Goal: Transaction & Acquisition: Purchase product/service

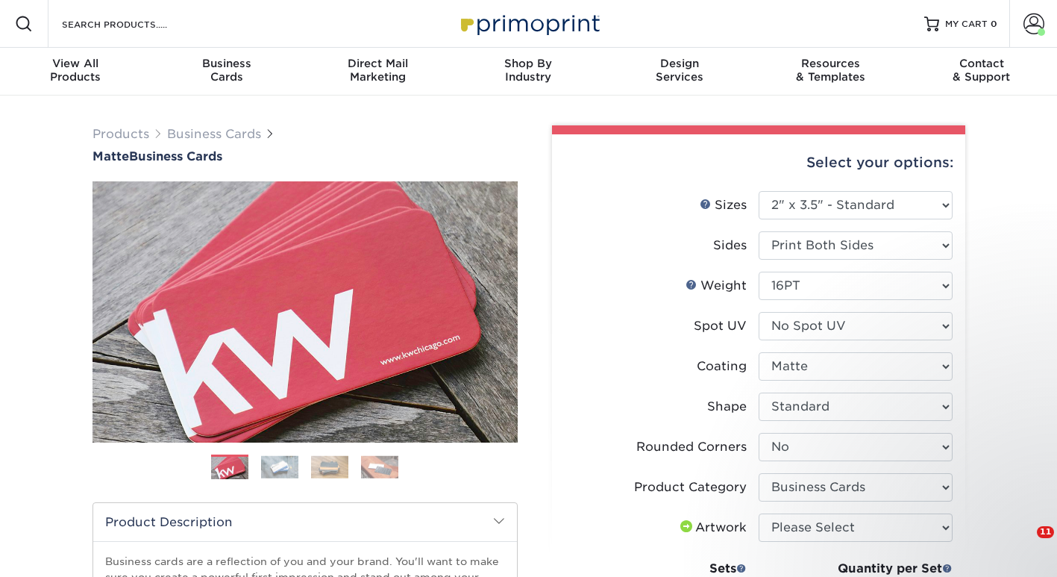
select select "2.00x3.50"
select select "0"
select select "3b5148f1-0588-4f88-a218-97bcfdce65c1"
select select "250* – $20.00"
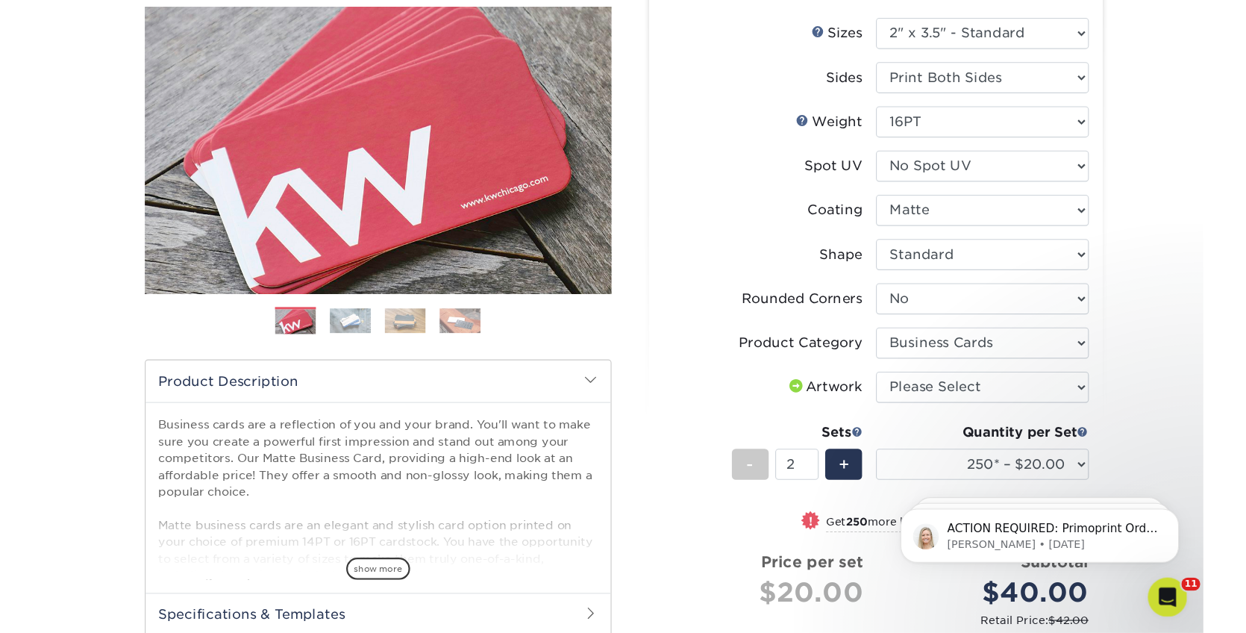
scroll to position [148, 0]
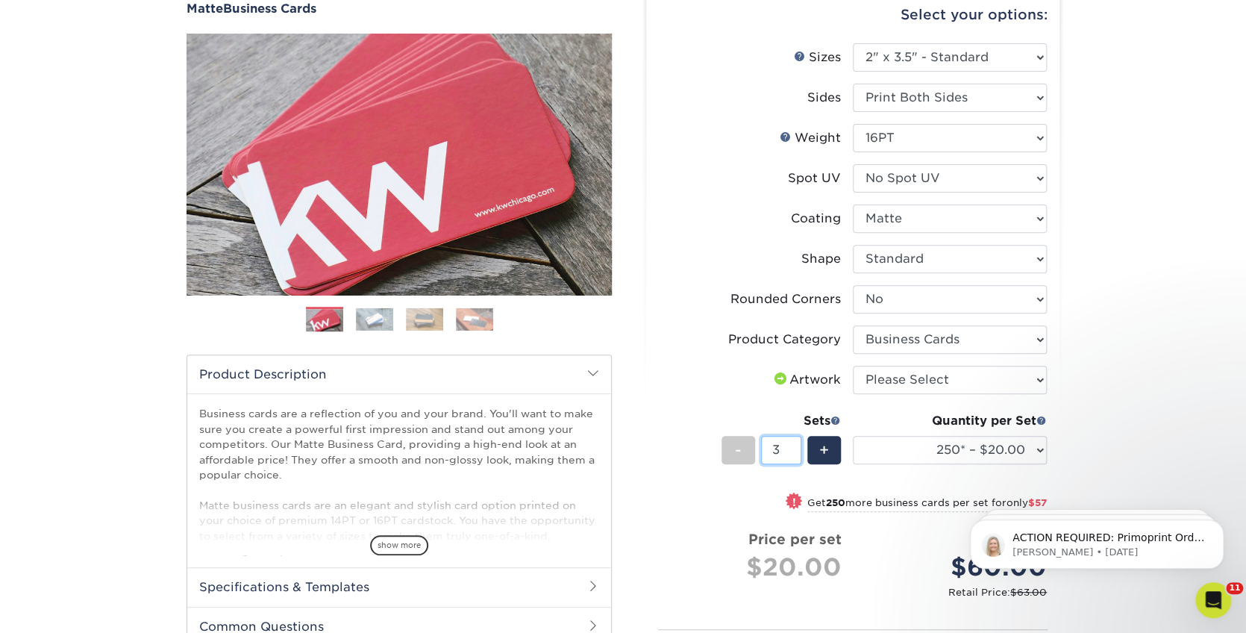
click at [795, 445] on input "3" at bounding box center [781, 450] width 40 height 28
click at [790, 450] on input "2" at bounding box center [781, 450] width 40 height 28
type input "1"
click at [790, 450] on input "1" at bounding box center [781, 450] width 40 height 28
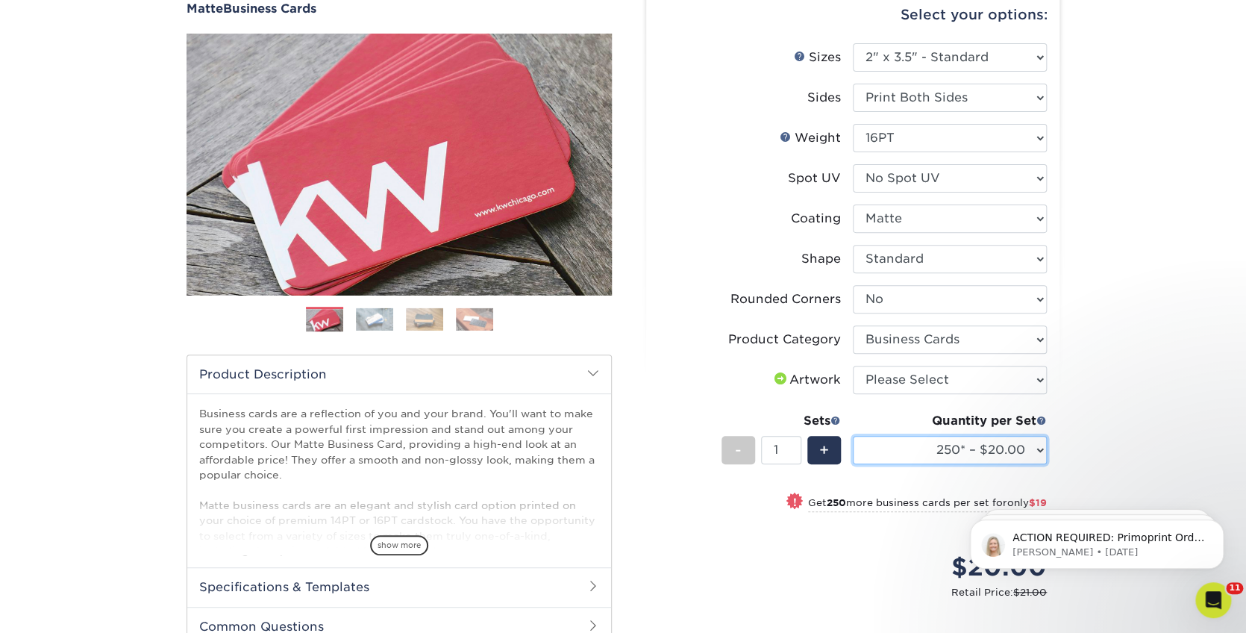
select select "100* – $11.00"
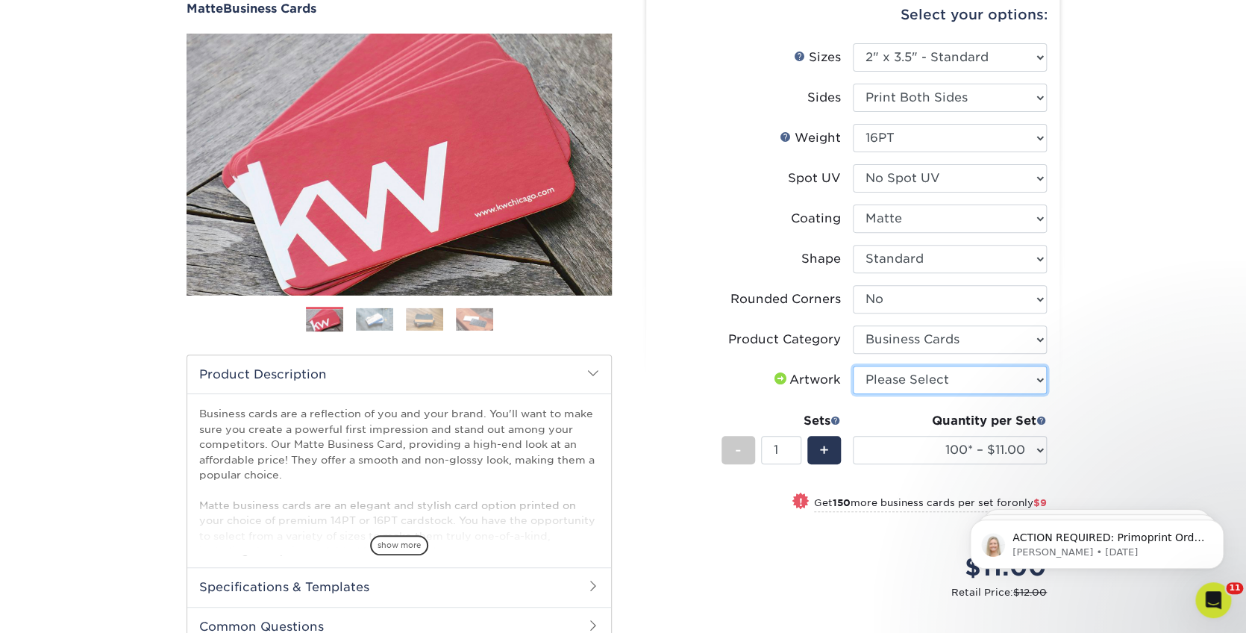
select select "upload"
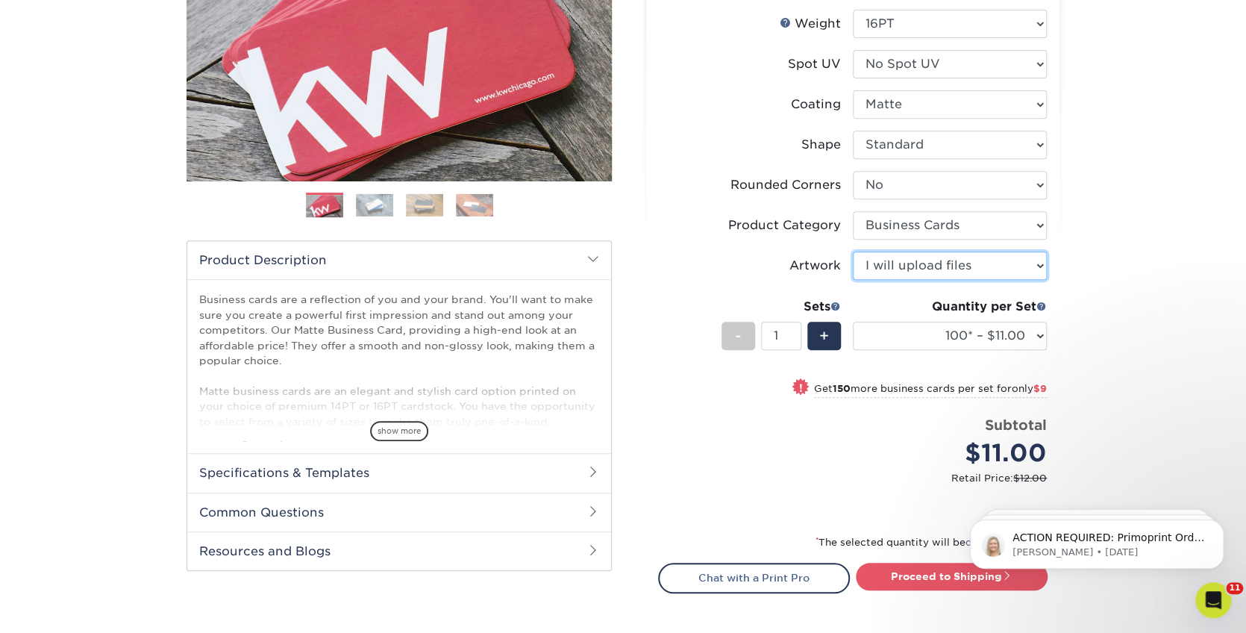
scroll to position [272, 0]
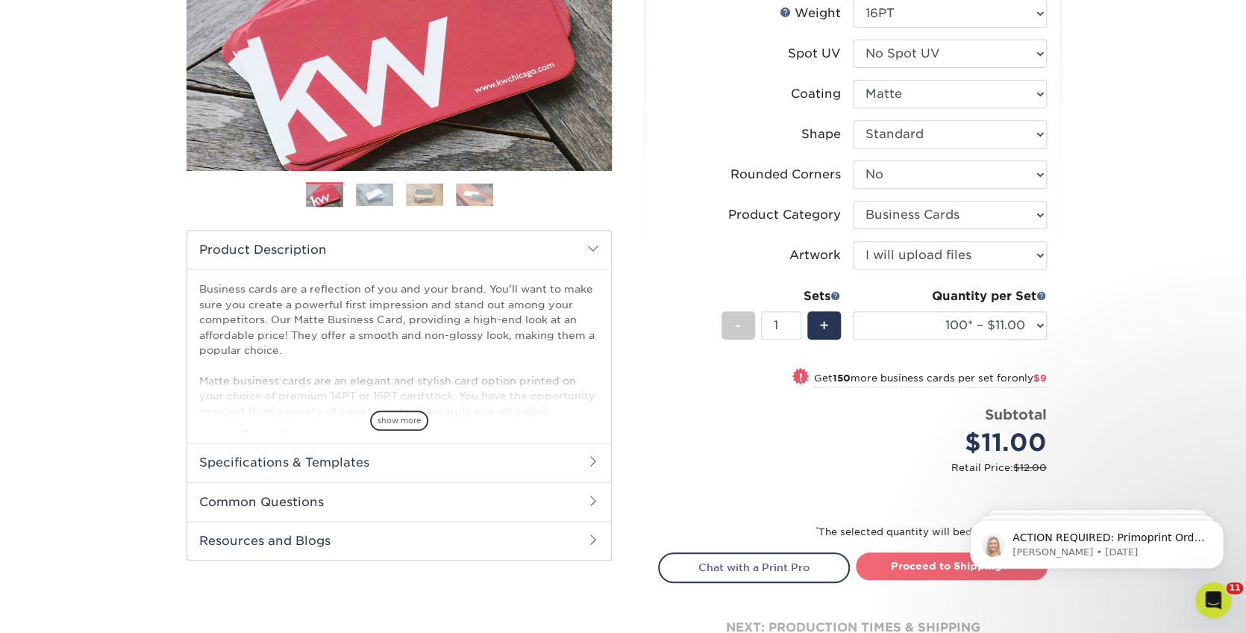
click at [915, 559] on link "Proceed to Shipping" at bounding box center [952, 565] width 192 height 27
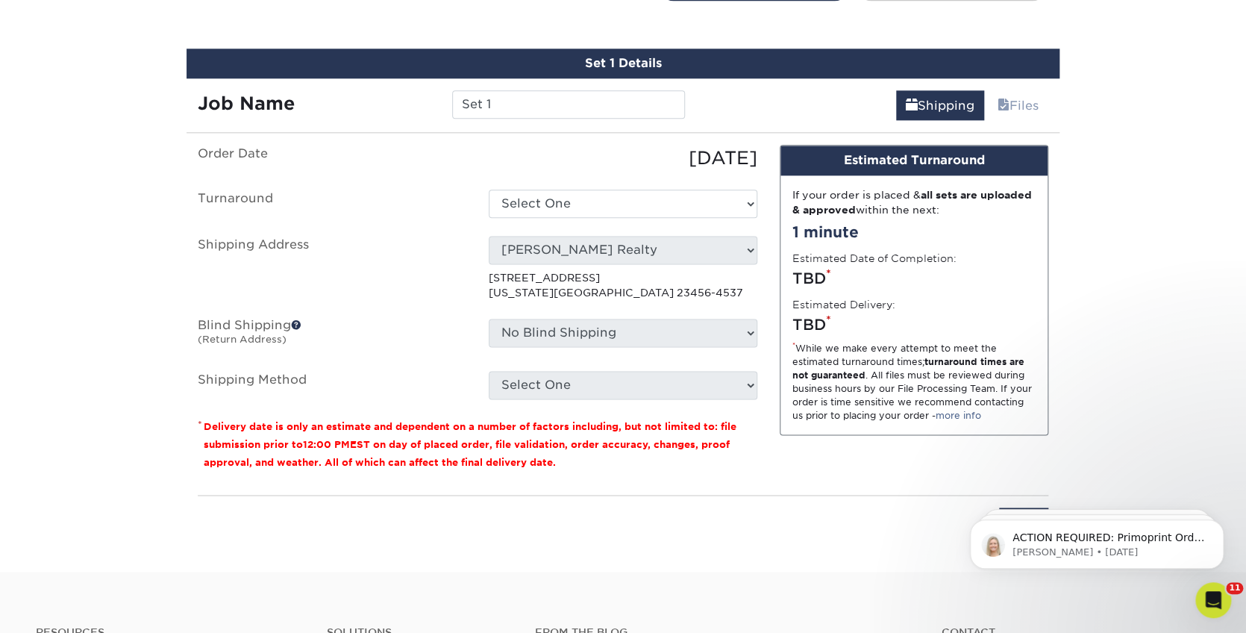
scroll to position [859, 0]
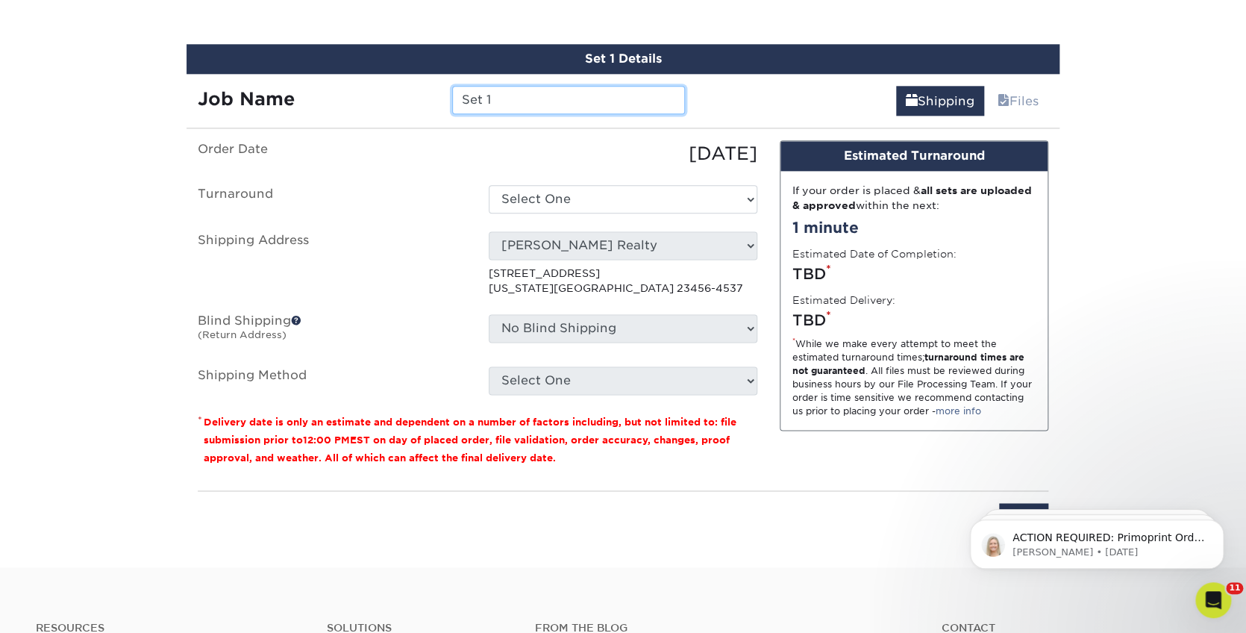
drag, startPoint x: 557, startPoint y: 93, endPoint x: 469, endPoint y: 85, distance: 87.7
click at [469, 86] on input "Set 1" at bounding box center [568, 100] width 232 height 28
type input "[PERSON_NAME] 2025"
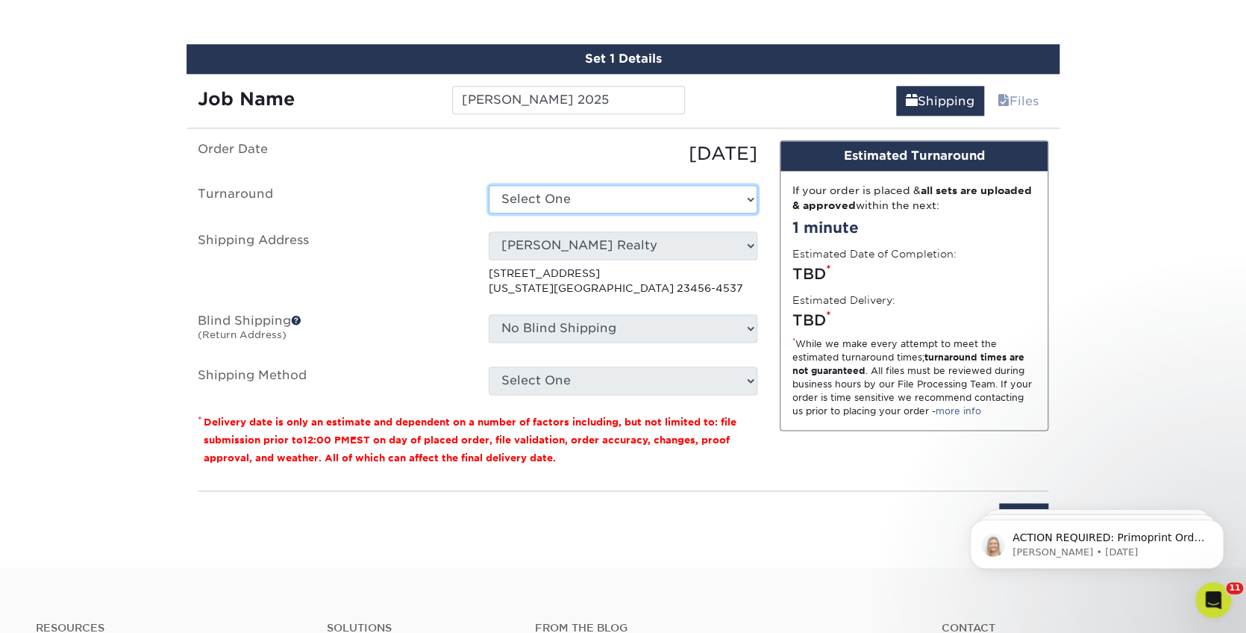
select select "47dbf4b1-3bfd-4687-b793-fcd3ee179f06"
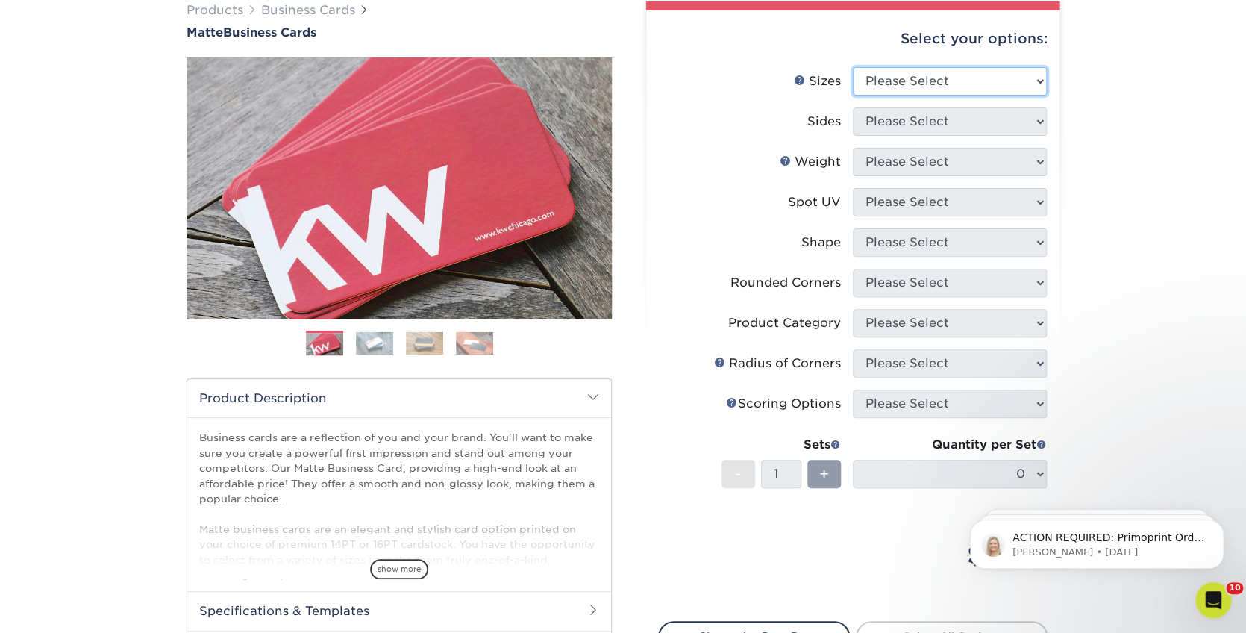
select select "2.00x3.50"
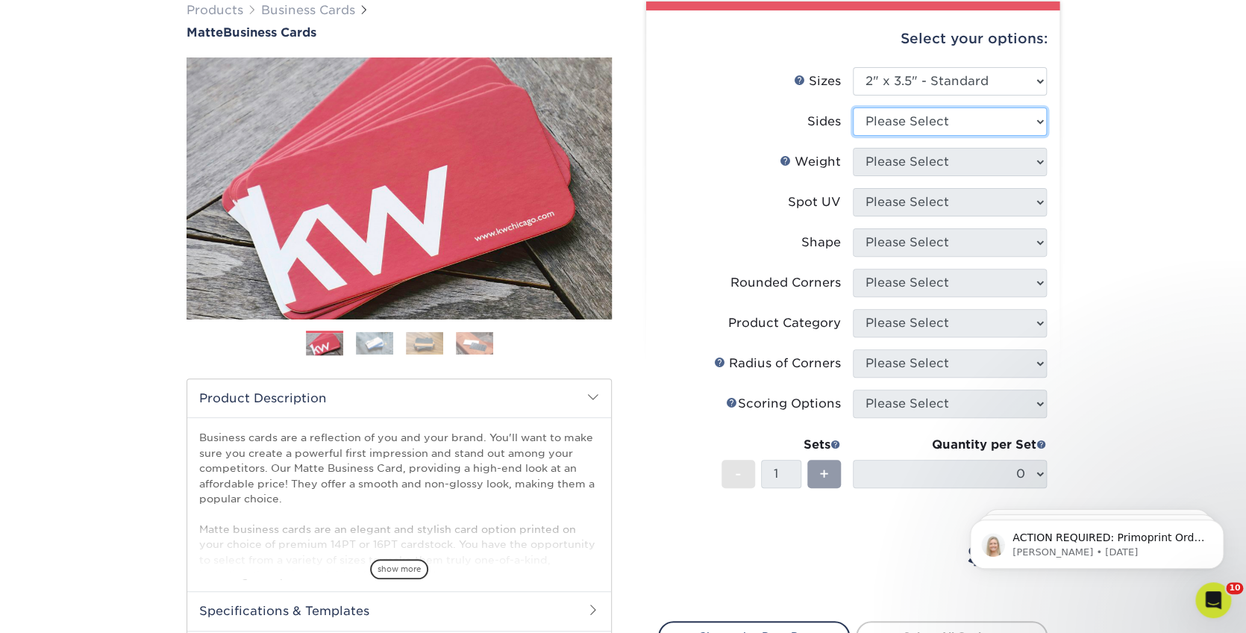
select select "13abbda7-1d64-4f25-8bb2-c179b224825d"
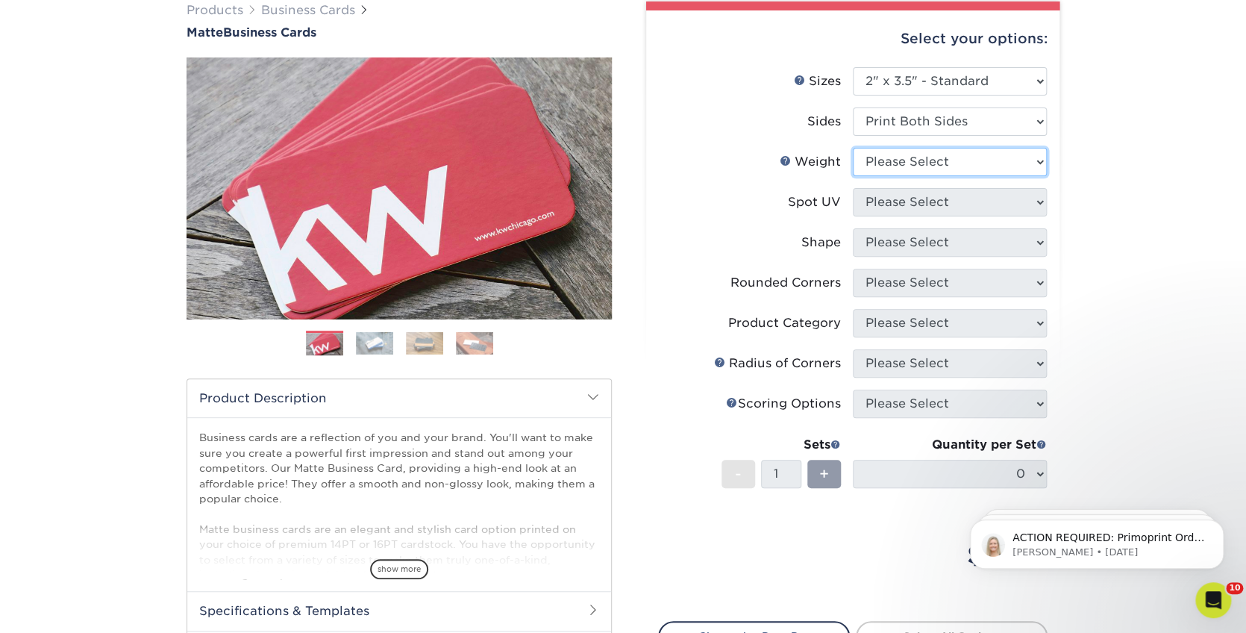
select select "16PT"
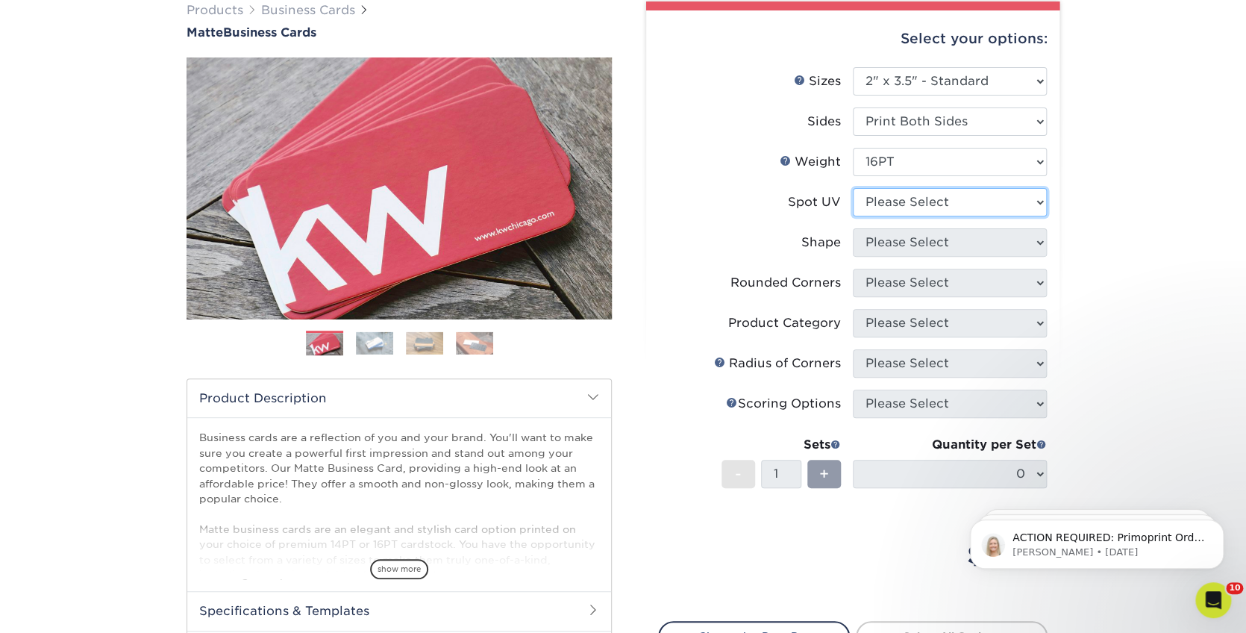
select select "3"
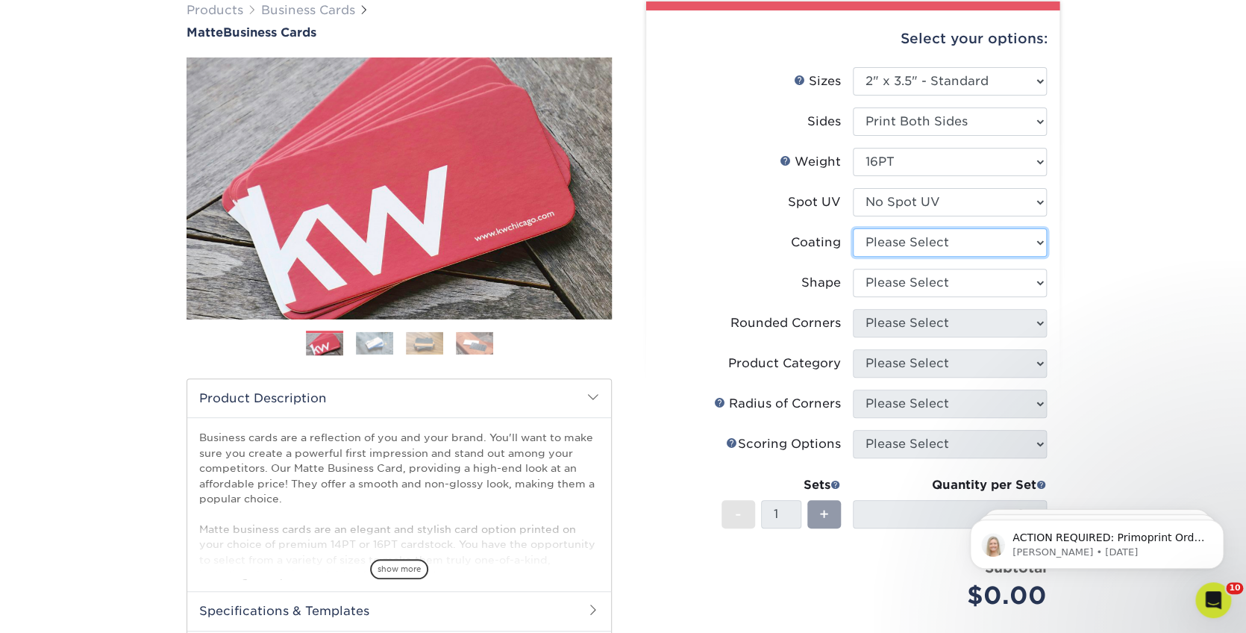
select select "121bb7b5-3b4d-429f-bd8d-bbf80e953313"
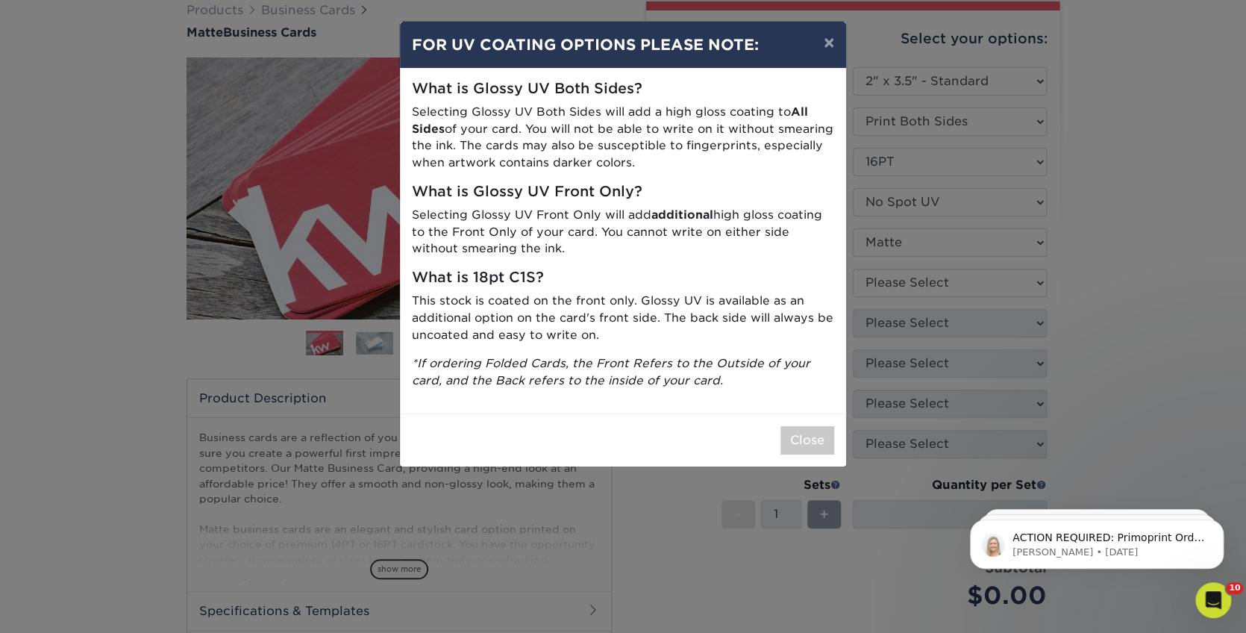
click at [1025, 278] on div "× FOR UV COATING OPTIONS PLEASE NOTE: What is Glossy UV Both Sides? Selecting G…" at bounding box center [623, 316] width 1246 height 633
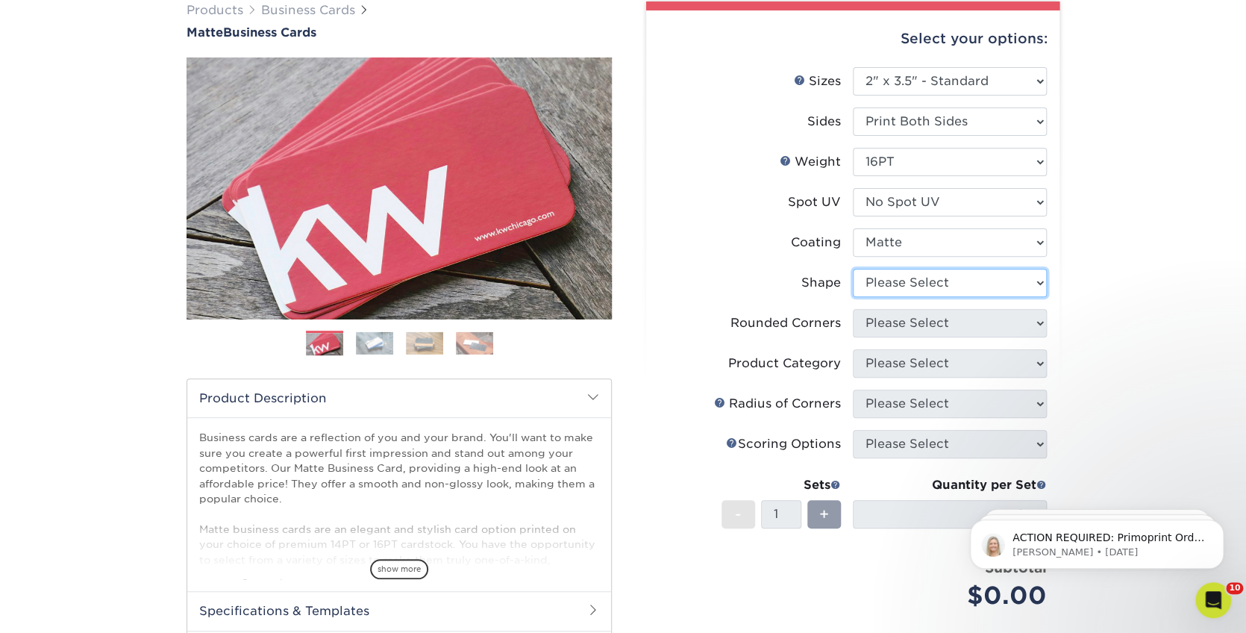
select select "standard"
select select "0"
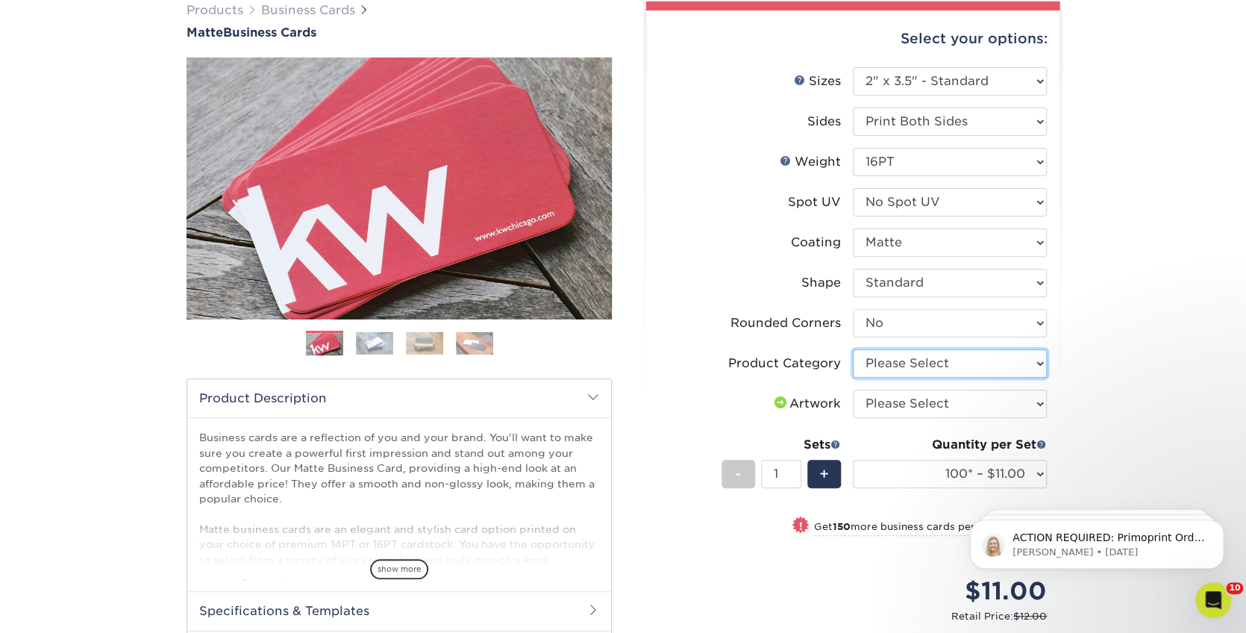
select select "3b5148f1-0588-4f88-a218-97bcfdce65c1"
select select "upload"
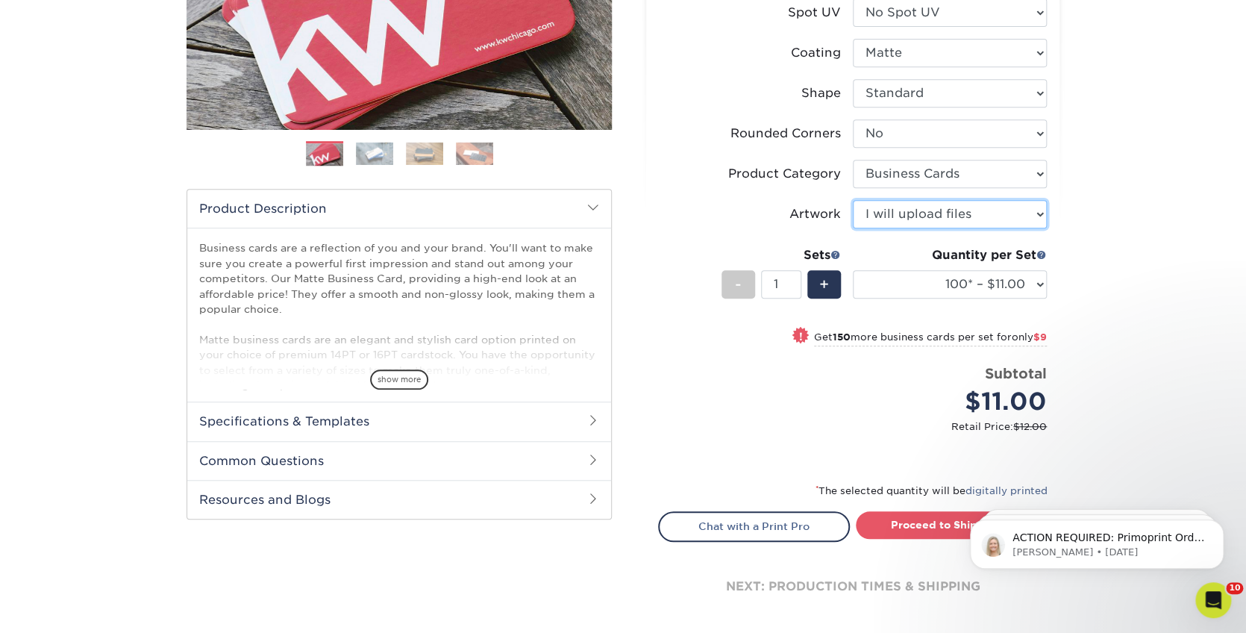
scroll to position [338, 0]
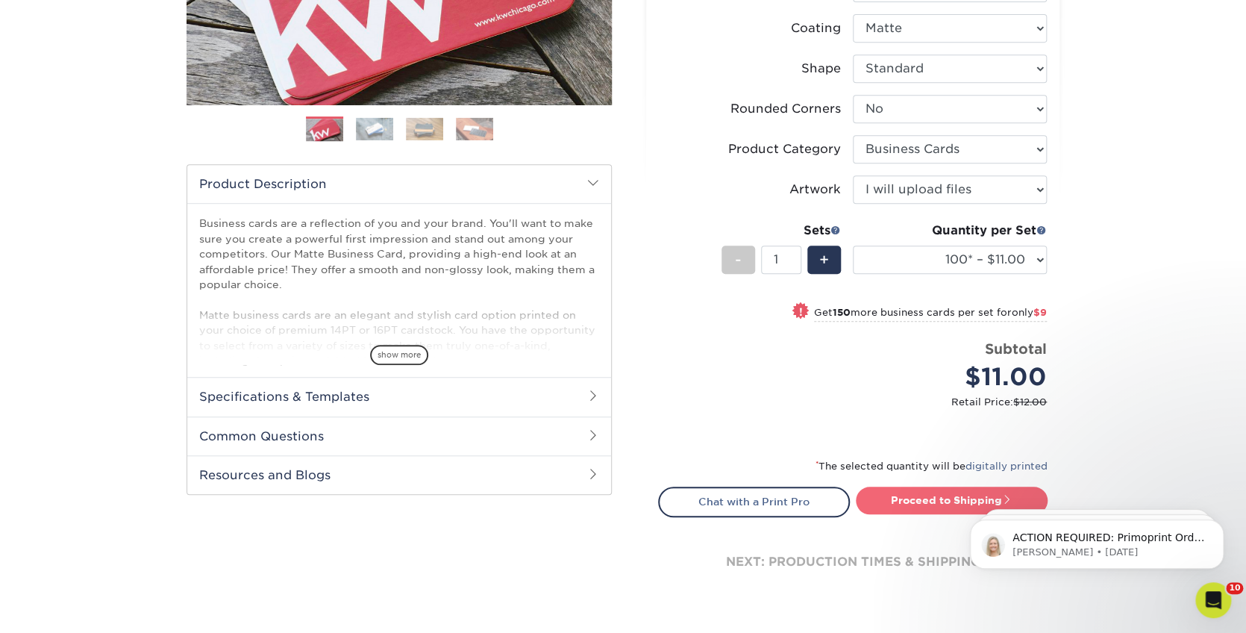
click at [948, 501] on link "Proceed to Shipping" at bounding box center [952, 499] width 192 height 27
type input "Set 1"
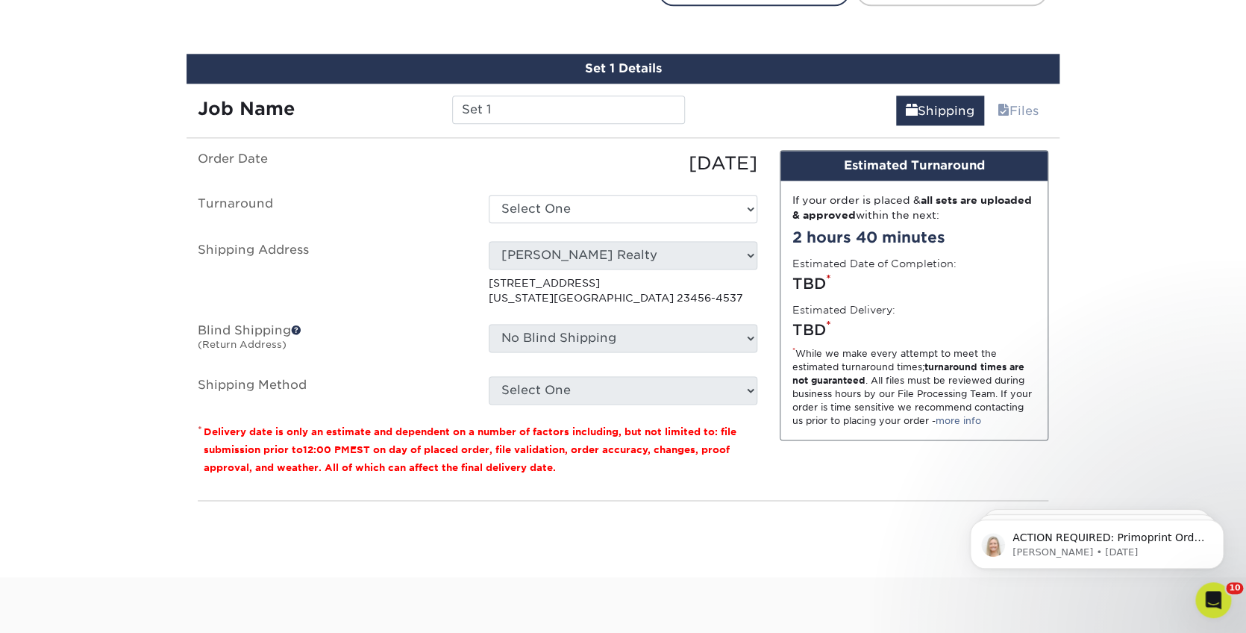
scroll to position [859, 0]
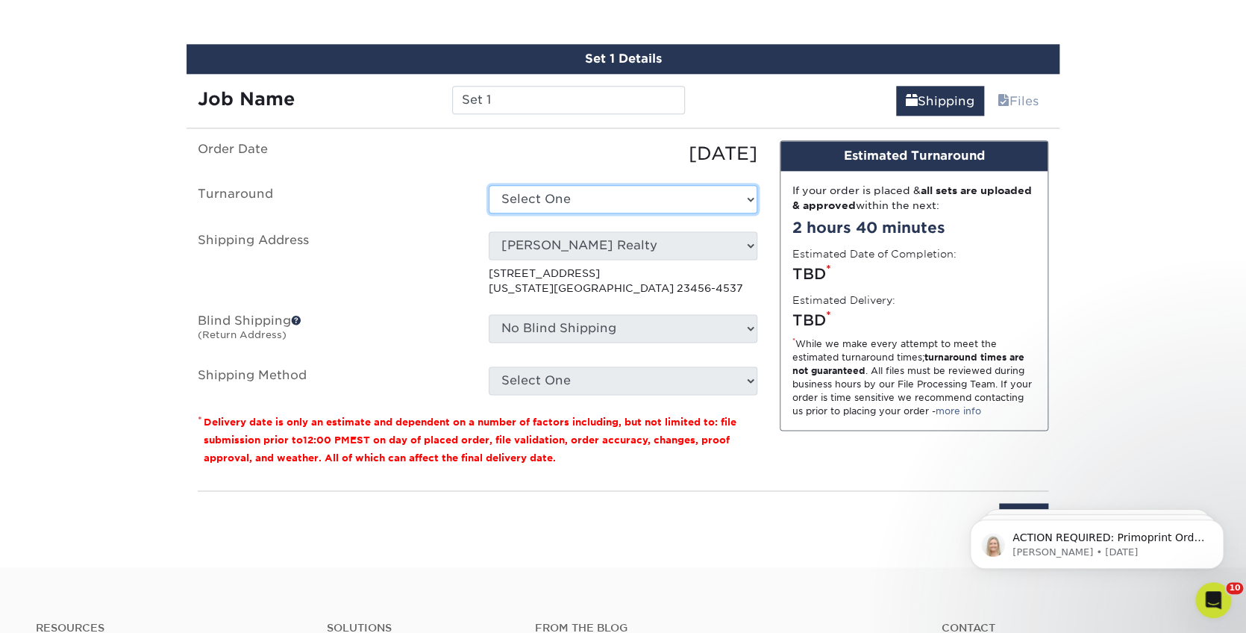
select select "47dbf4b1-3bfd-4687-b793-fcd3ee179f06"
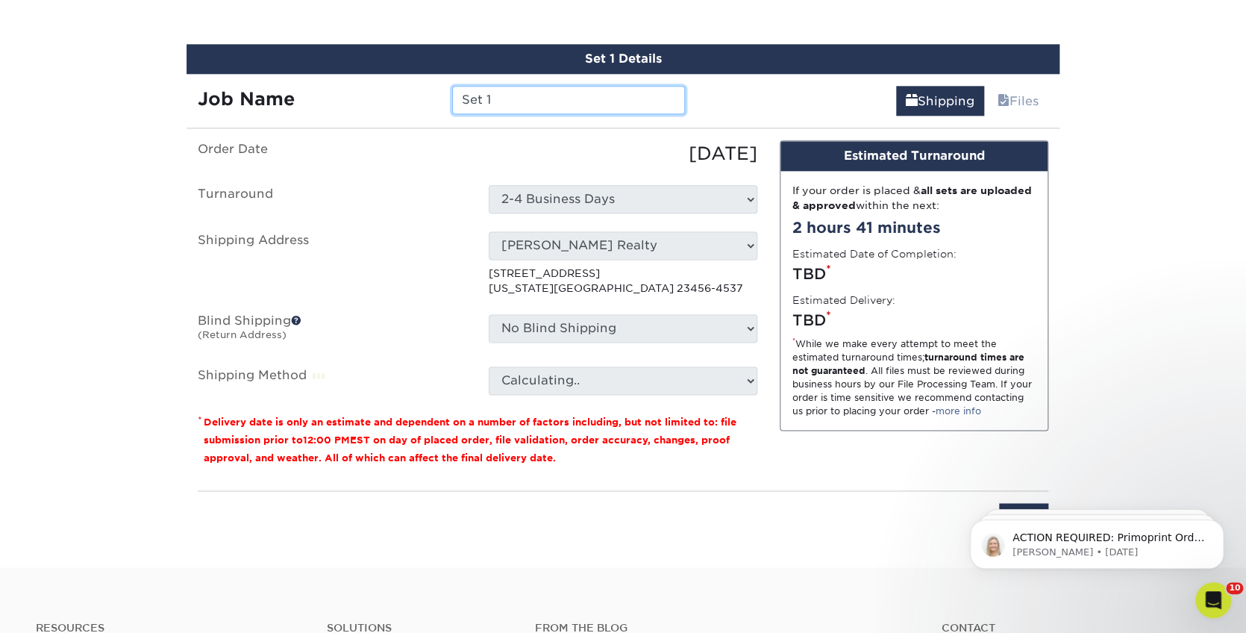
drag, startPoint x: 517, startPoint y: 90, endPoint x: 432, endPoint y: 89, distance: 85.1
click at [432, 89] on div "Job Name Set 1" at bounding box center [442, 100] width 510 height 28
type input "DORMAN 2025"
click at [507, 280] on p "601 Sandbridge Rd Virginia Beach, VA 23456-4537" at bounding box center [623, 281] width 269 height 31
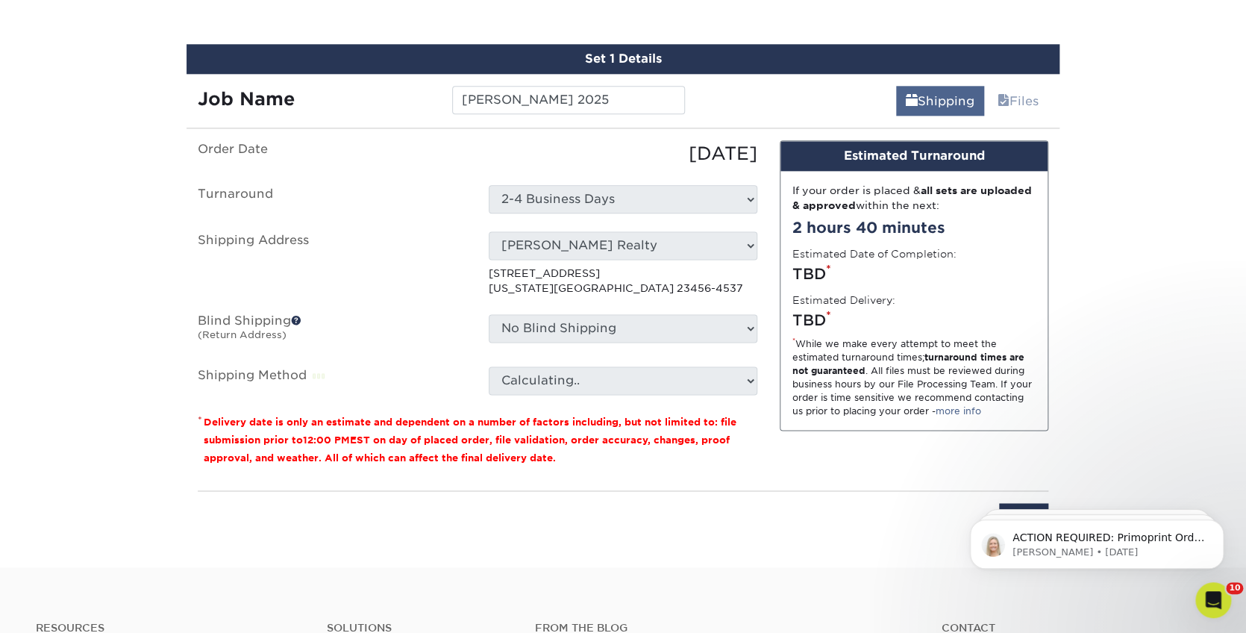
click at [912, 93] on link "Shipping" at bounding box center [940, 101] width 88 height 30
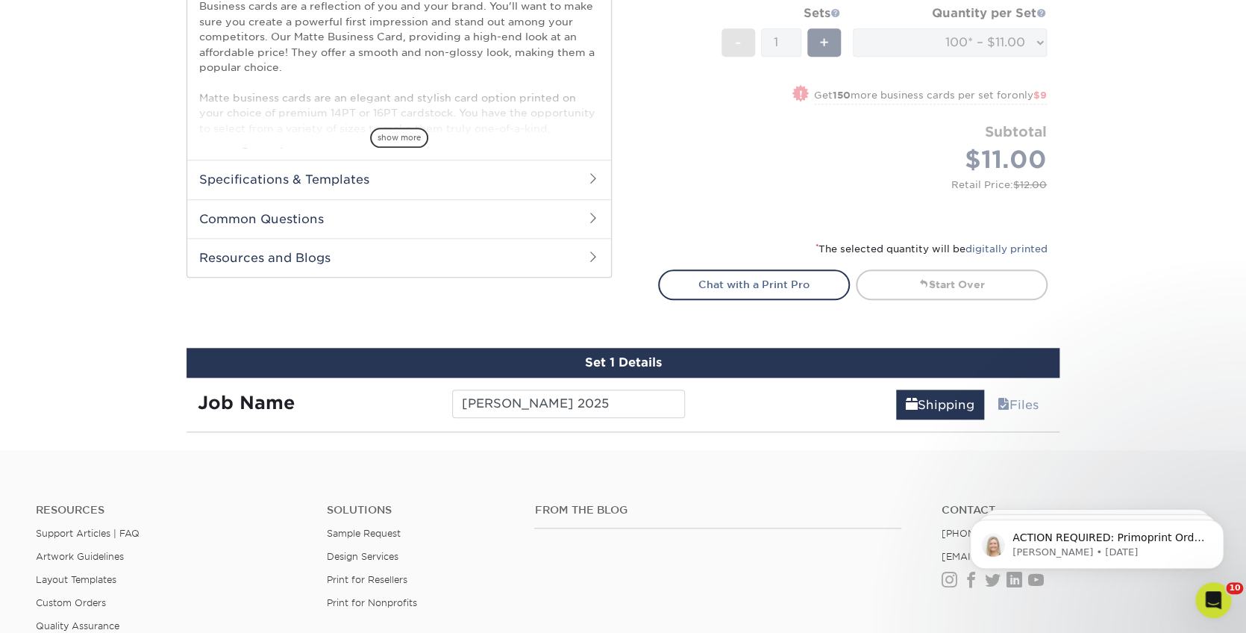
scroll to position [557, 0]
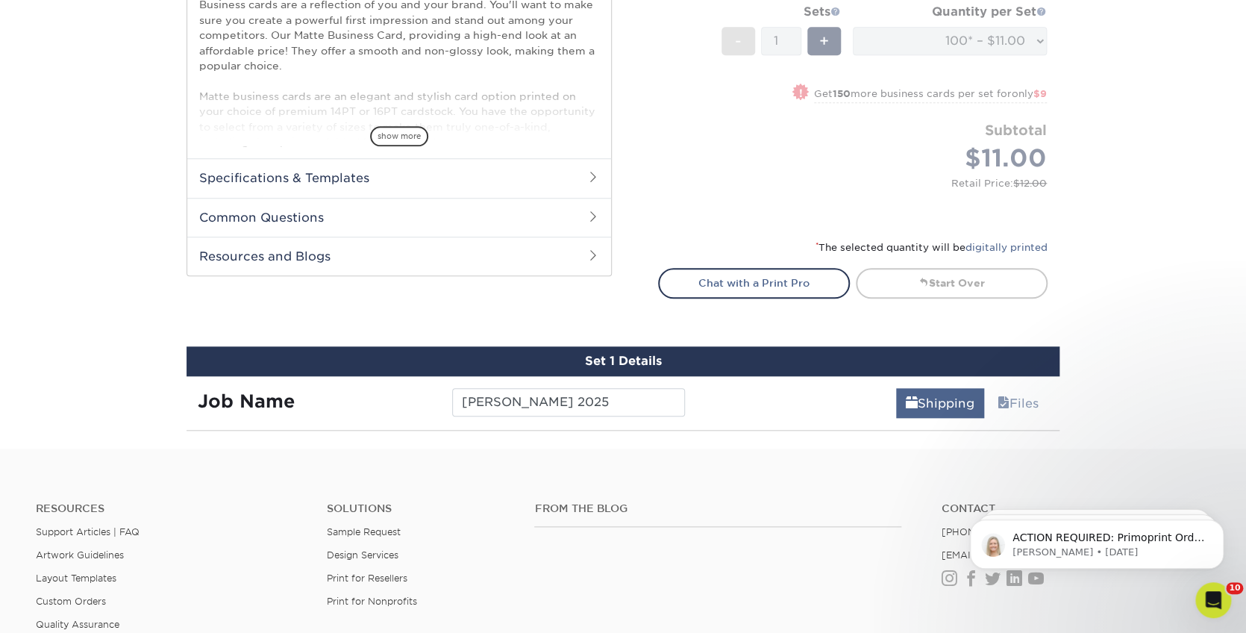
click at [941, 391] on link "Shipping" at bounding box center [940, 403] width 88 height 30
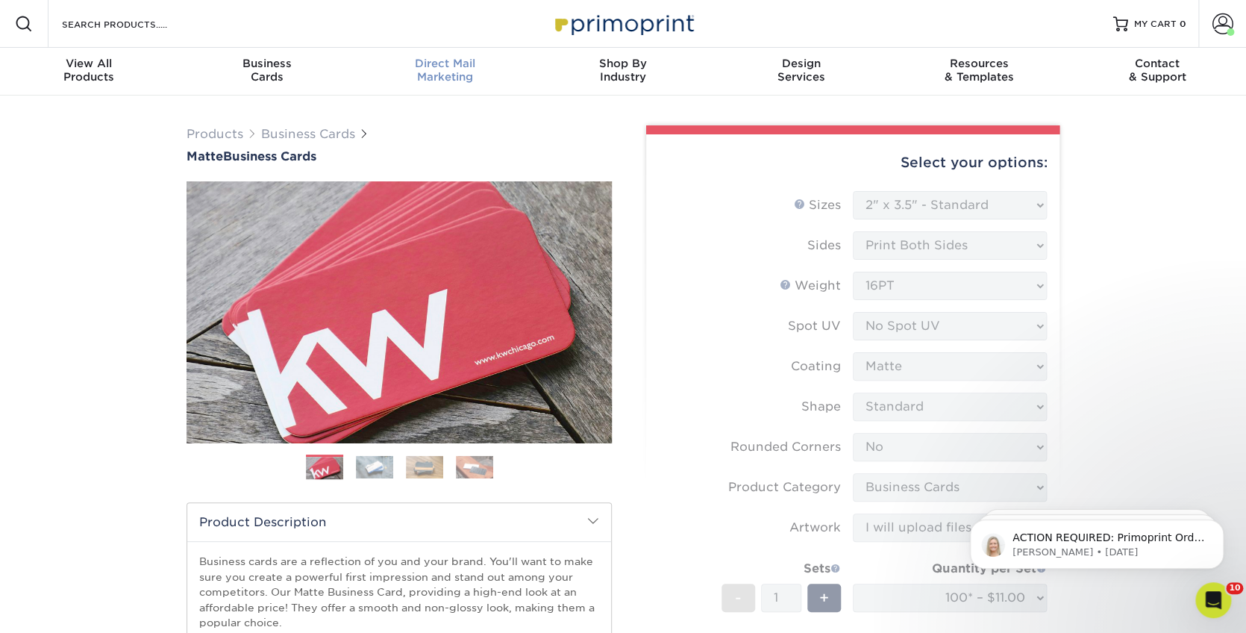
scroll to position [0, 0]
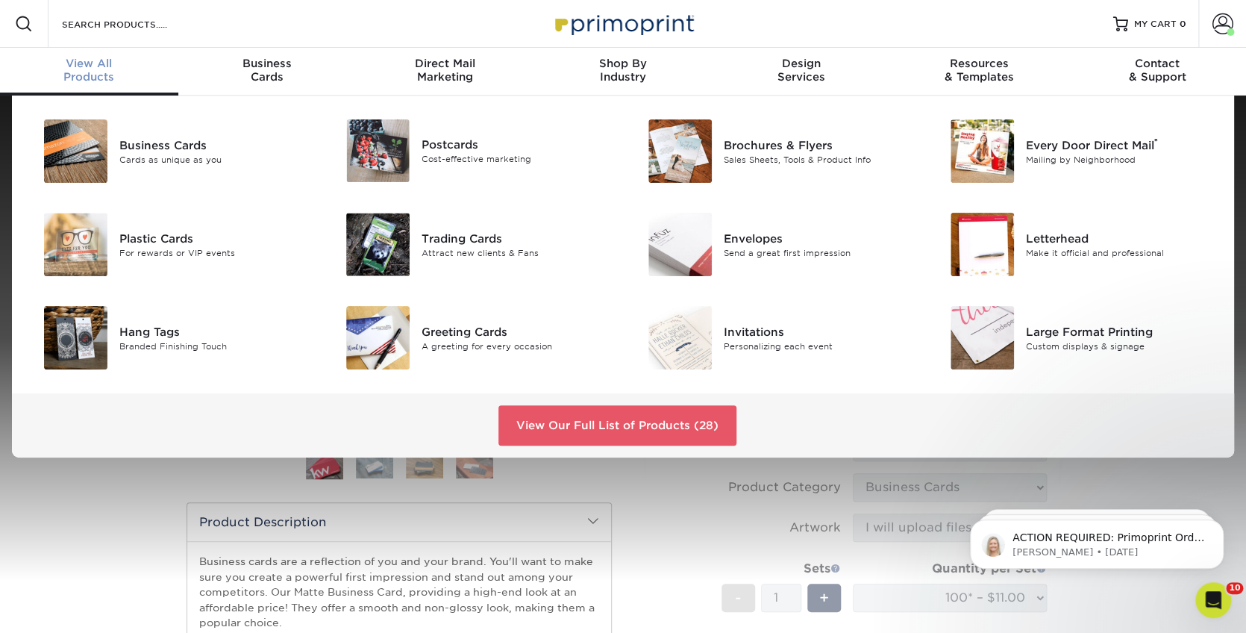
click at [87, 70] on div "View All Products" at bounding box center [89, 70] width 178 height 27
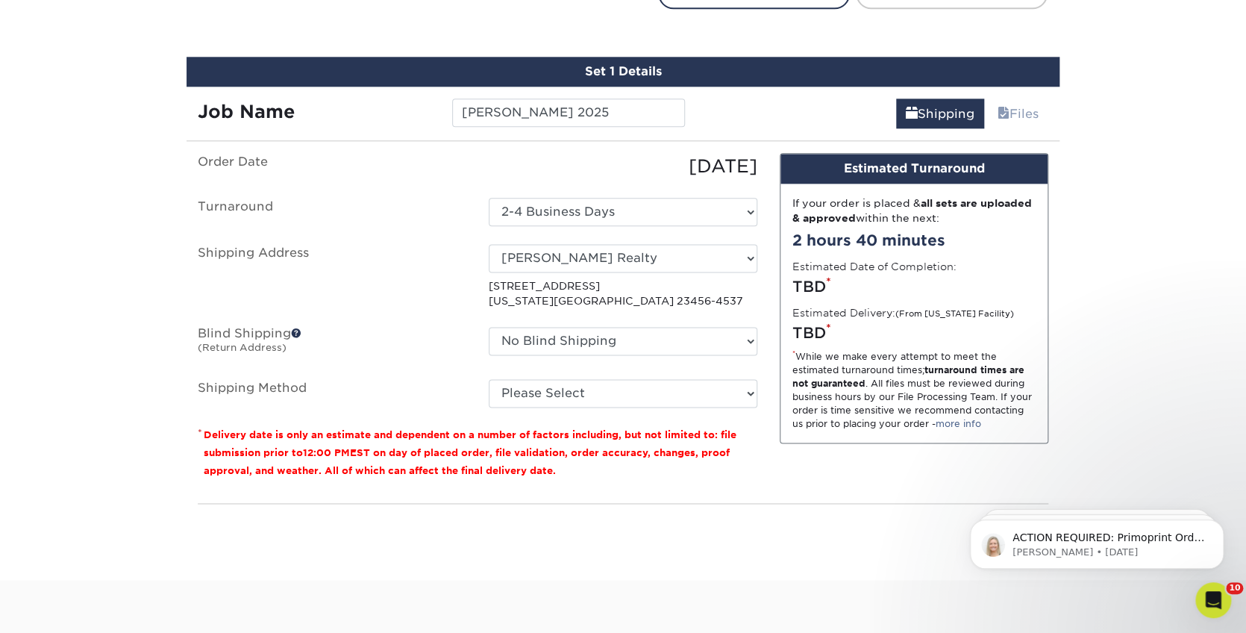
scroll to position [861, 0]
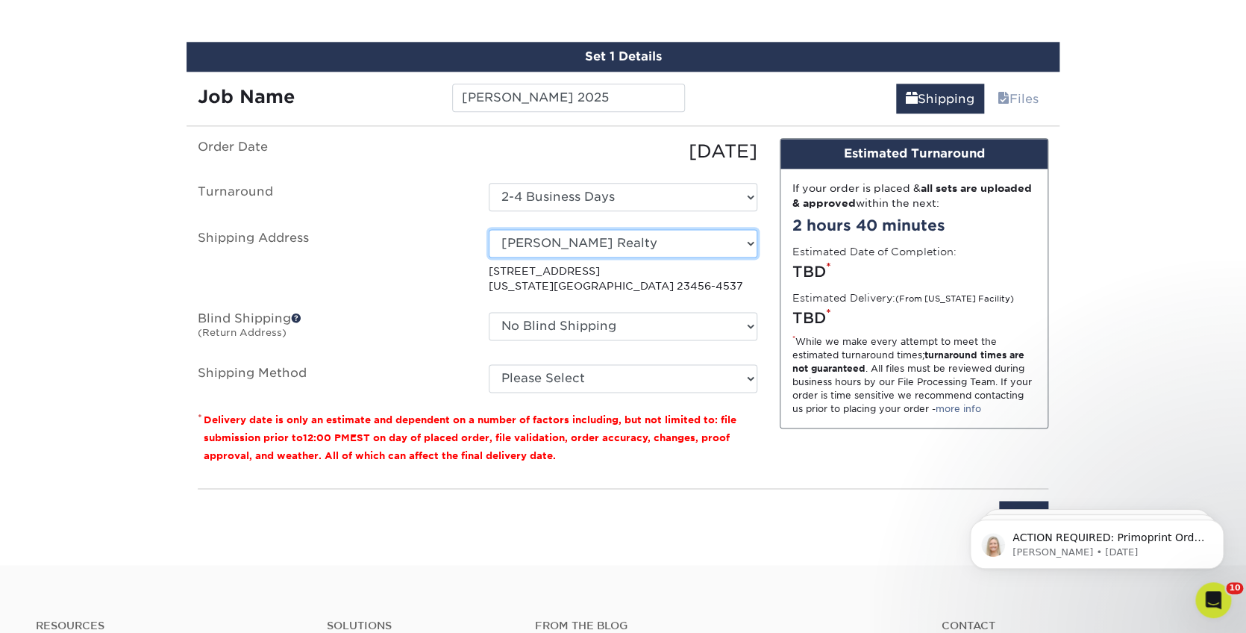
select select "199248"
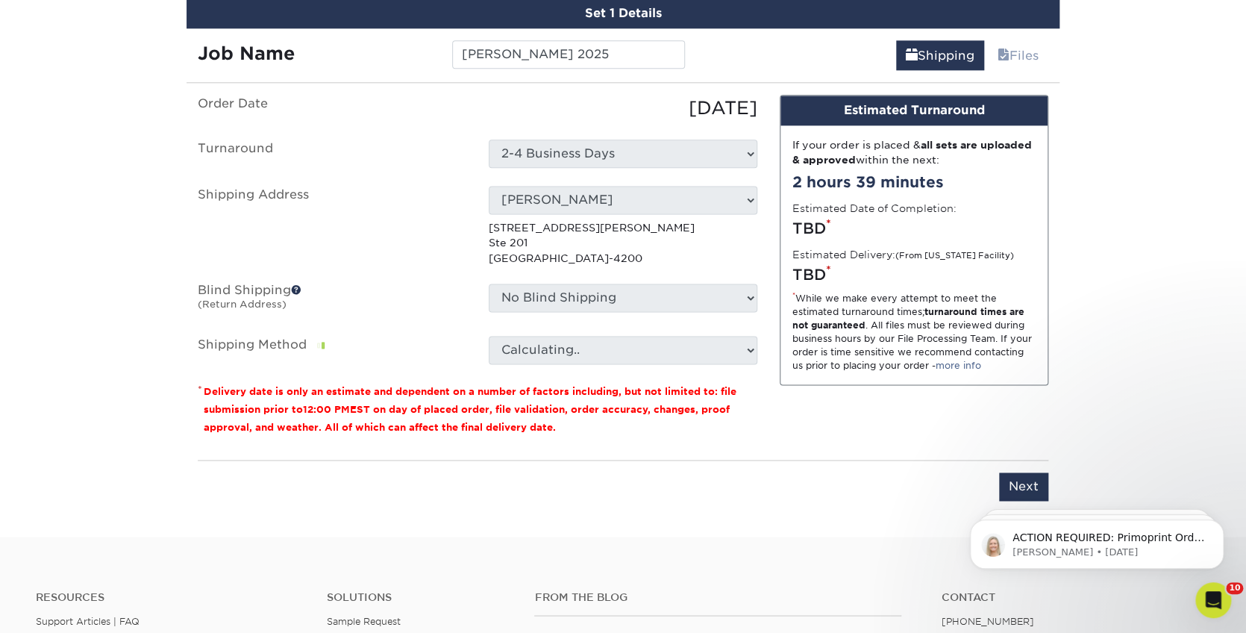
scroll to position [932, 0]
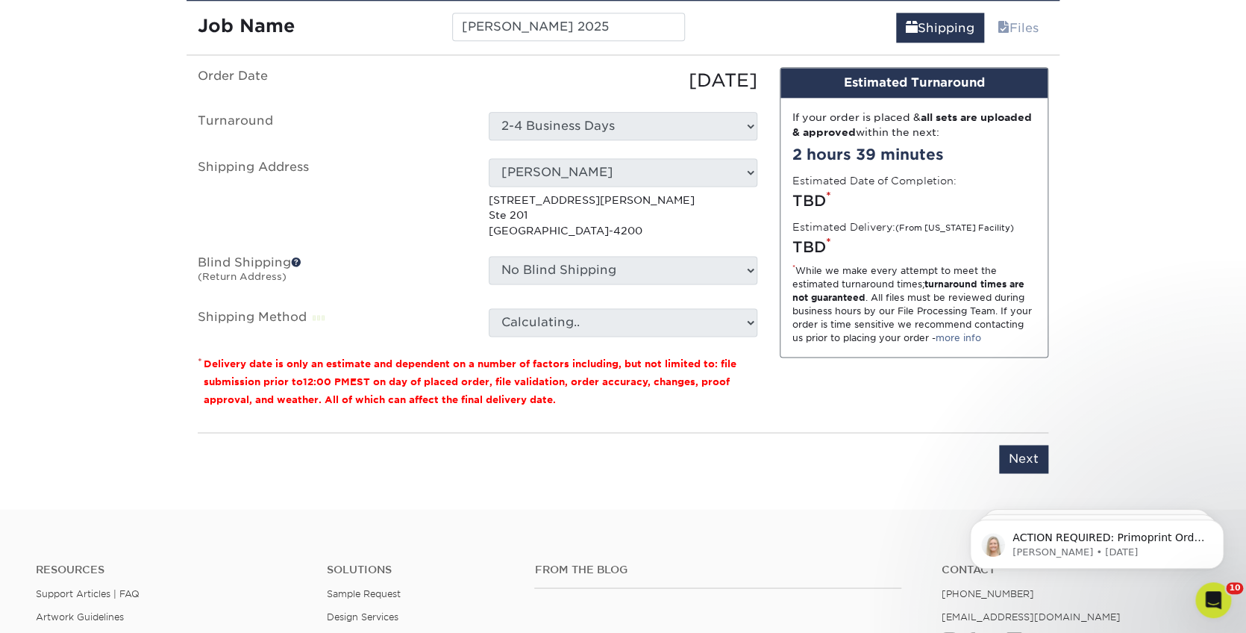
drag, startPoint x: 669, startPoint y: 234, endPoint x: 595, endPoint y: 266, distance: 80.5
click at [595, 266] on select "No Blind Shipping [PERSON_NAME] JH Creative JH Creative [PERSON_NAME] MESSERMSI…" at bounding box center [623, 270] width 269 height 28
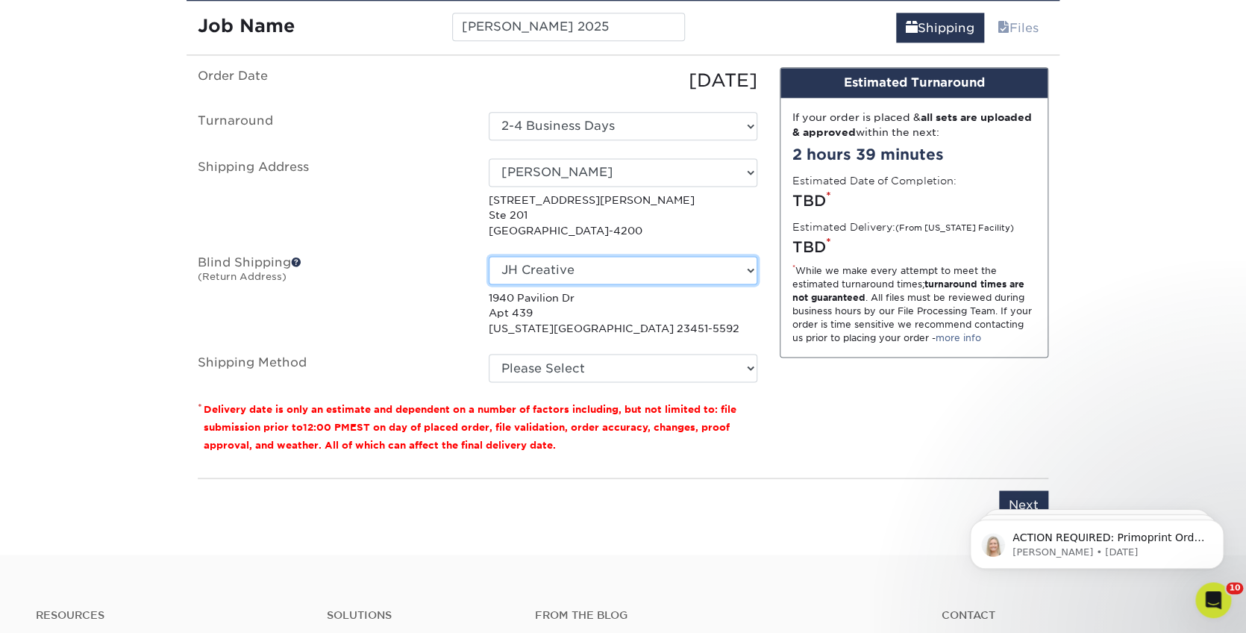
select select "239116"
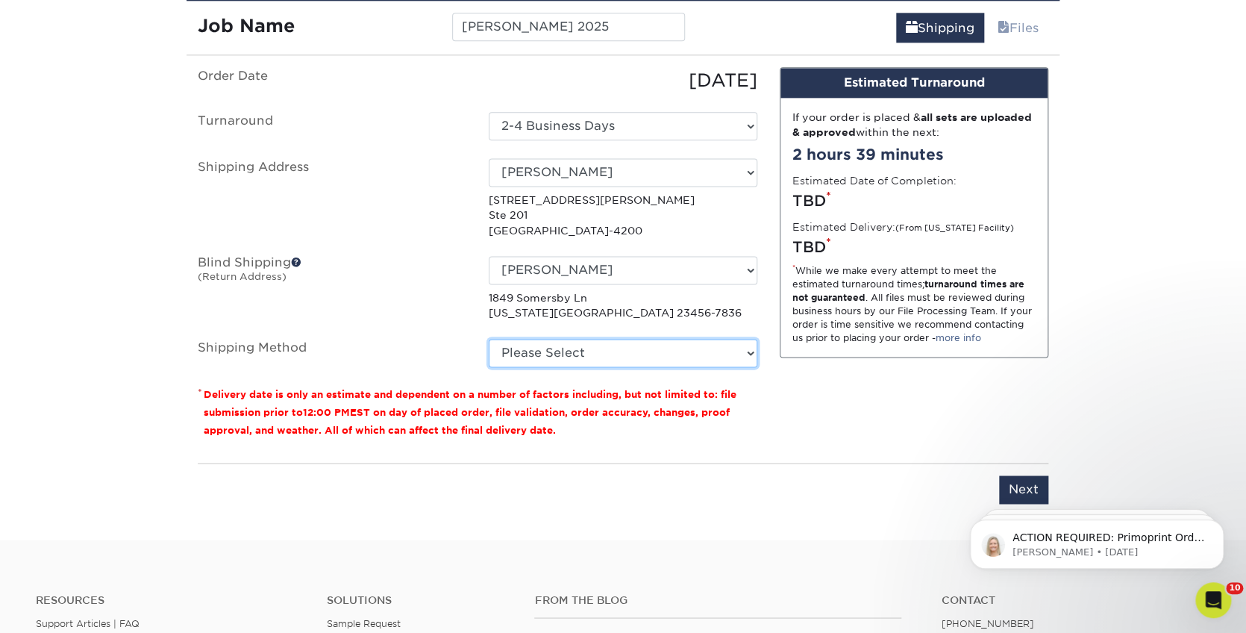
select select "03"
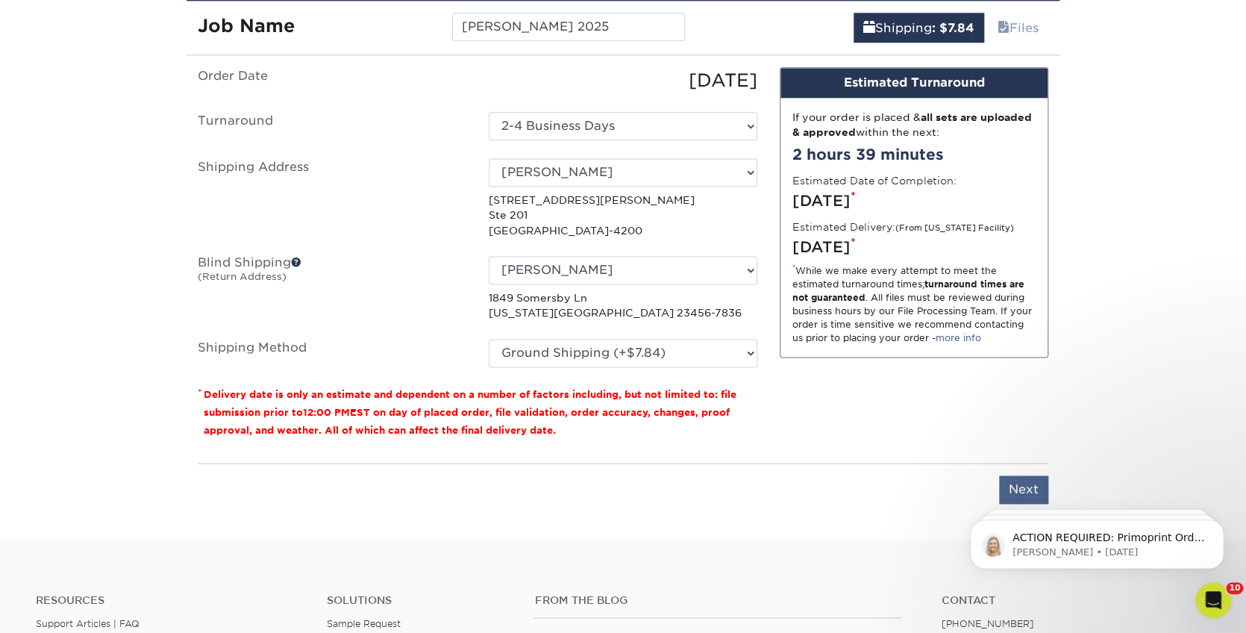
click at [1024, 476] on input "Next" at bounding box center [1023, 489] width 49 height 28
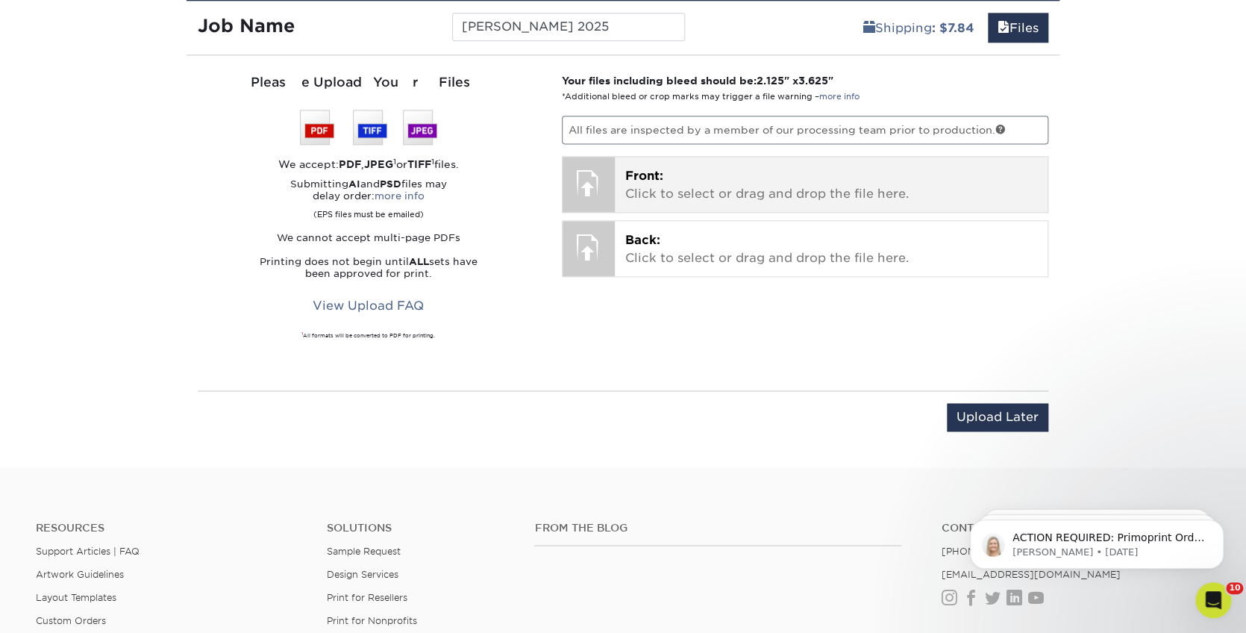
click at [703, 192] on p "Front: Click to select or drag and drop the file here." at bounding box center [831, 185] width 413 height 36
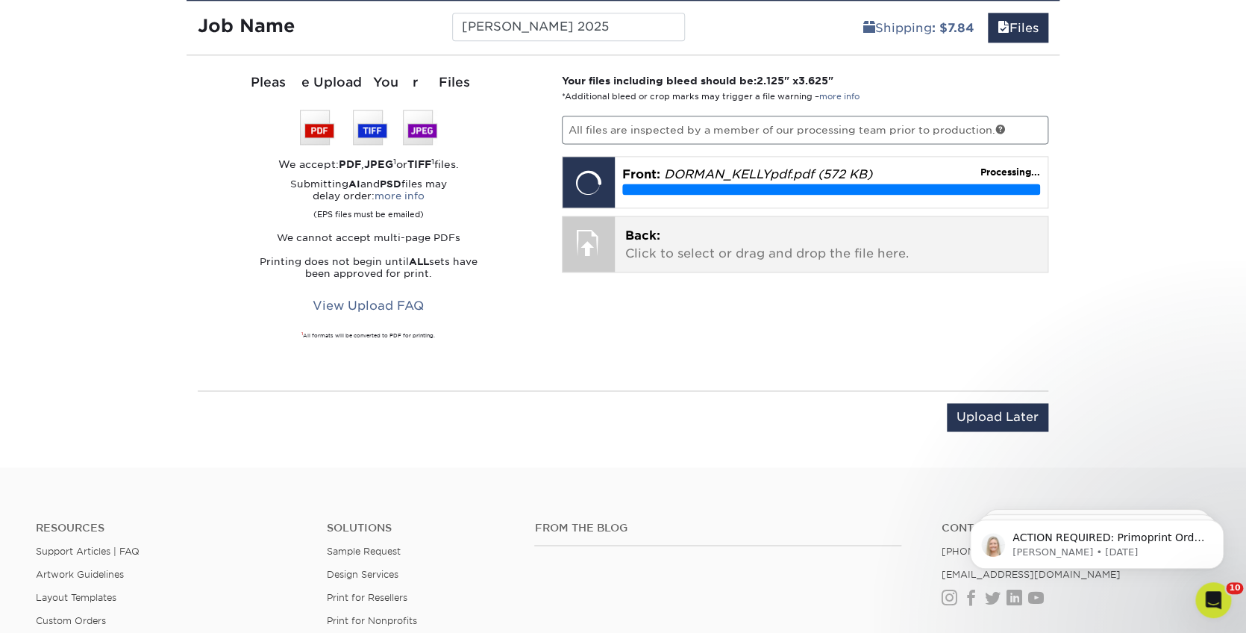
click at [774, 227] on p "Back: Click to select or drag and drop the file here." at bounding box center [831, 245] width 413 height 36
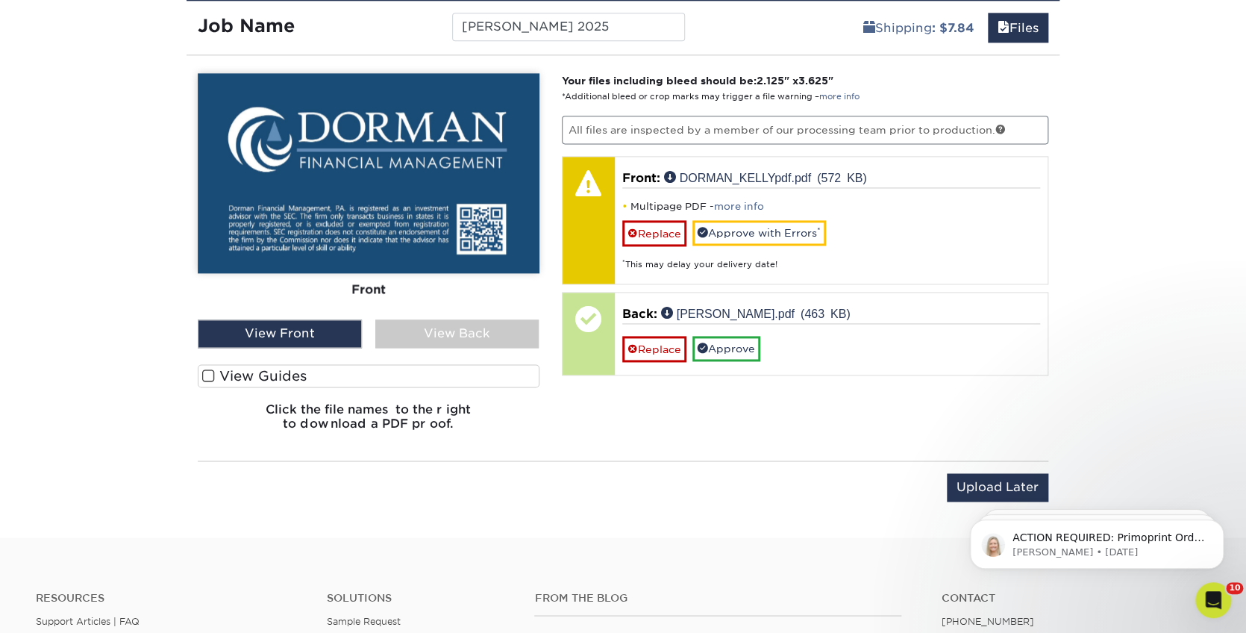
click at [462, 331] on div "View Back" at bounding box center [457, 333] width 164 height 28
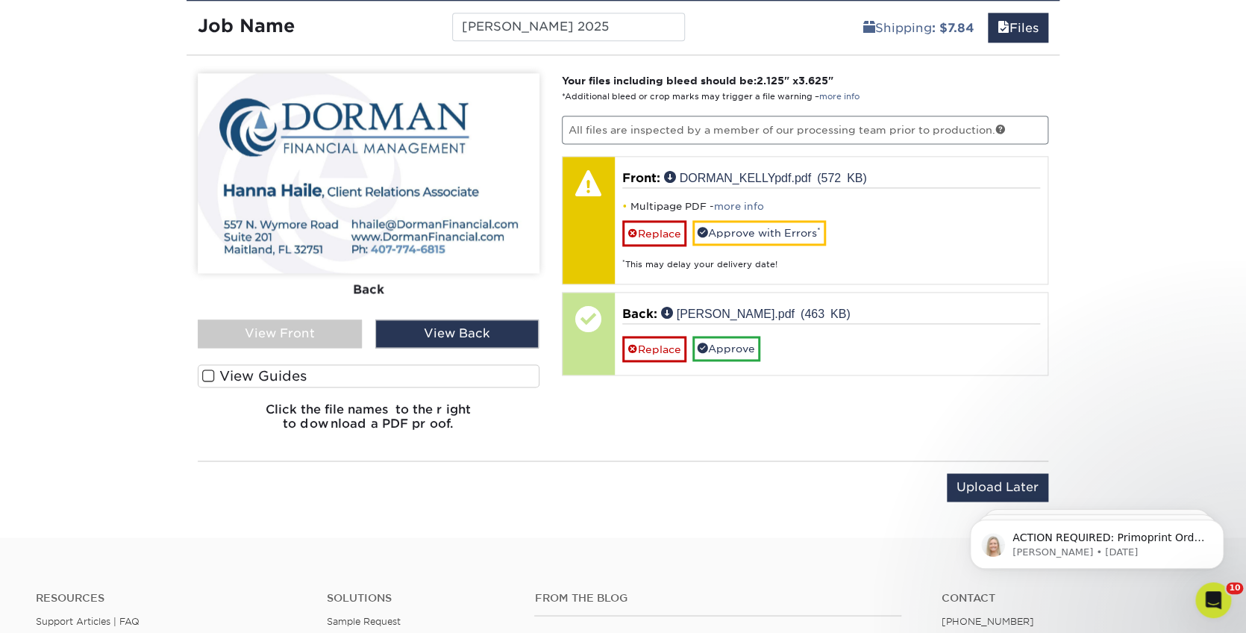
click at [363, 330] on div "View Front View Back" at bounding box center [369, 333] width 342 height 28
click at [322, 332] on div "View Front" at bounding box center [280, 333] width 164 height 28
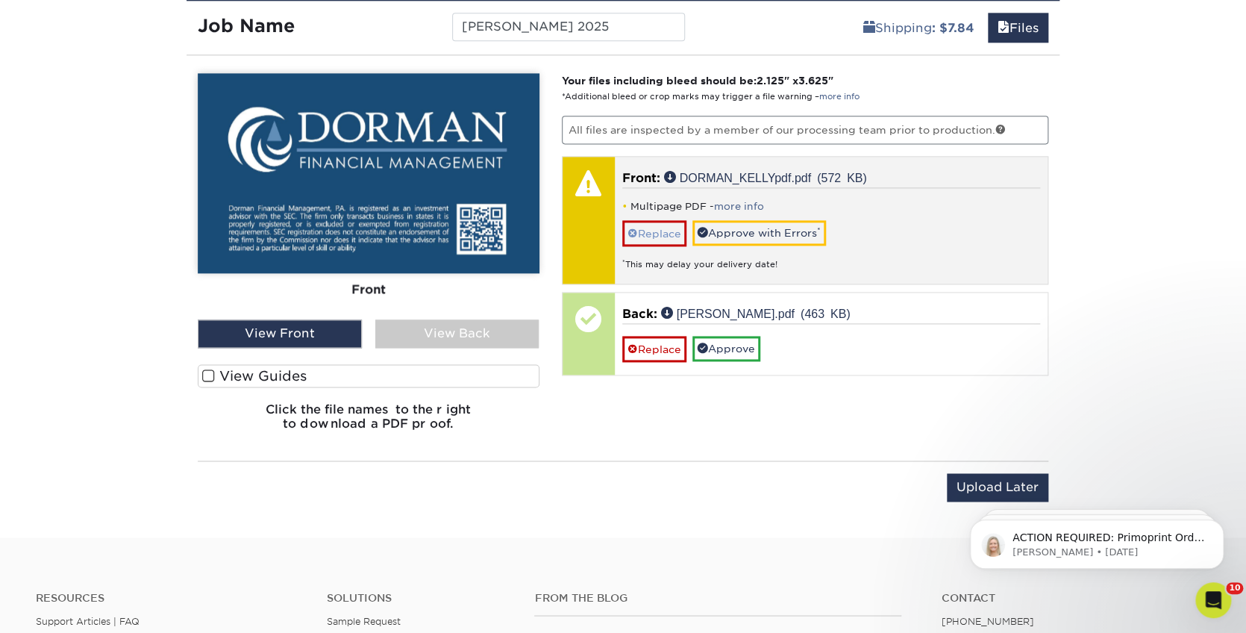
click at [672, 228] on link "Replace" at bounding box center [654, 233] width 64 height 26
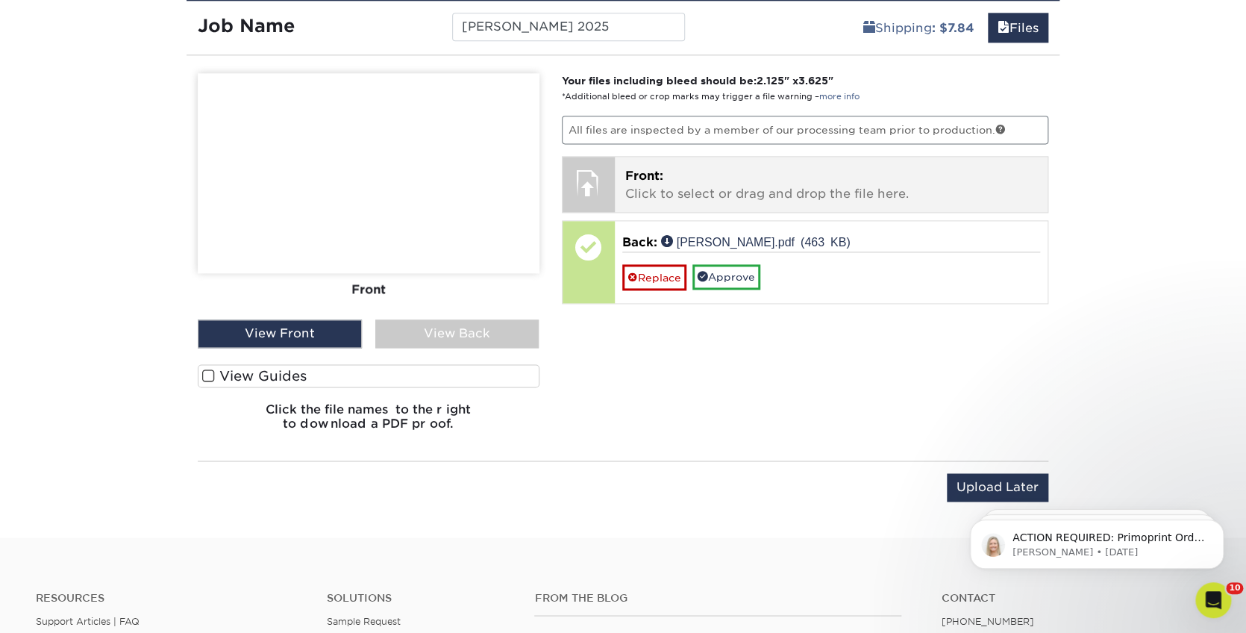
click at [696, 184] on p "Front: Click to select or drag and drop the file here." at bounding box center [831, 185] width 413 height 36
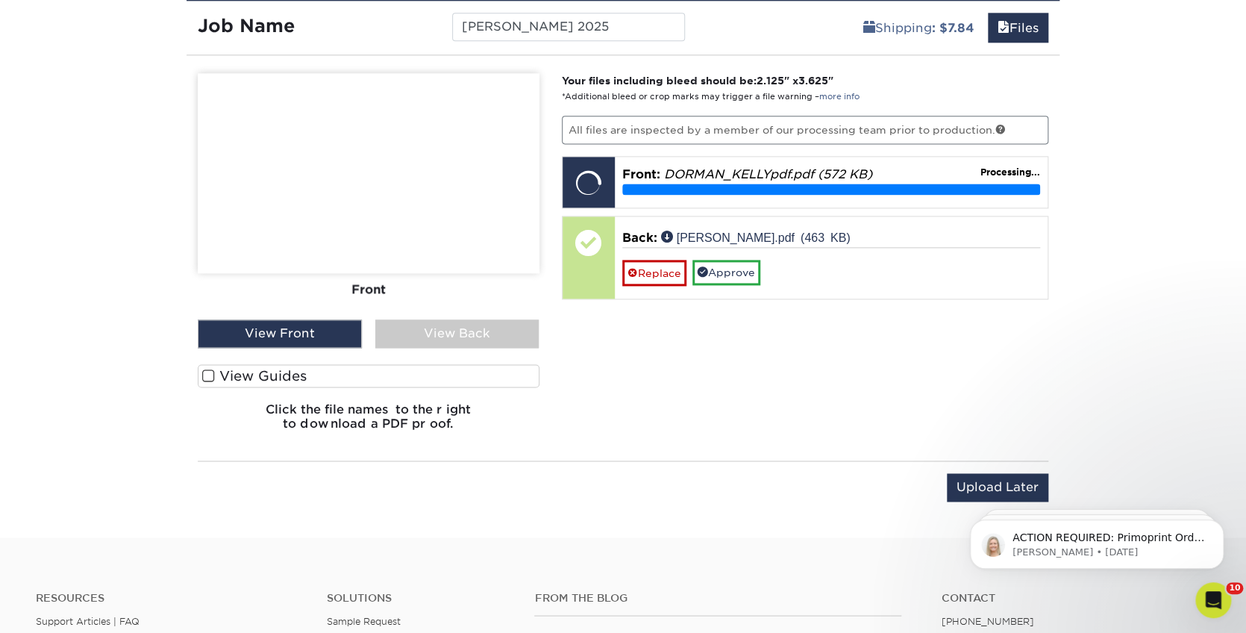
click at [213, 369] on span at bounding box center [208, 376] width 13 height 14
click at [0, 0] on input "View Guides" at bounding box center [0, 0] width 0 height 0
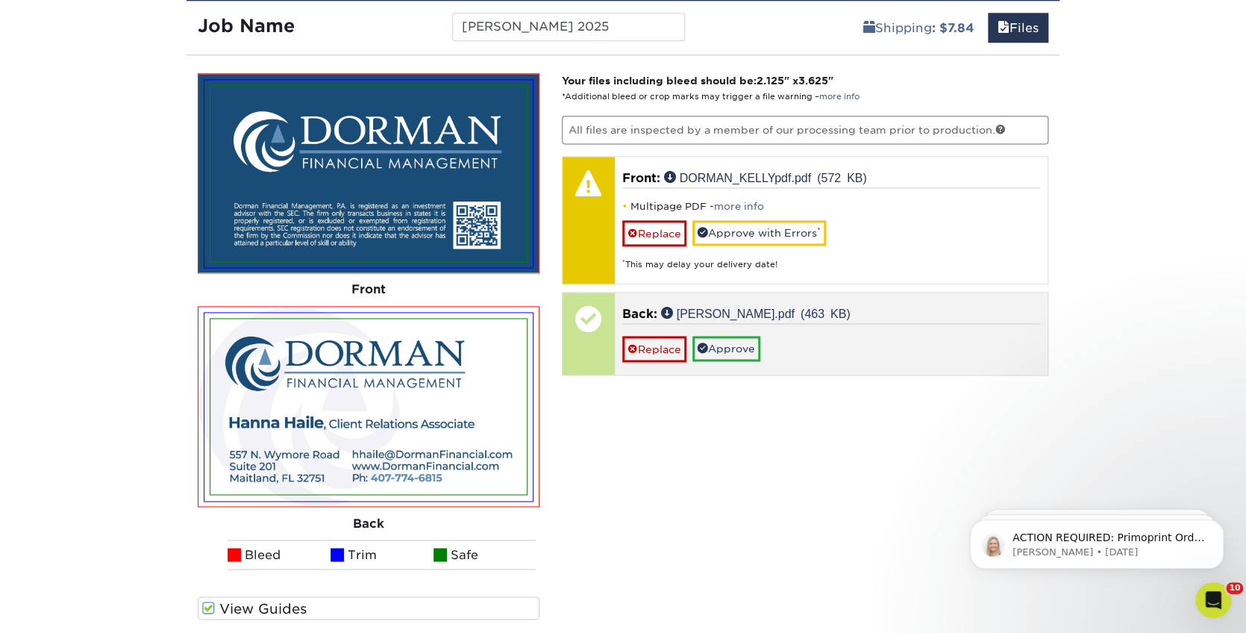
scroll to position [925, 0]
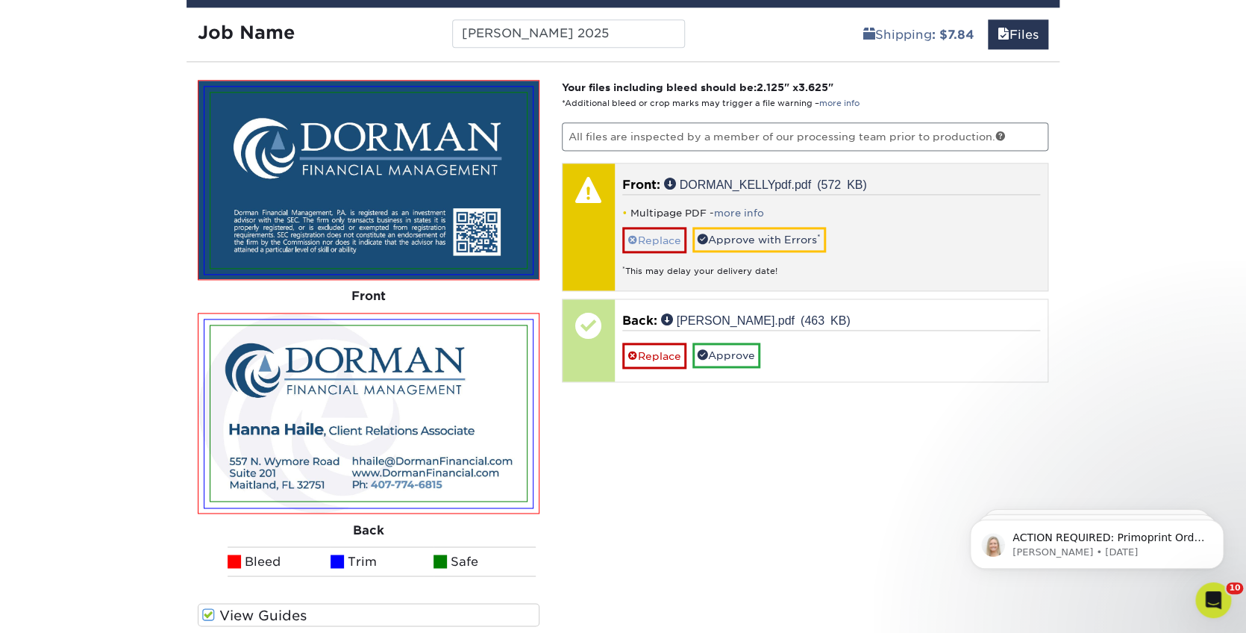
click at [664, 227] on link "Replace" at bounding box center [654, 240] width 64 height 26
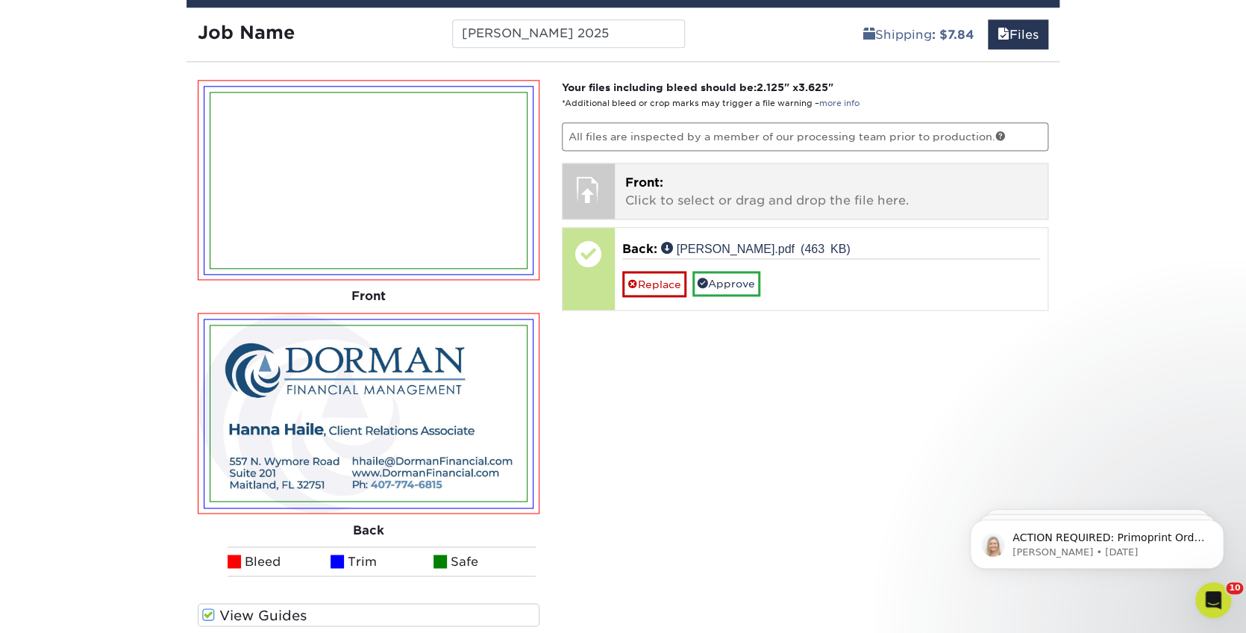
click at [739, 189] on p "Front: Click to select or drag and drop the file here." at bounding box center [831, 192] width 413 height 36
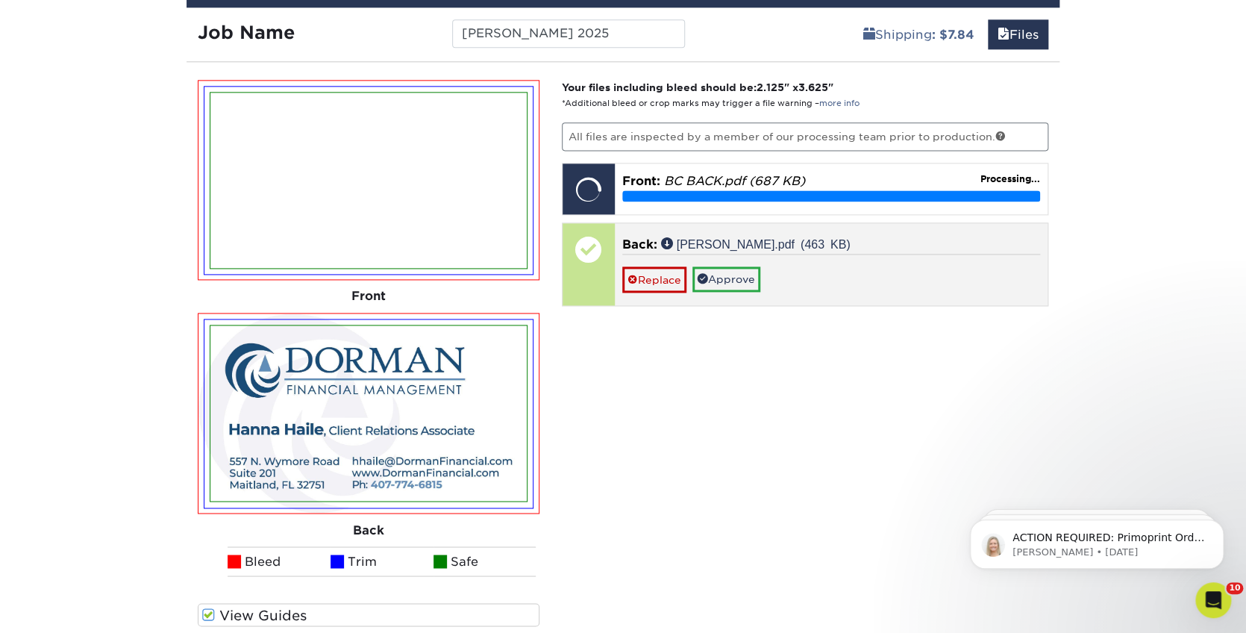
scroll to position [927, 0]
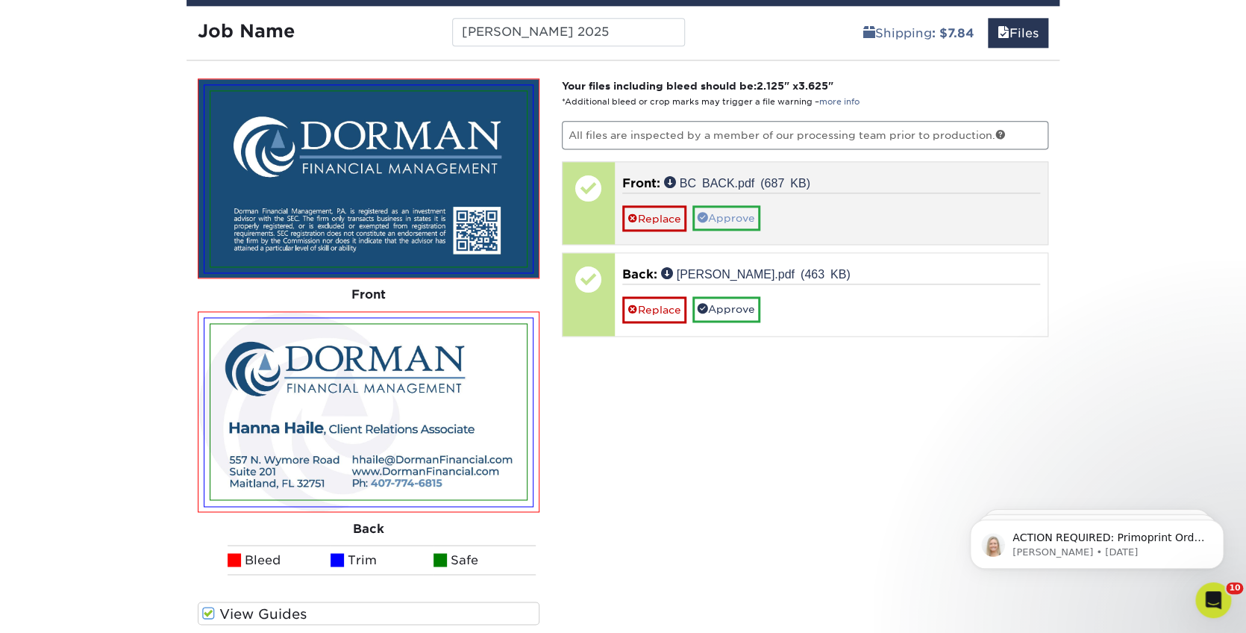
click at [741, 209] on link "Approve" at bounding box center [726, 217] width 68 height 25
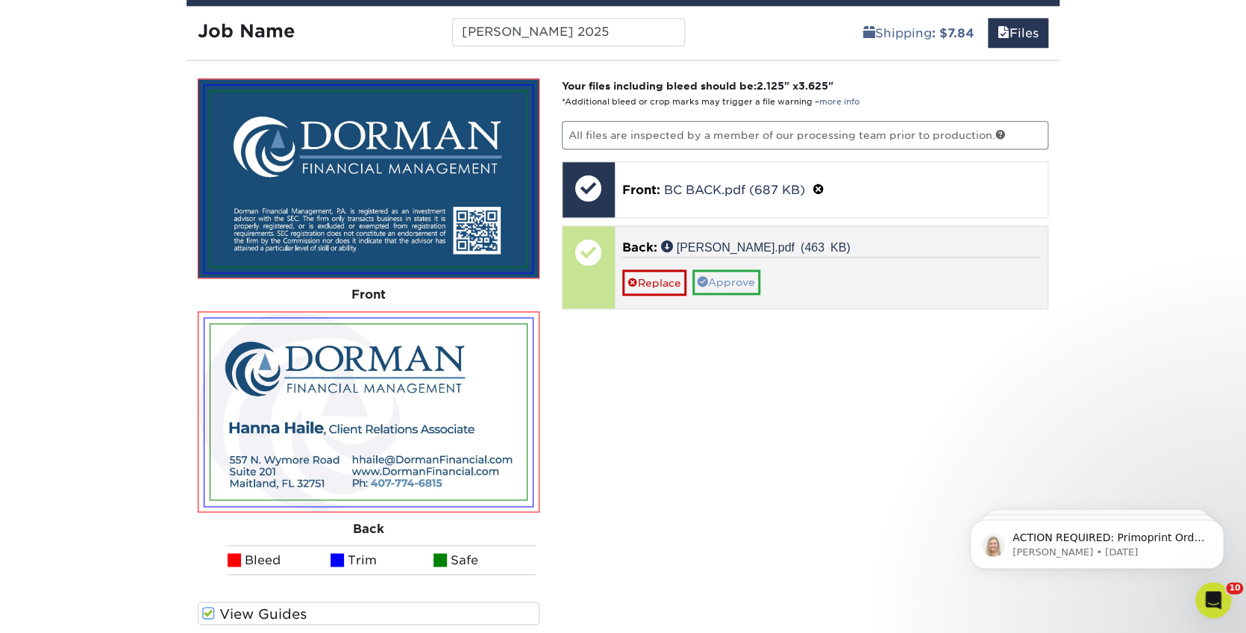
click at [755, 276] on link "Approve" at bounding box center [726, 281] width 68 height 25
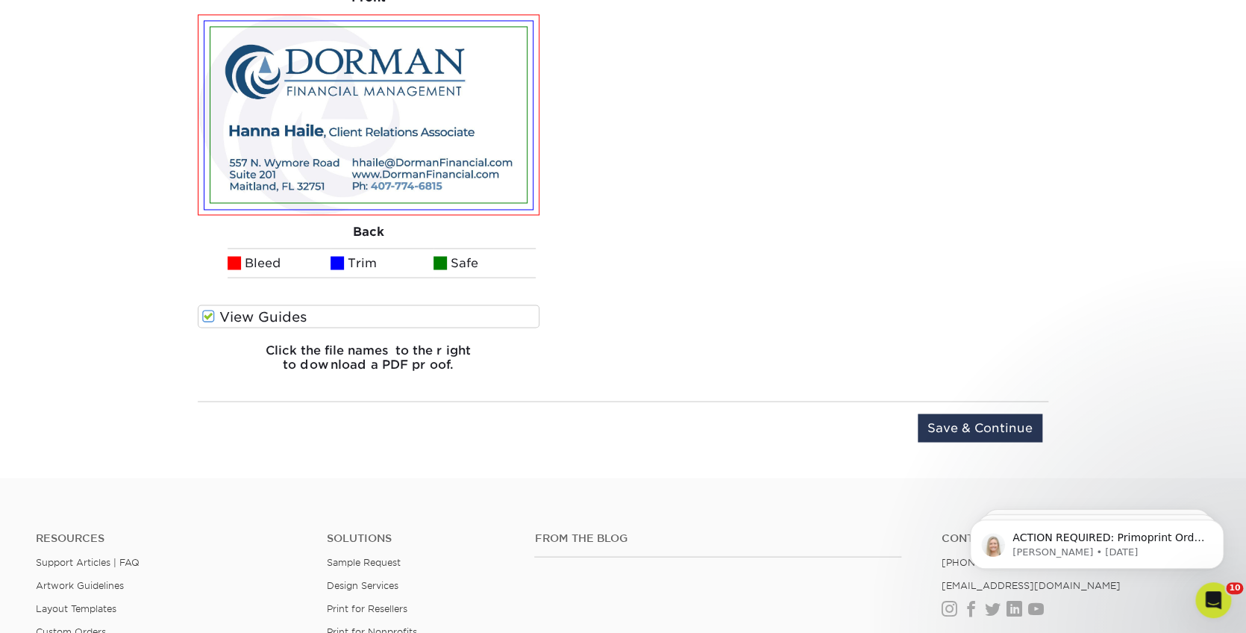
scroll to position [1231, 0]
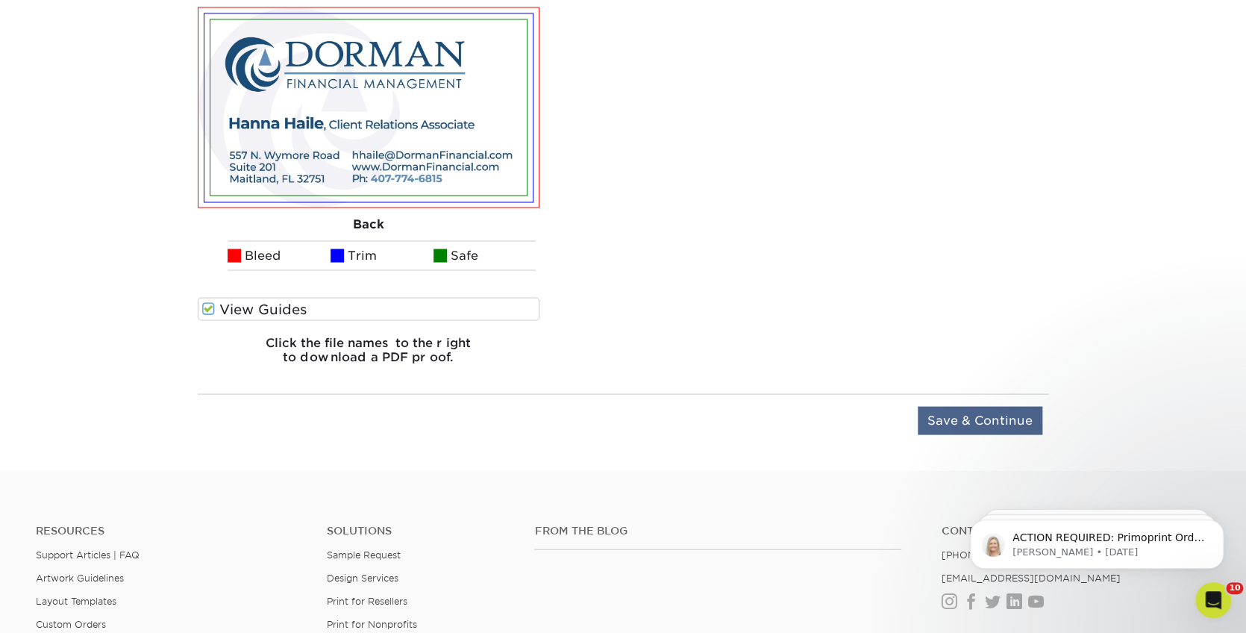
click at [960, 416] on input "Save & Continue" at bounding box center [980, 420] width 125 height 28
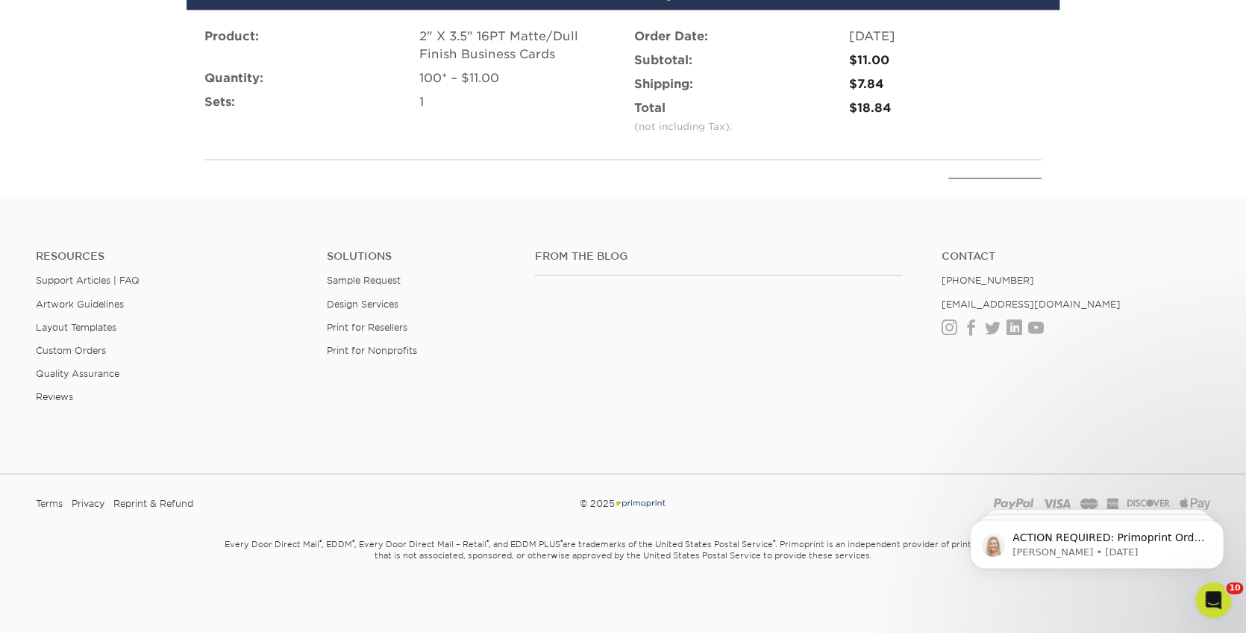
scroll to position [1054, 0]
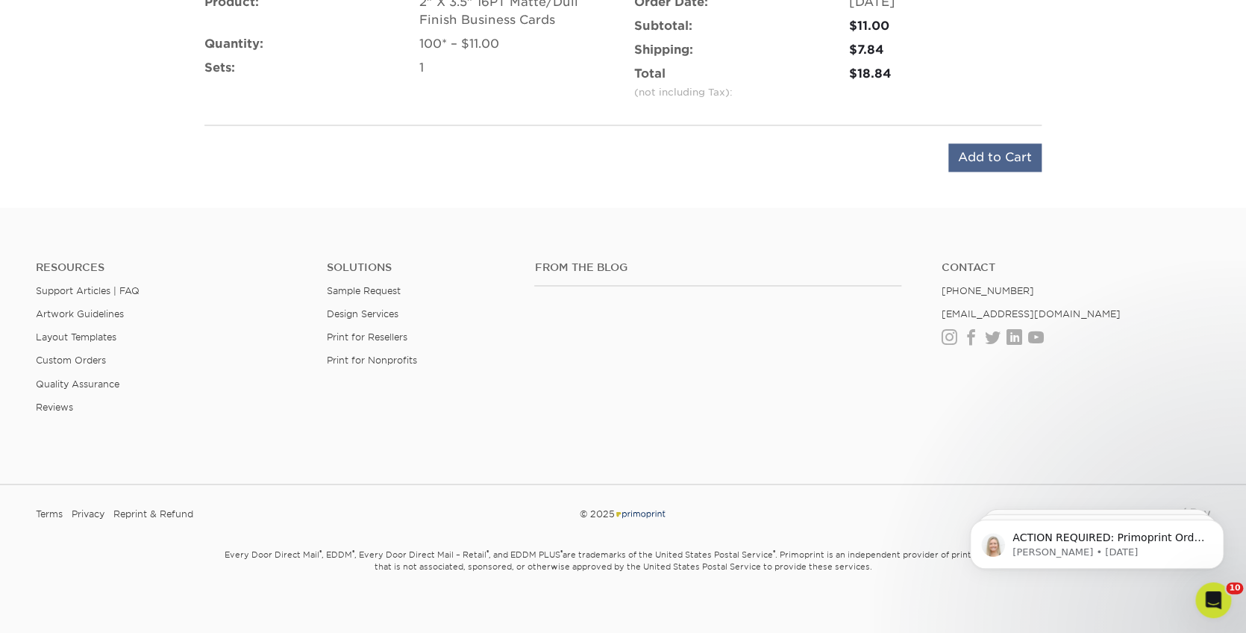
click at [986, 154] on input "Add to Cart" at bounding box center [994, 157] width 93 height 28
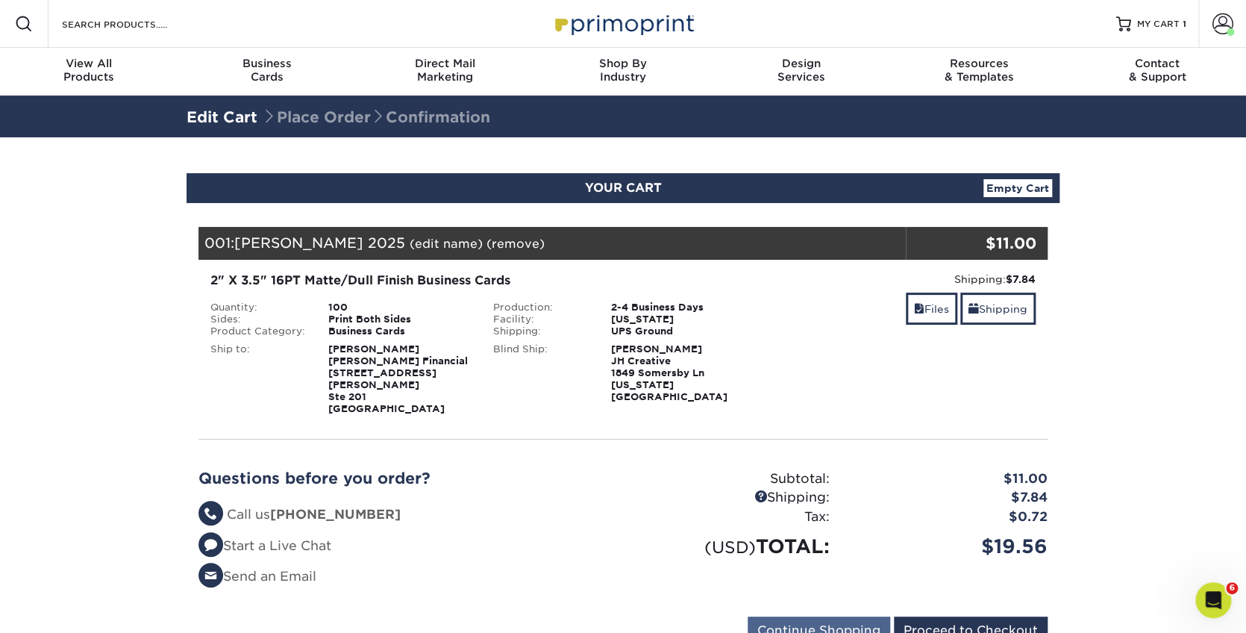
click at [848, 616] on input "Continue Shopping" at bounding box center [819, 630] width 143 height 28
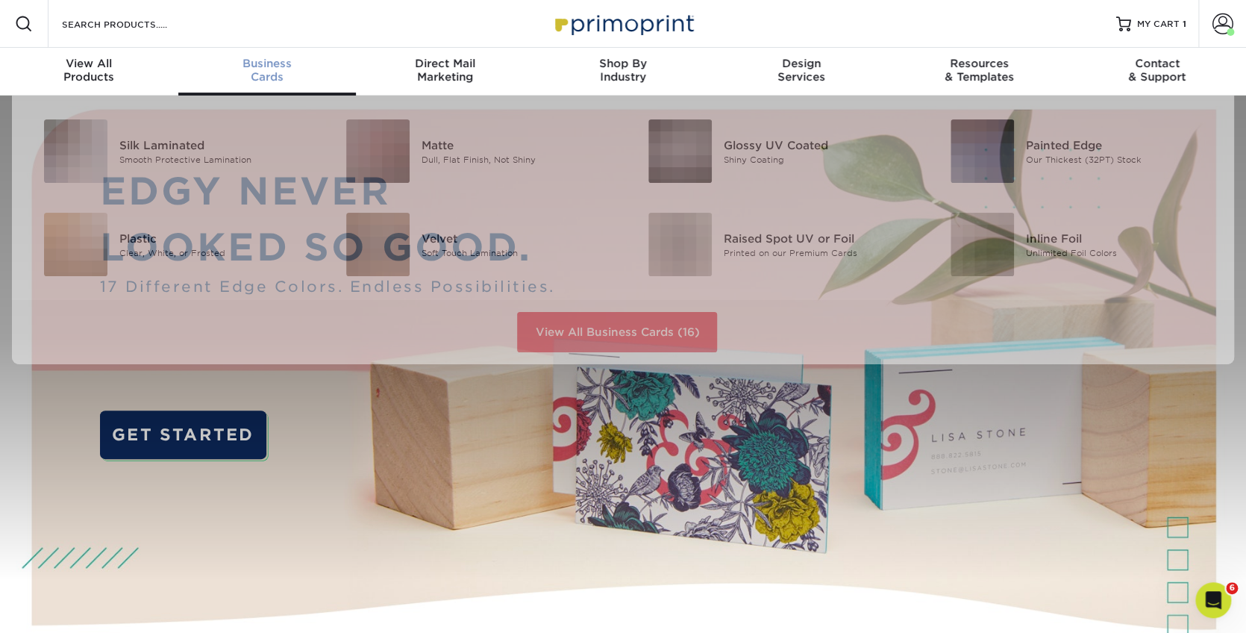
click at [256, 68] on span "Business" at bounding box center [267, 63] width 178 height 13
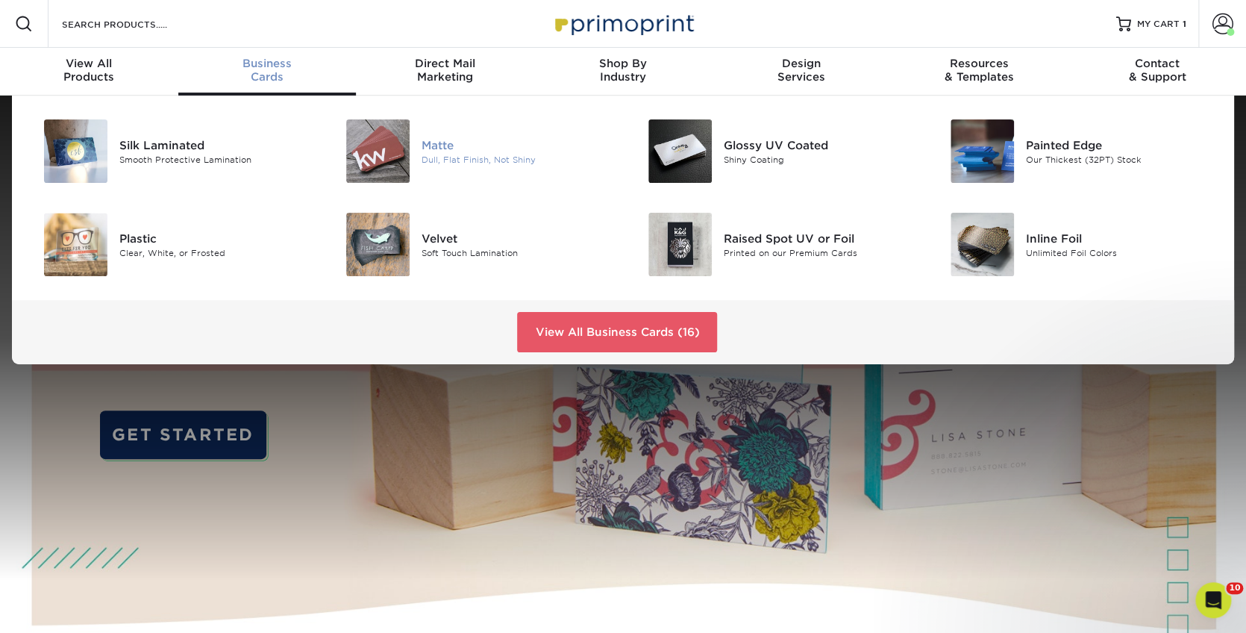
click at [413, 145] on div at bounding box center [371, 150] width 101 height 63
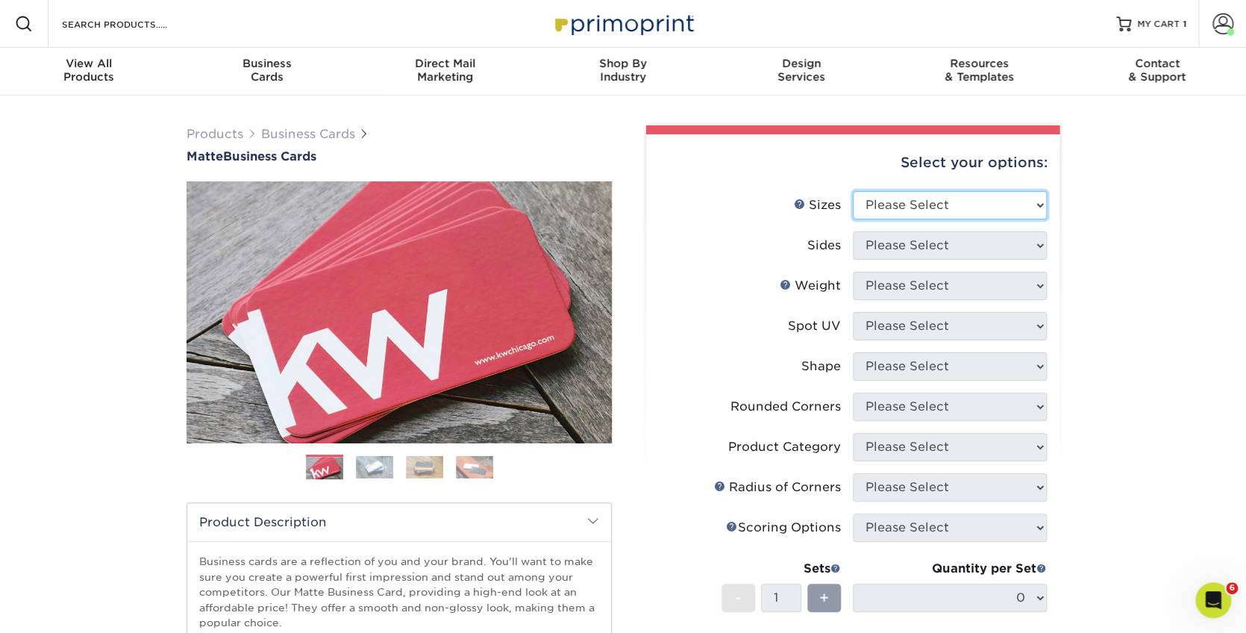
select select "2.00x3.50"
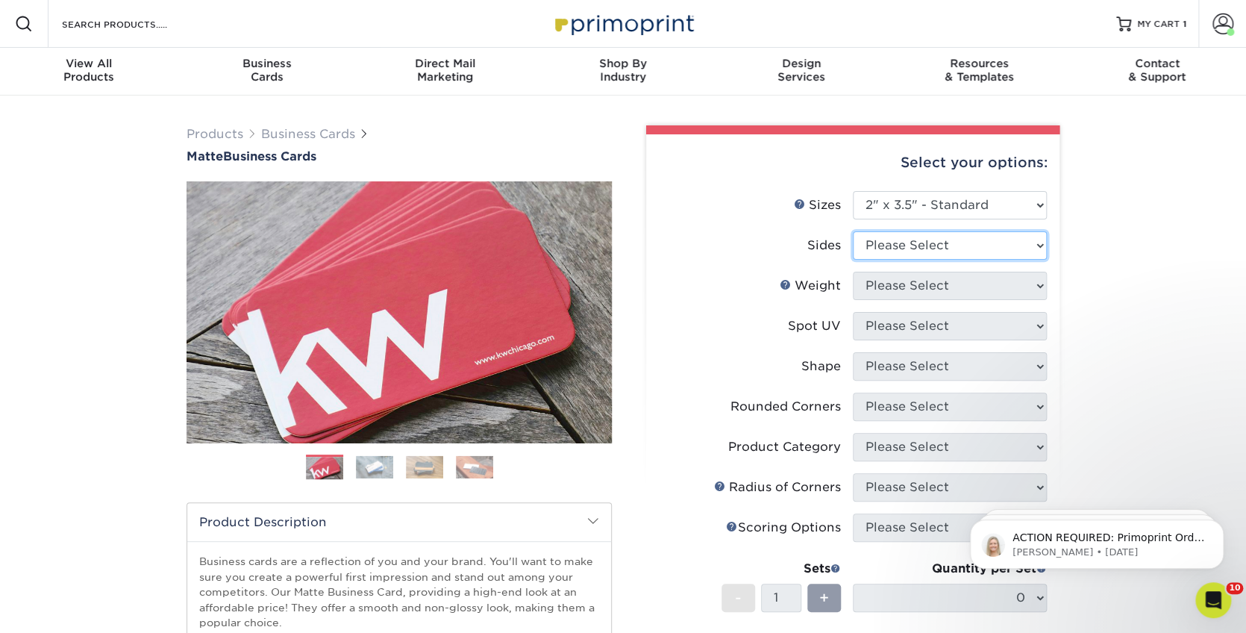
select select "13abbda7-1d64-4f25-8bb2-c179b224825d"
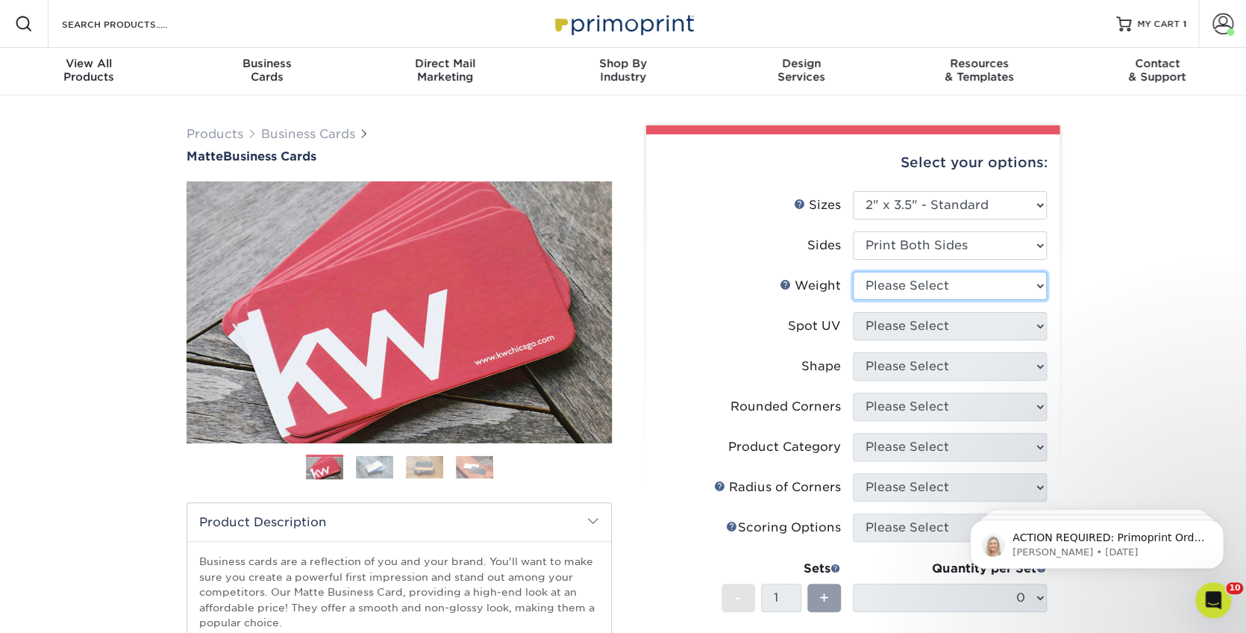
select select "16PT"
select select "3"
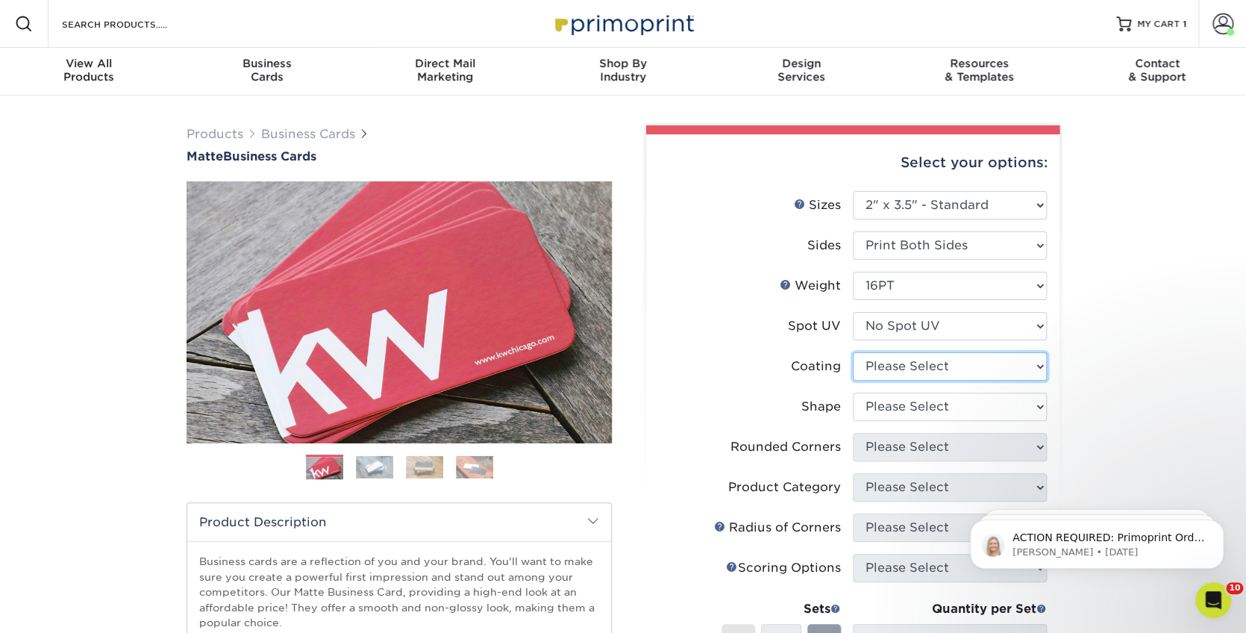
select select "121bb7b5-3b4d-429f-bd8d-bbf80e953313"
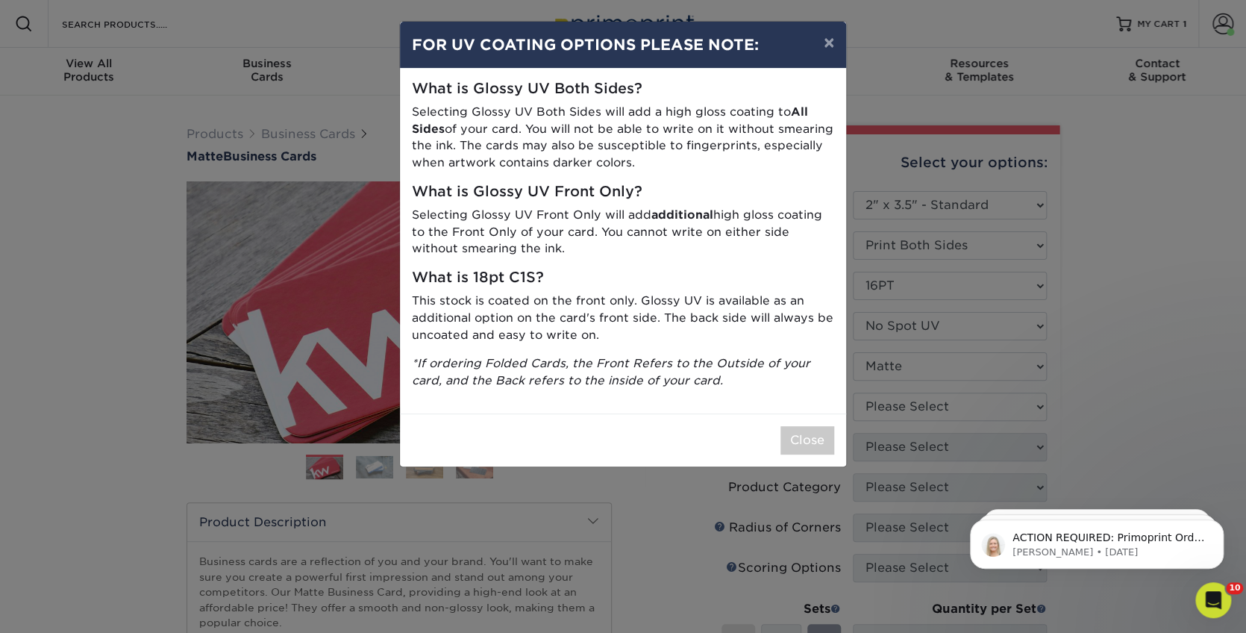
click at [938, 413] on div "× FOR UV COATING OPTIONS PLEASE NOTE: What is Glossy UV Both Sides? Selecting G…" at bounding box center [623, 316] width 1246 height 633
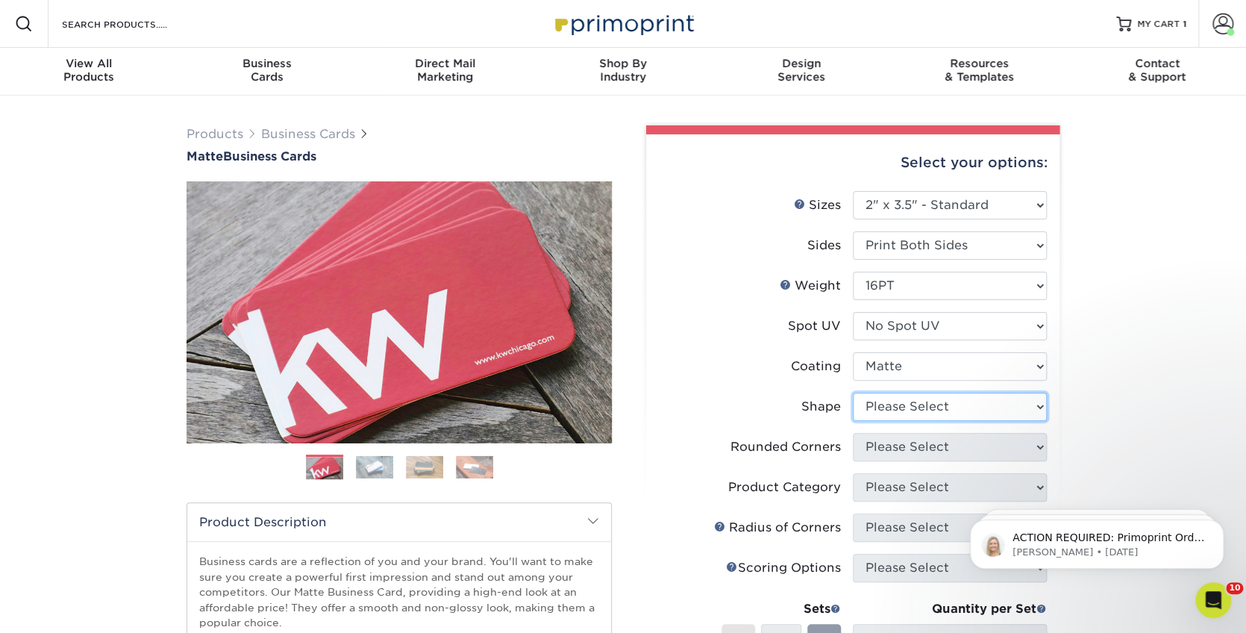
select select "standard"
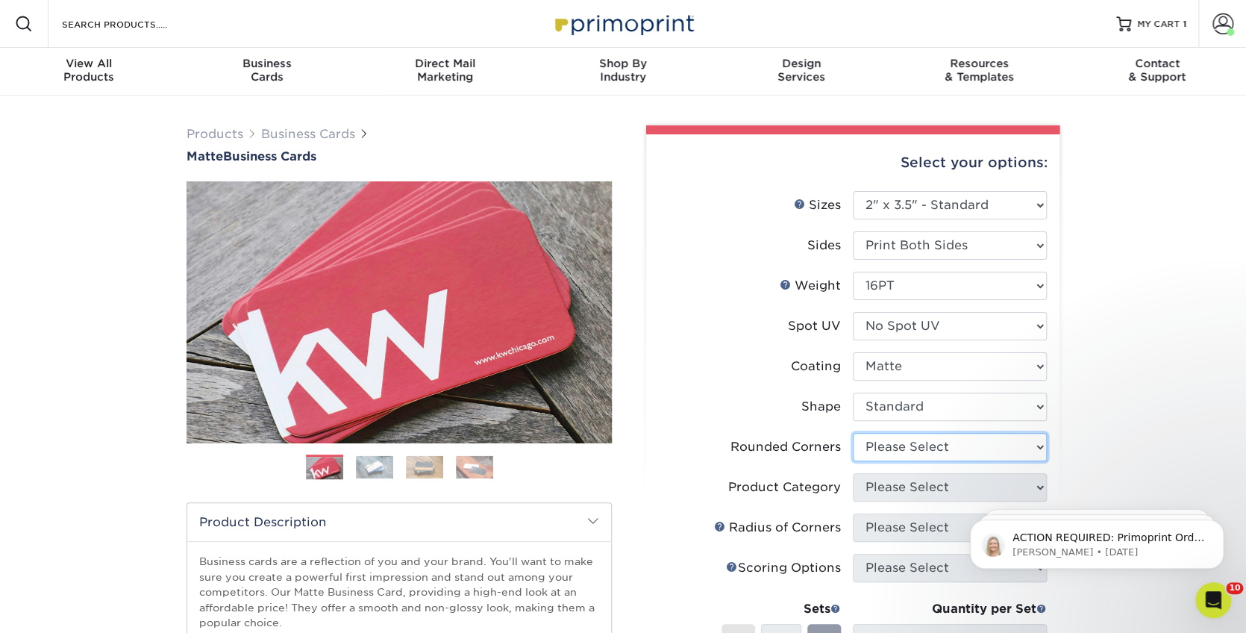
select select "0"
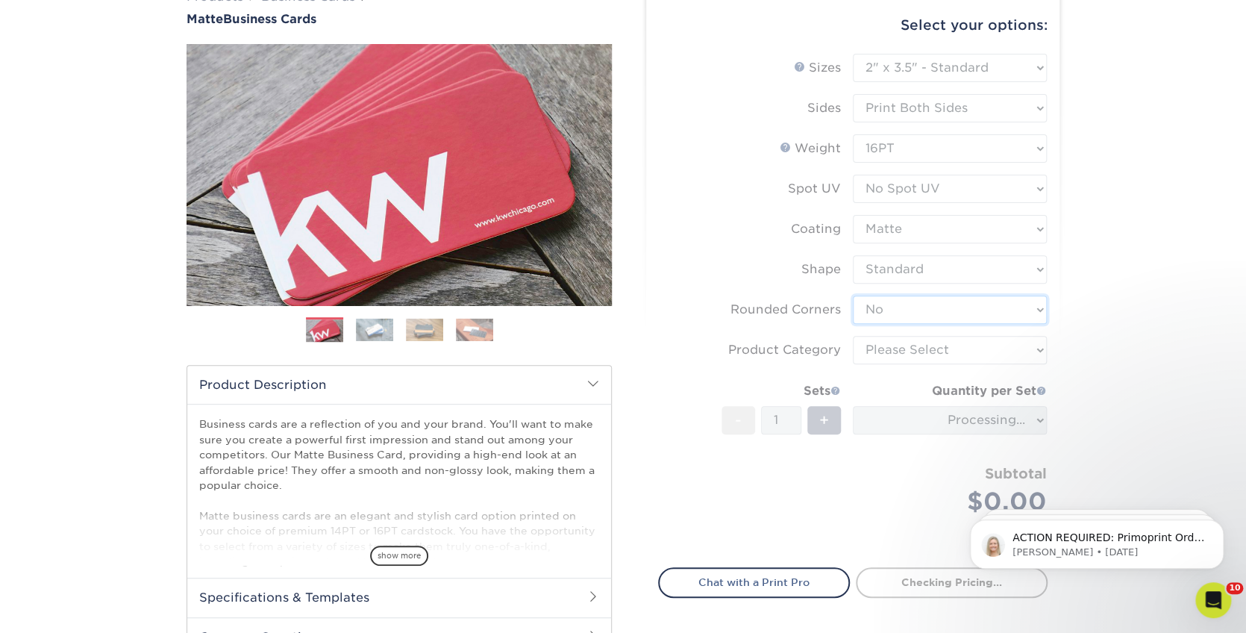
scroll to position [140, 0]
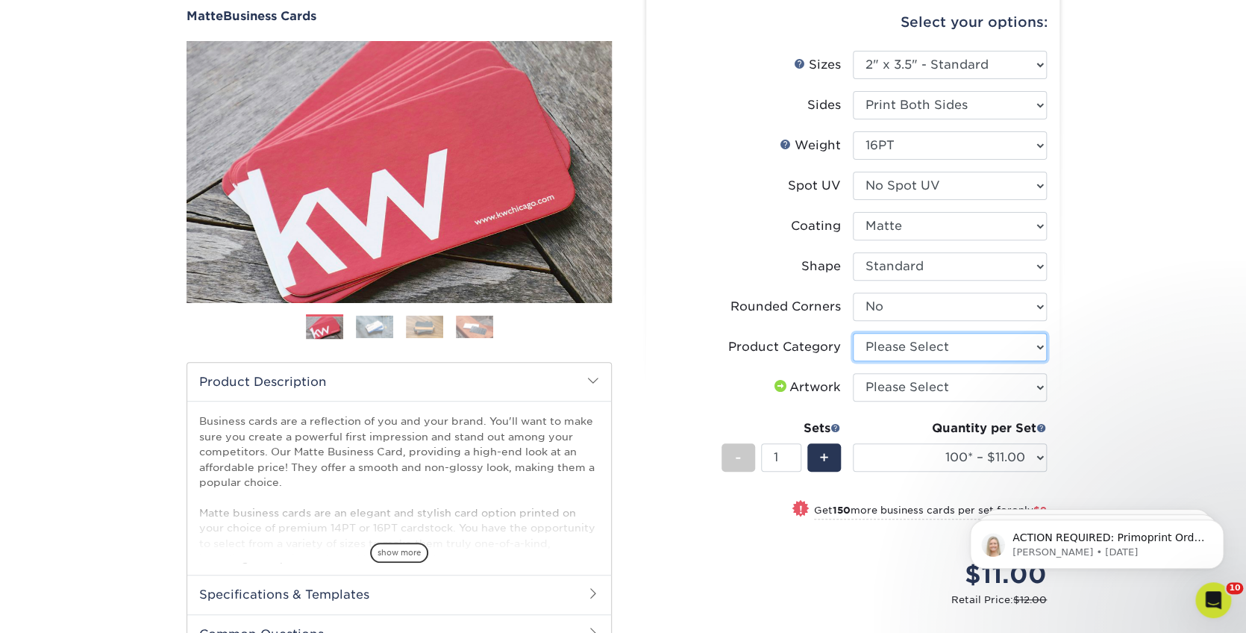
select select "3b5148f1-0588-4f88-a218-97bcfdce65c1"
select select "upload"
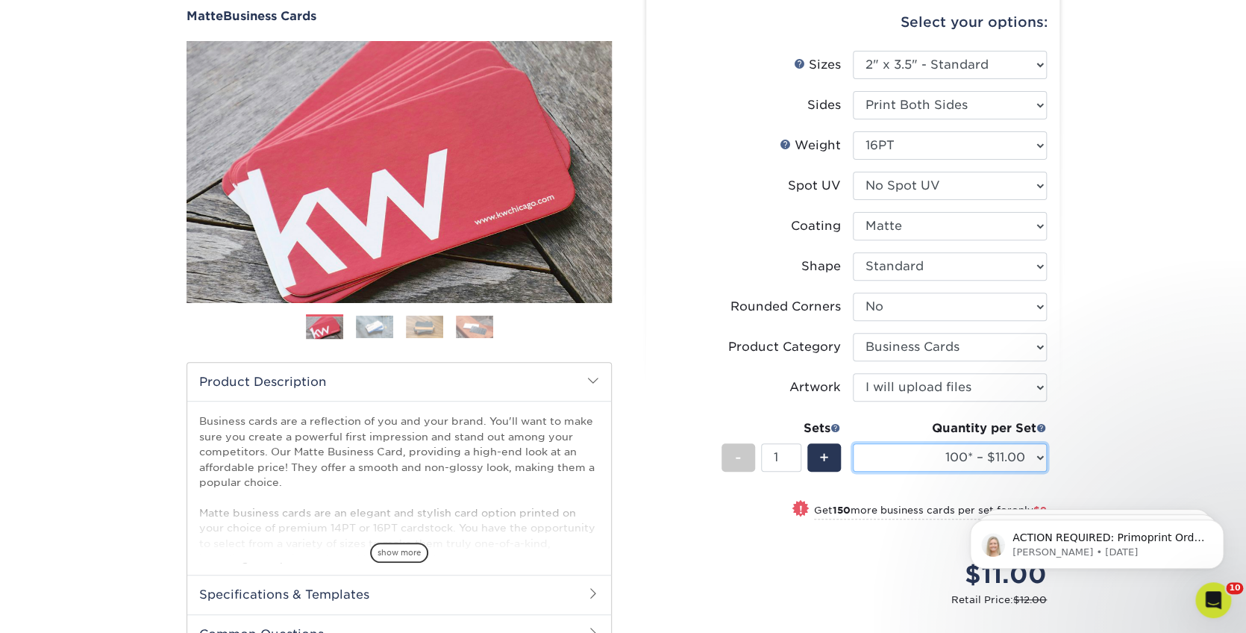
select select "250* – $20.00"
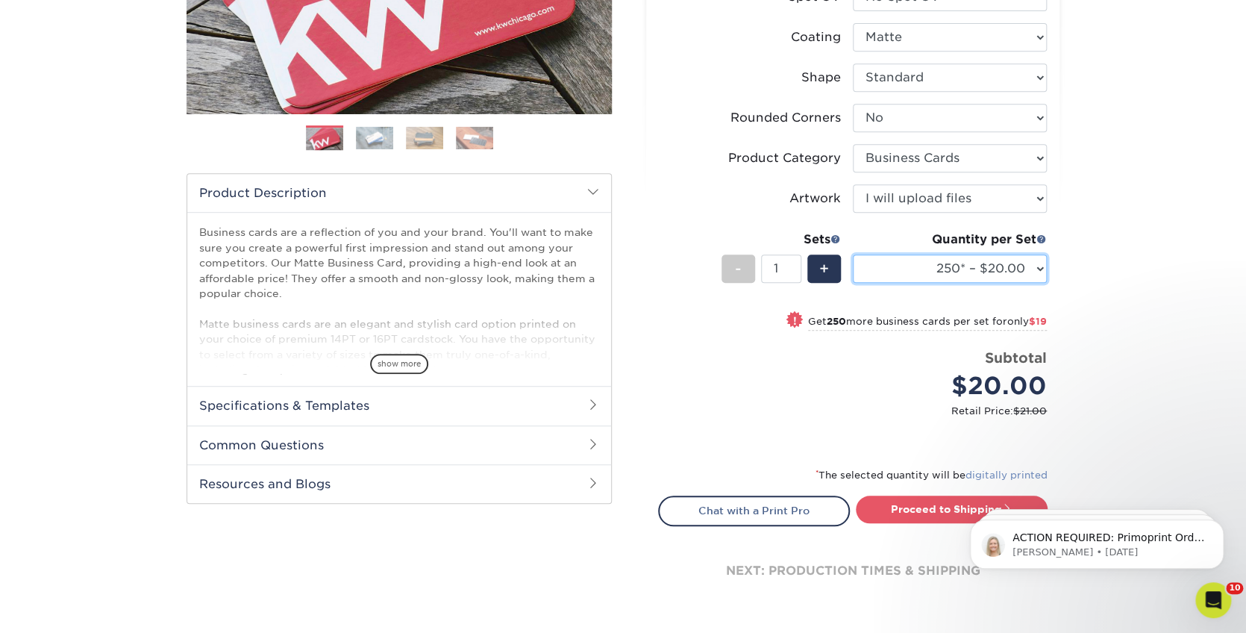
scroll to position [334, 0]
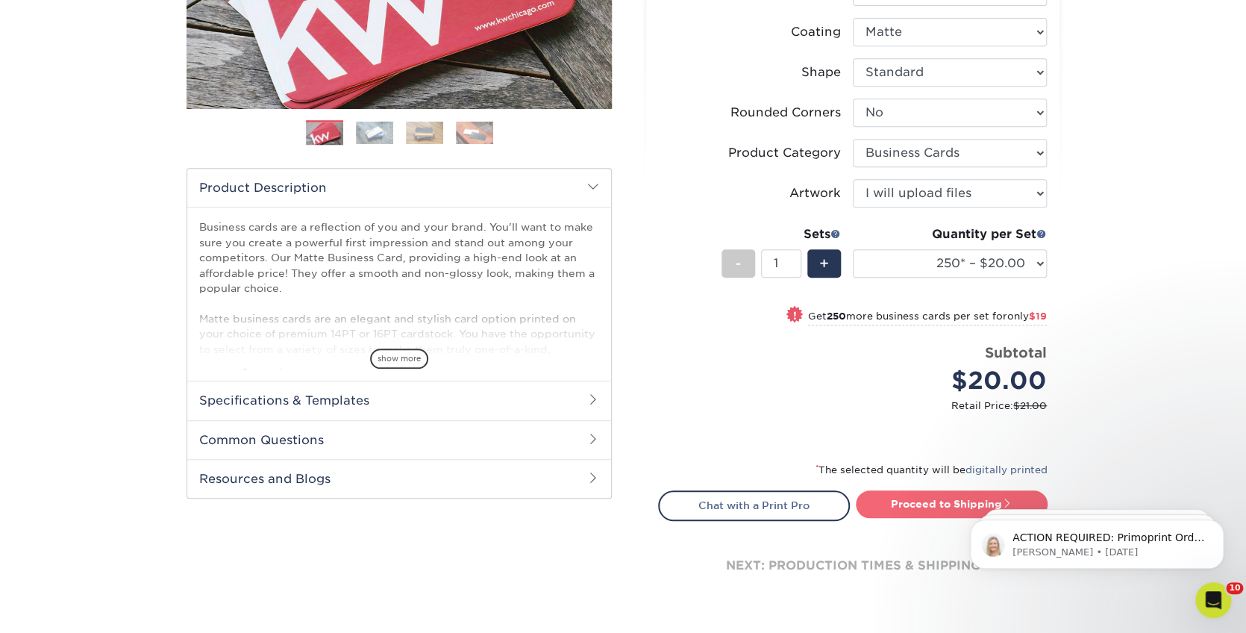
click at [910, 504] on link "Proceed to Shipping" at bounding box center [952, 503] width 192 height 27
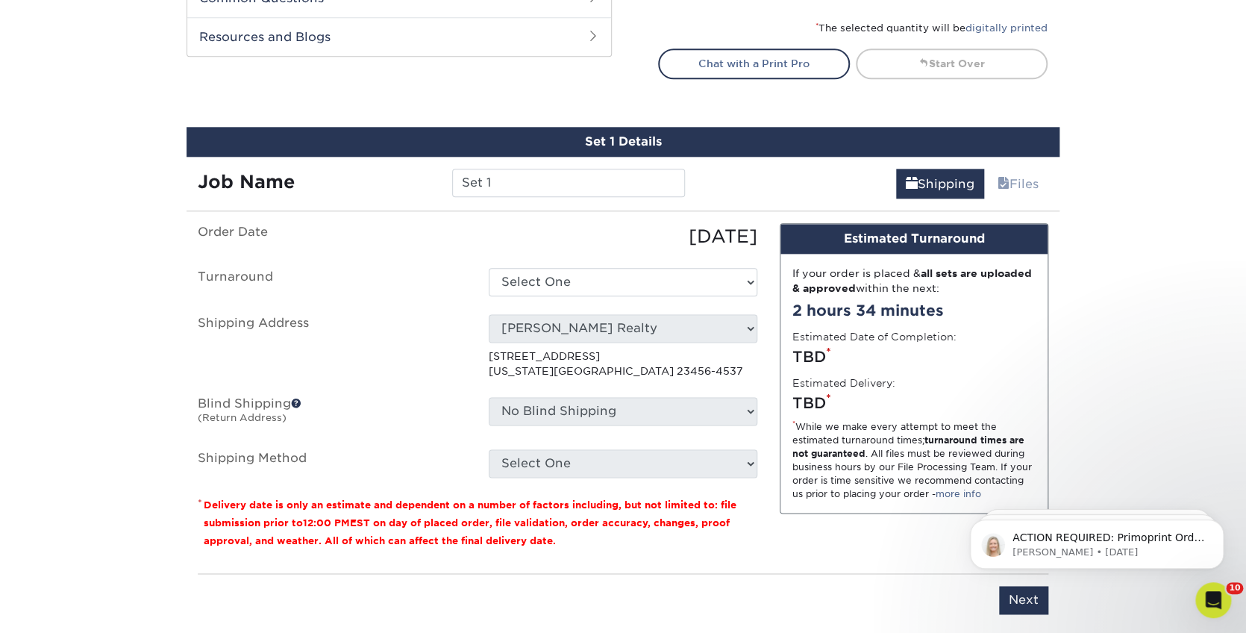
scroll to position [719, 0]
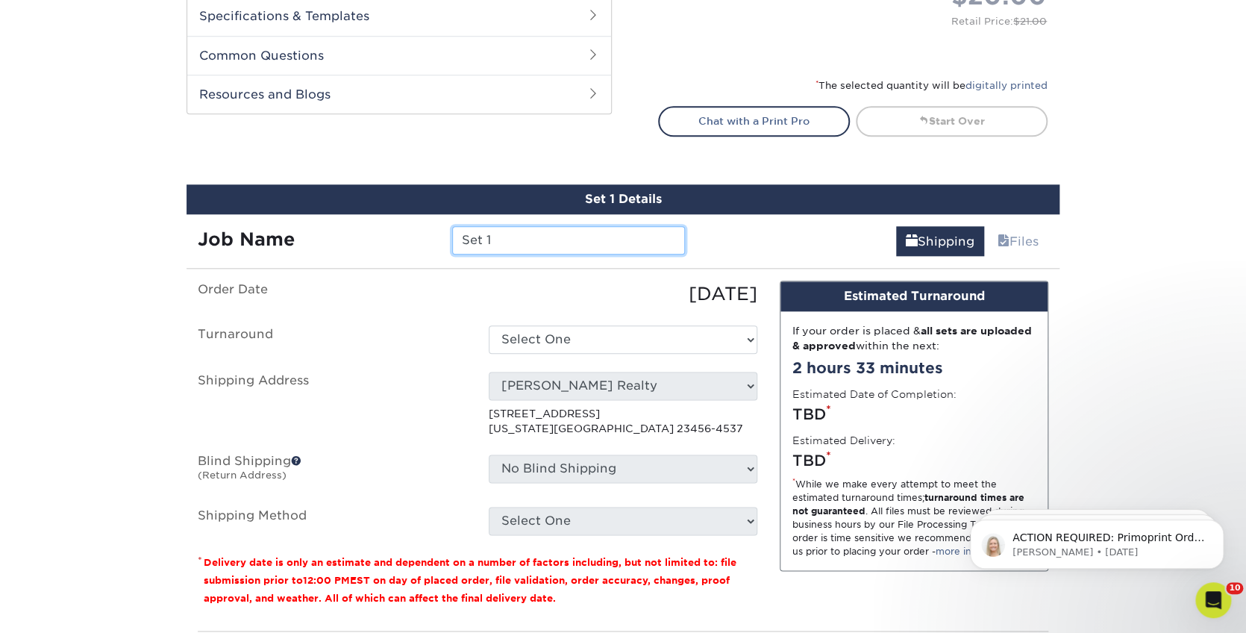
drag, startPoint x: 522, startPoint y: 234, endPoint x: 432, endPoint y: 237, distance: 90.3
click at [434, 236] on div "Job Name Set 1" at bounding box center [442, 240] width 510 height 28
type input "[PERSON_NAME] 2025"
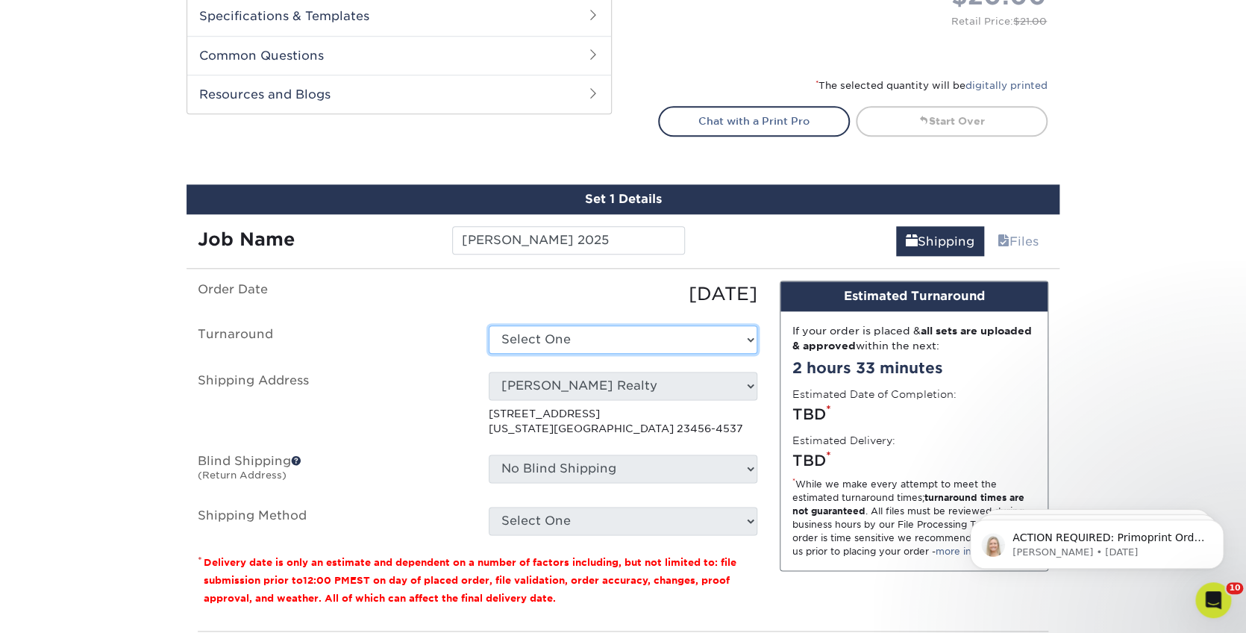
select select "23721297-b68b-4846-ba83-3171e6bd9d78"
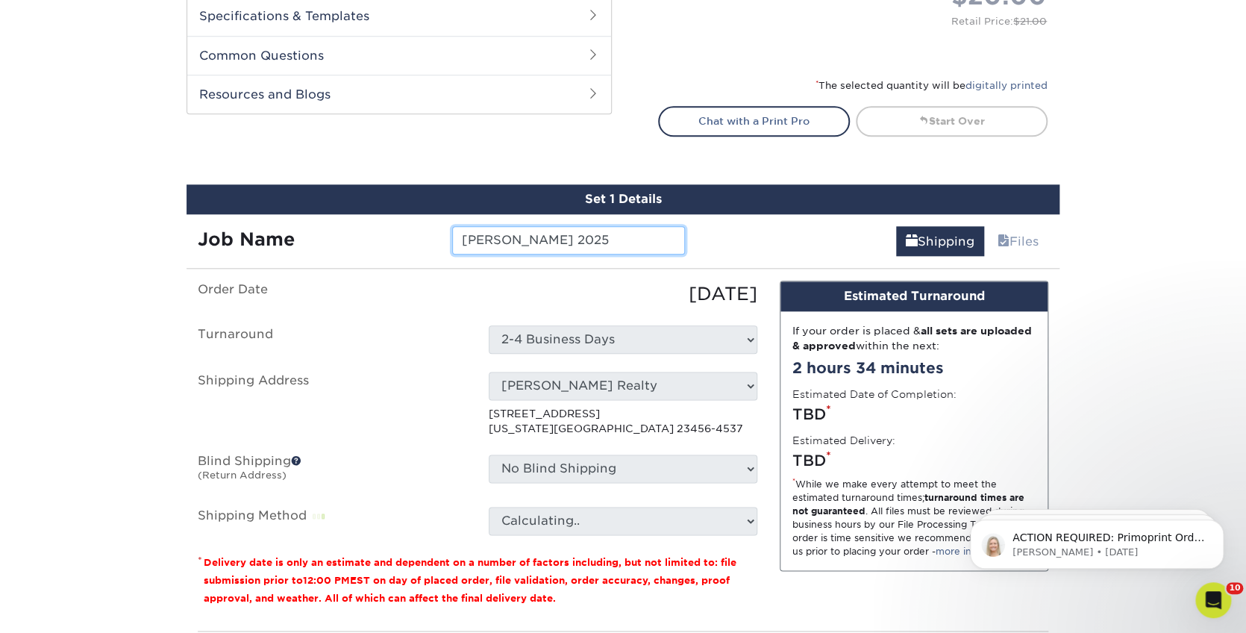
click at [631, 232] on input "[PERSON_NAME] 2025" at bounding box center [568, 240] width 232 height 28
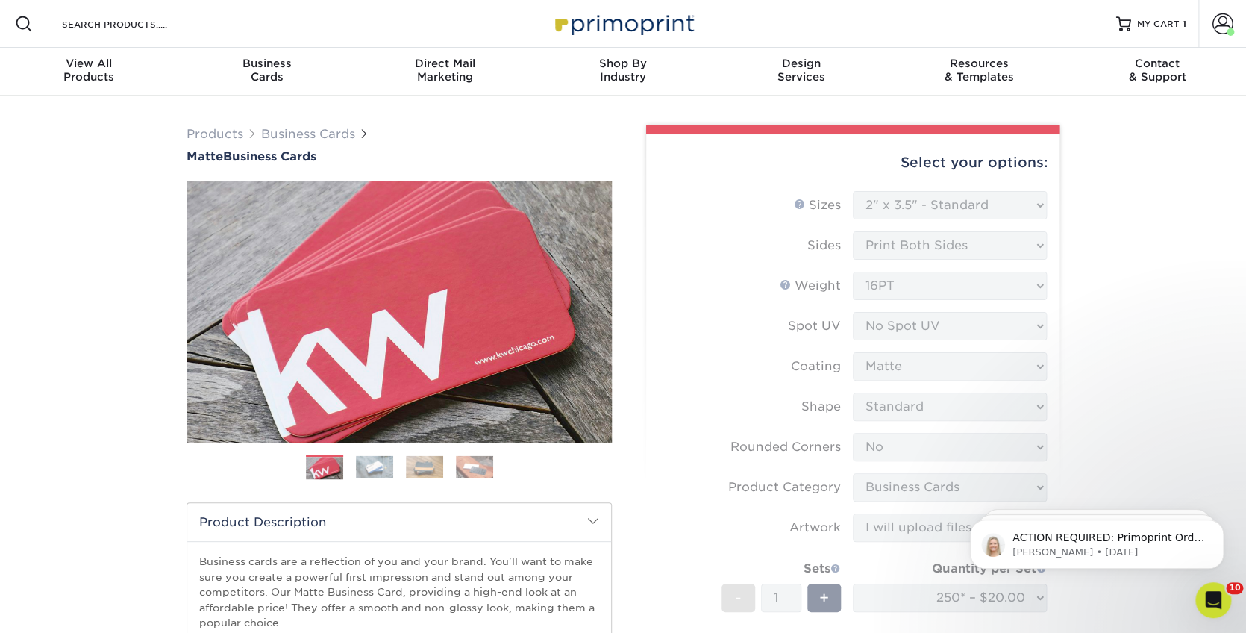
scroll to position [0, 0]
click at [1139, 25] on span "MY CART" at bounding box center [1158, 24] width 43 height 13
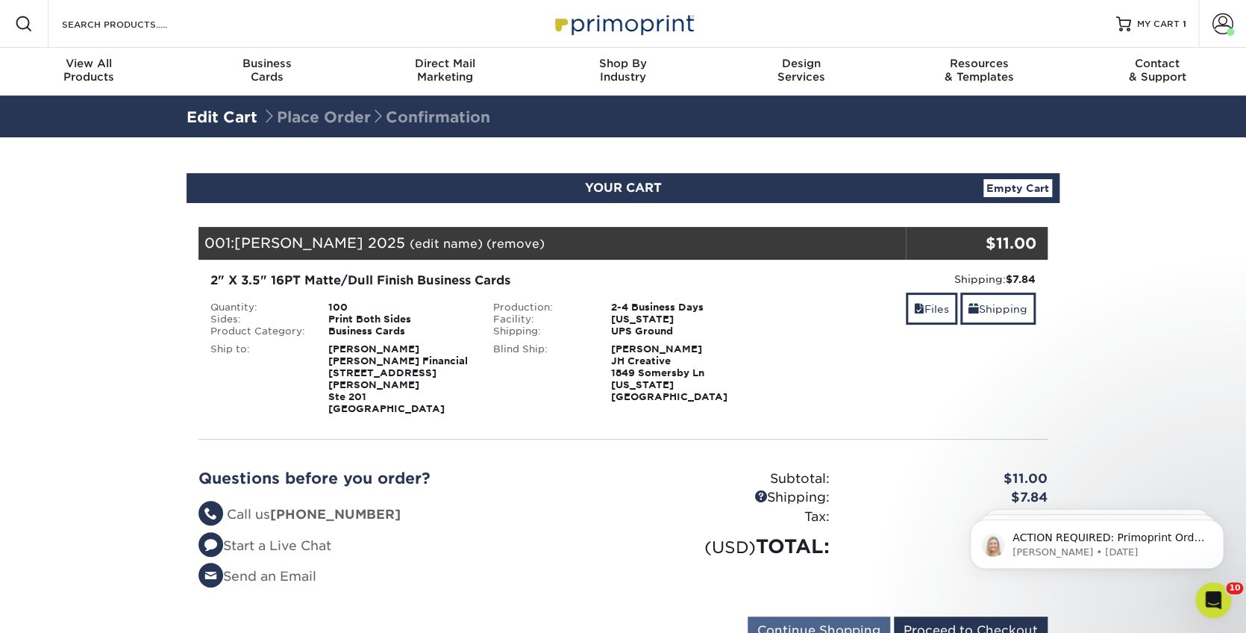
click at [800, 616] on input "Continue Shopping" at bounding box center [819, 630] width 143 height 28
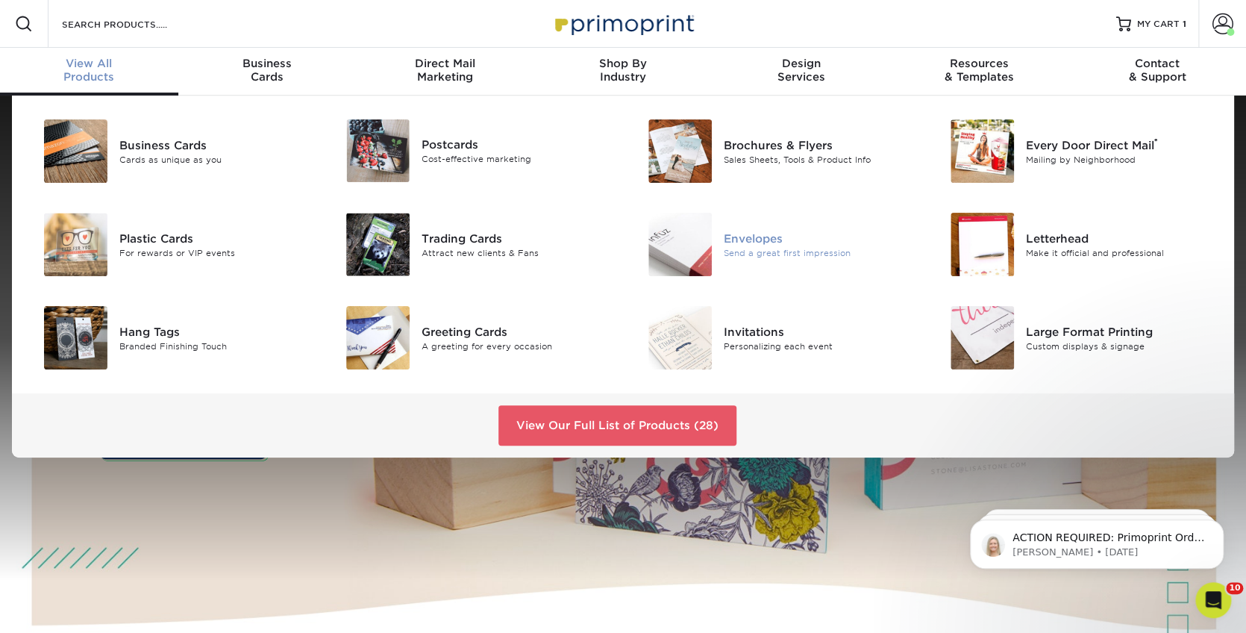
scroll to position [2, 0]
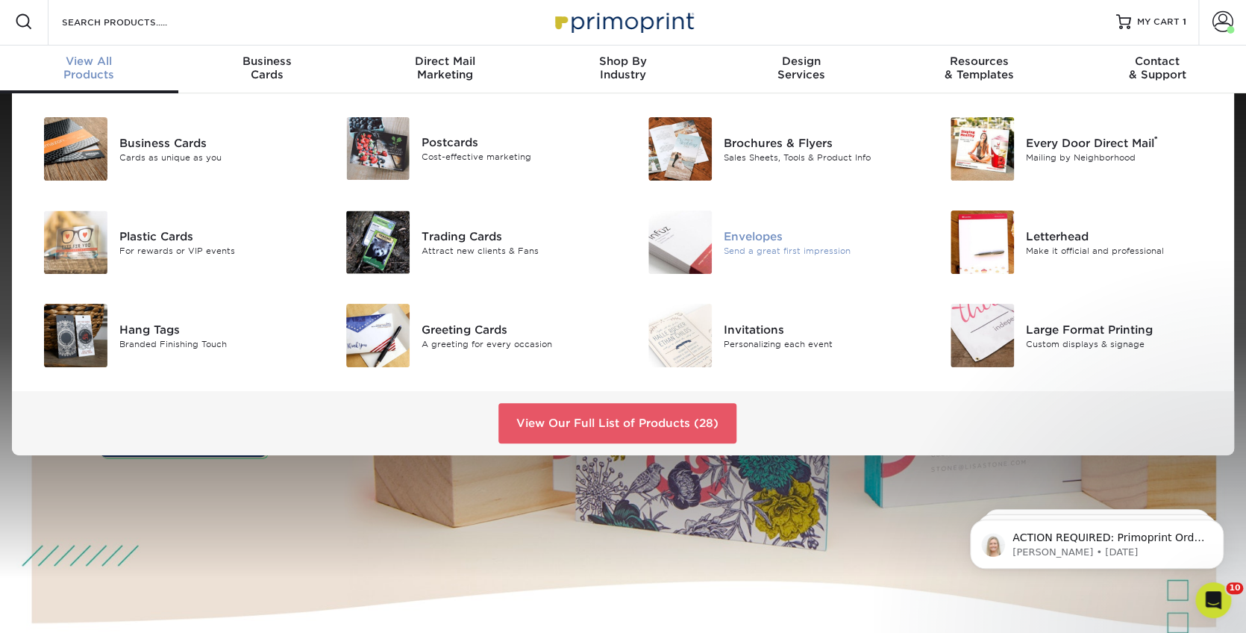
click at [752, 237] on div "Envelopes" at bounding box center [819, 236] width 190 height 16
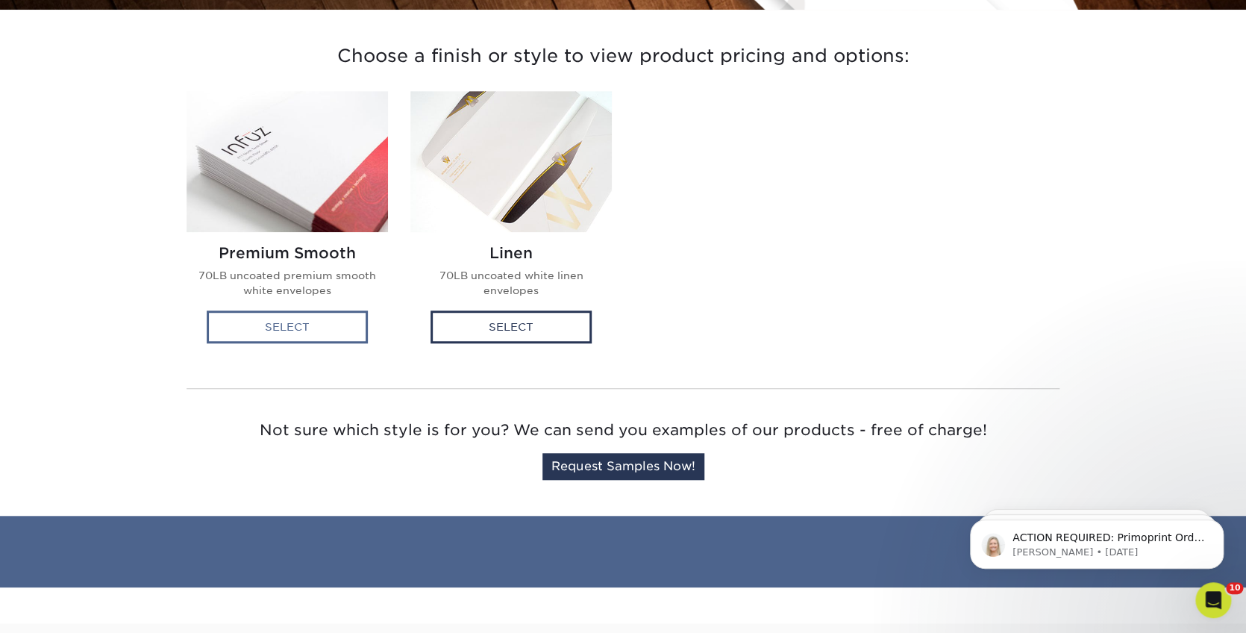
click at [234, 322] on div "Select" at bounding box center [287, 326] width 161 height 33
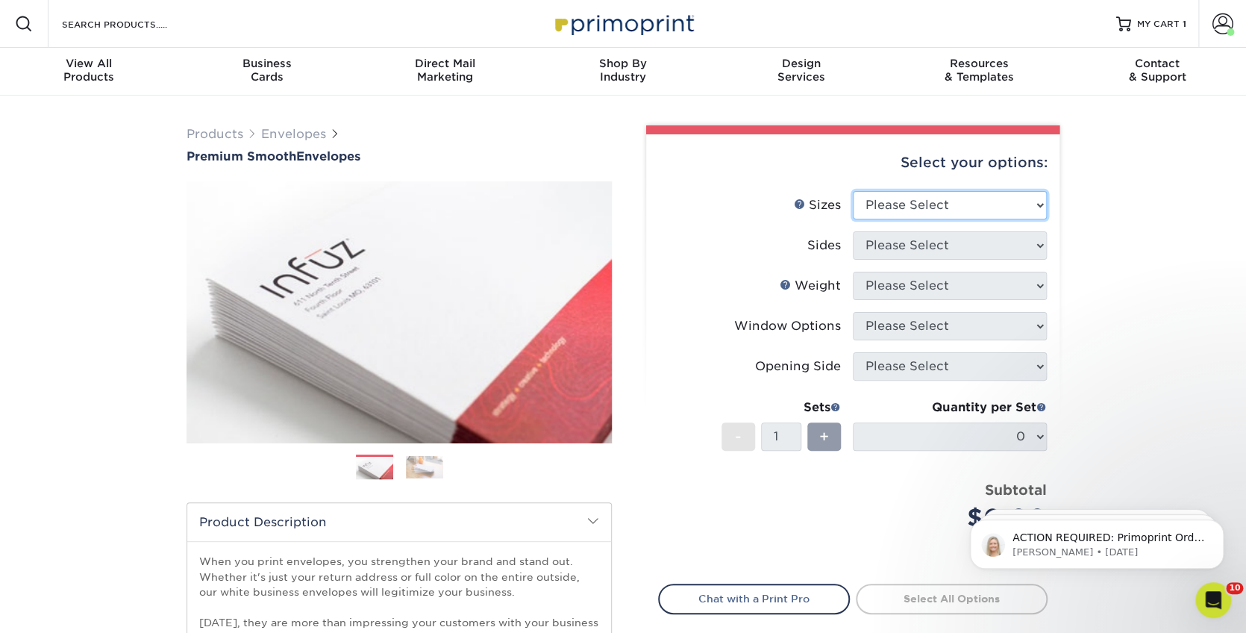
select select "4.12x9.50"
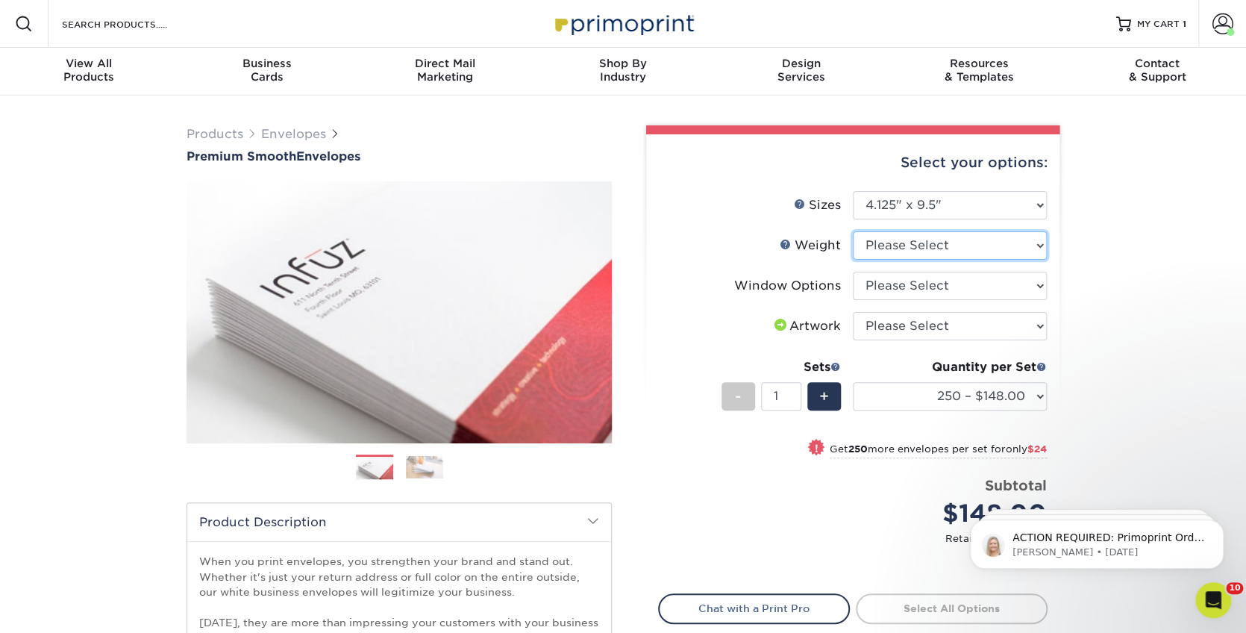
select select "70LB"
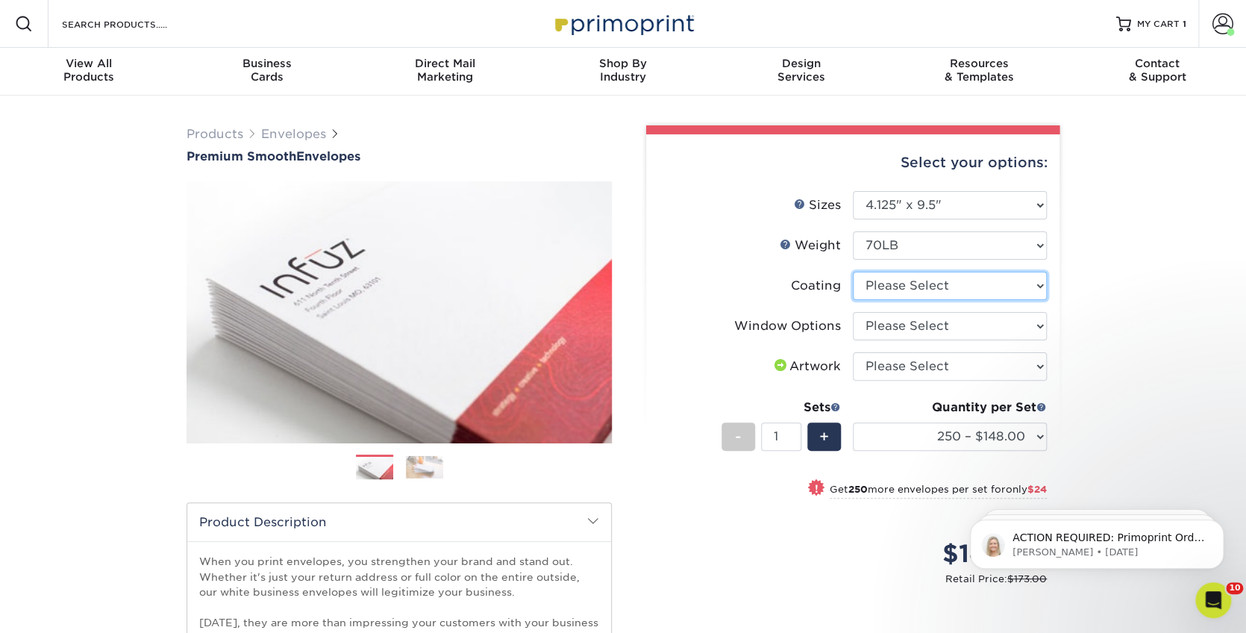
select select "3e7618de-abca-4bda-9f97-8b9129e913d8"
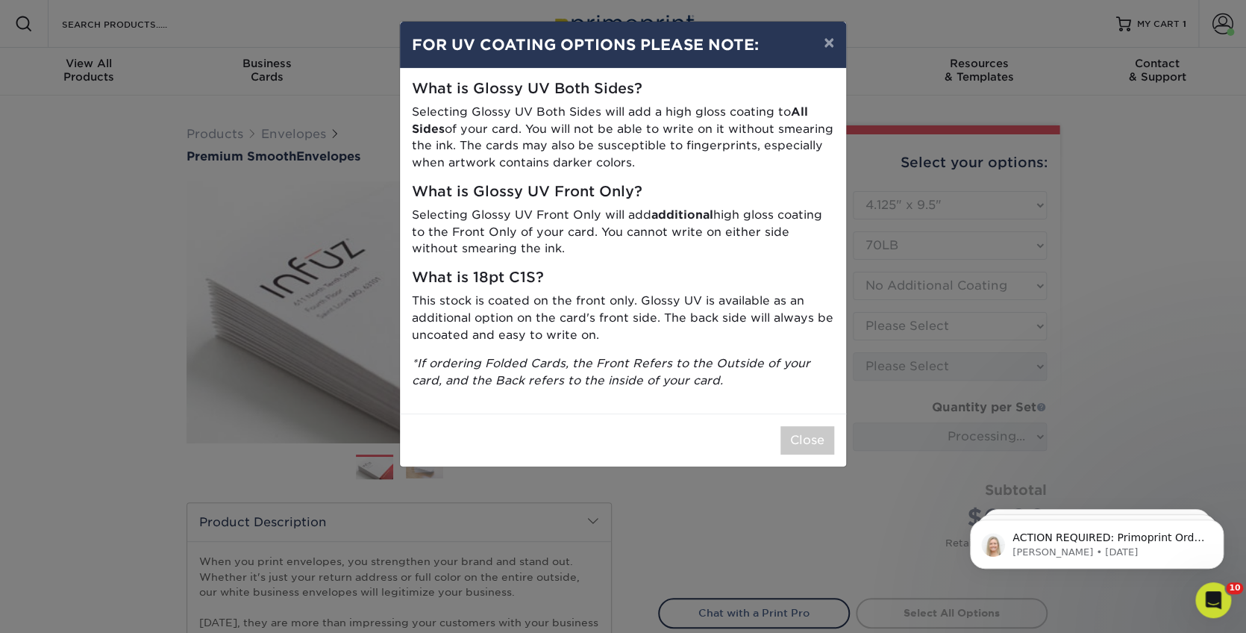
drag, startPoint x: 791, startPoint y: 428, endPoint x: 810, endPoint y: 422, distance: 19.6
click at [792, 428] on button "Close" at bounding box center [807, 440] width 54 height 28
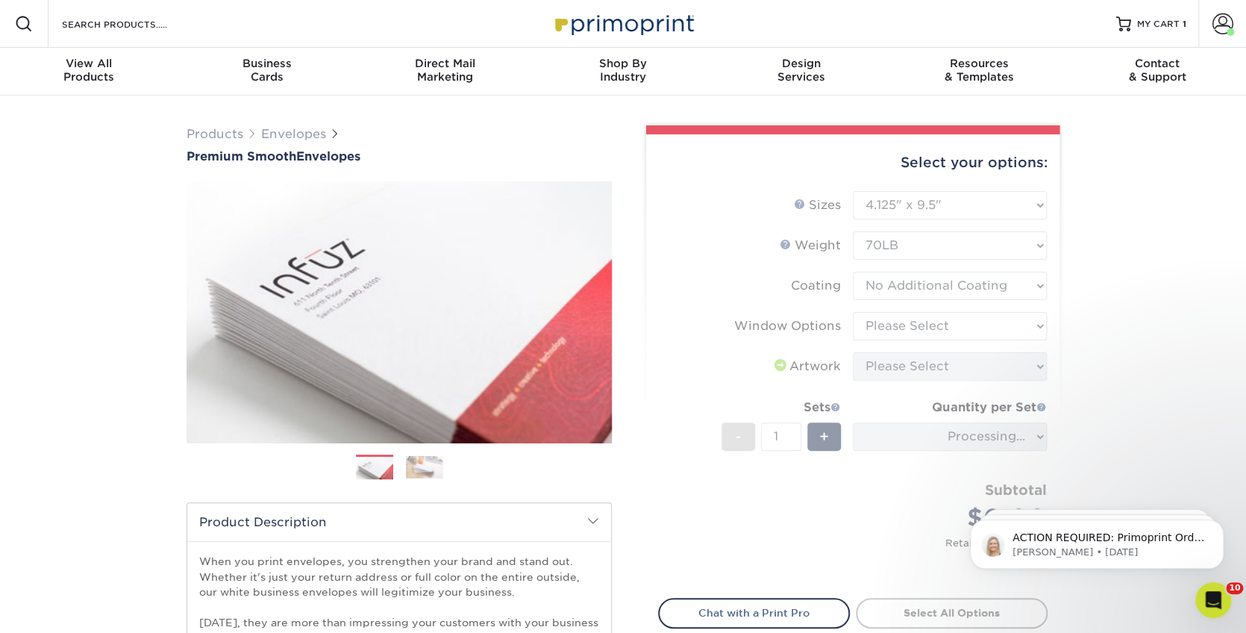
click at [998, 313] on form "Sizes Help Sizes Please Select 8.875" x 3.875" 4.125" x 9.5" 5.25" x 7.25" 9" x…" at bounding box center [852, 385] width 389 height 389
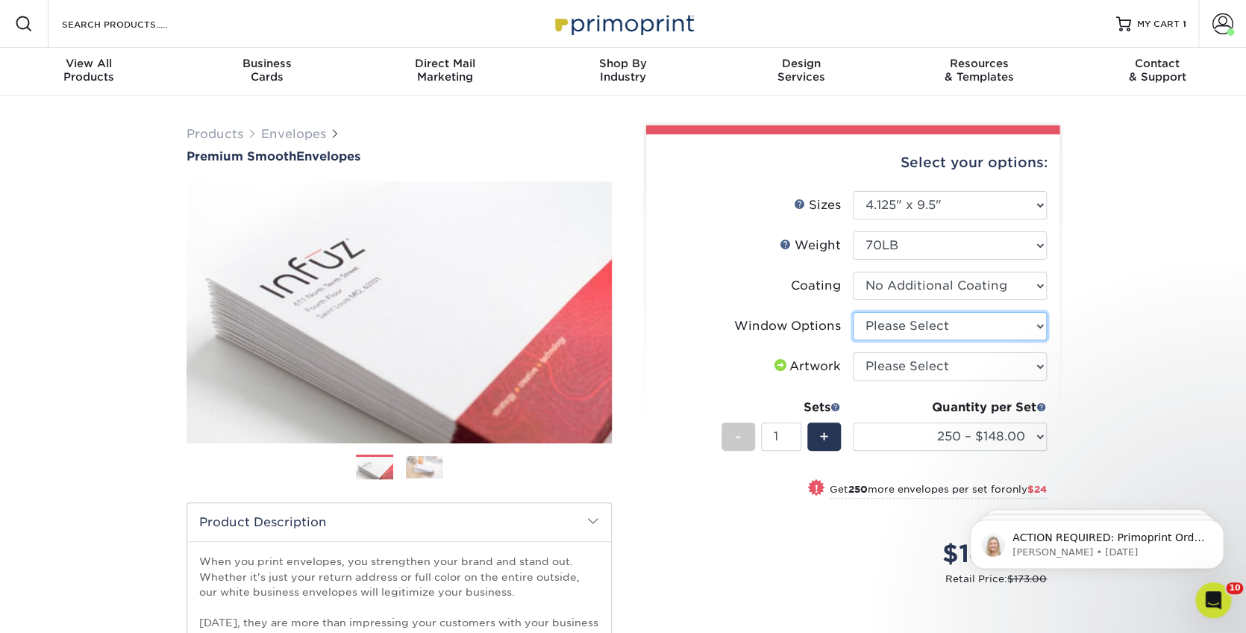
select select "1f9e9f9f-4237-4243-ba79-49052844f6e6"
select select "upload"
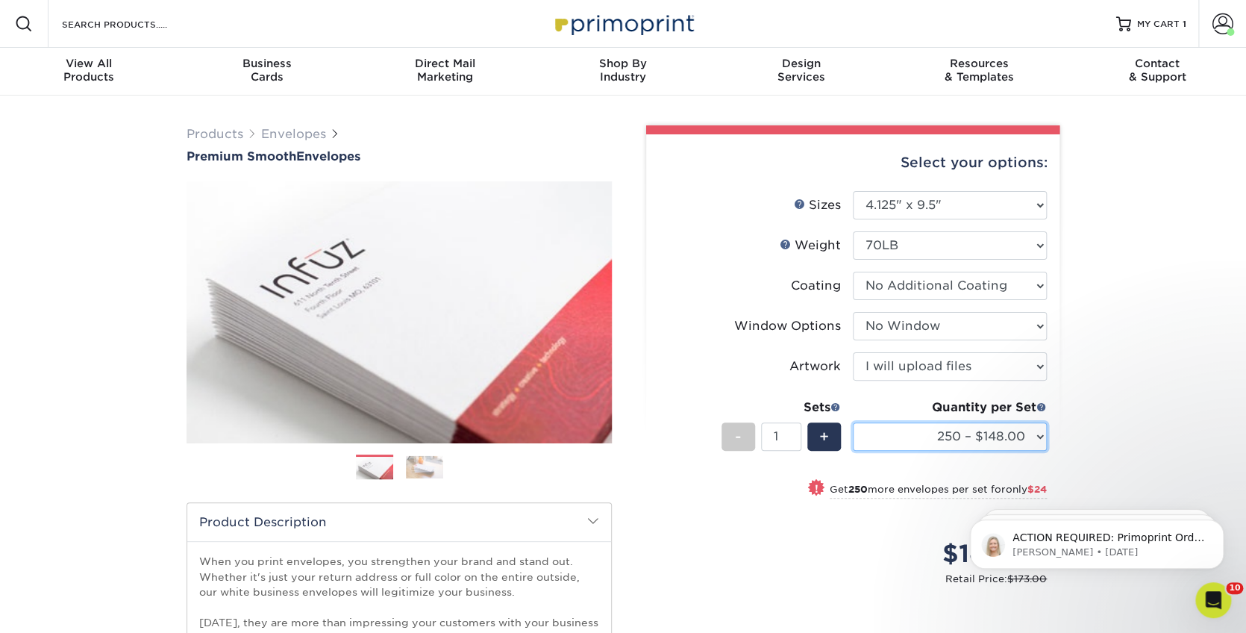
select select "500 – $172.00"
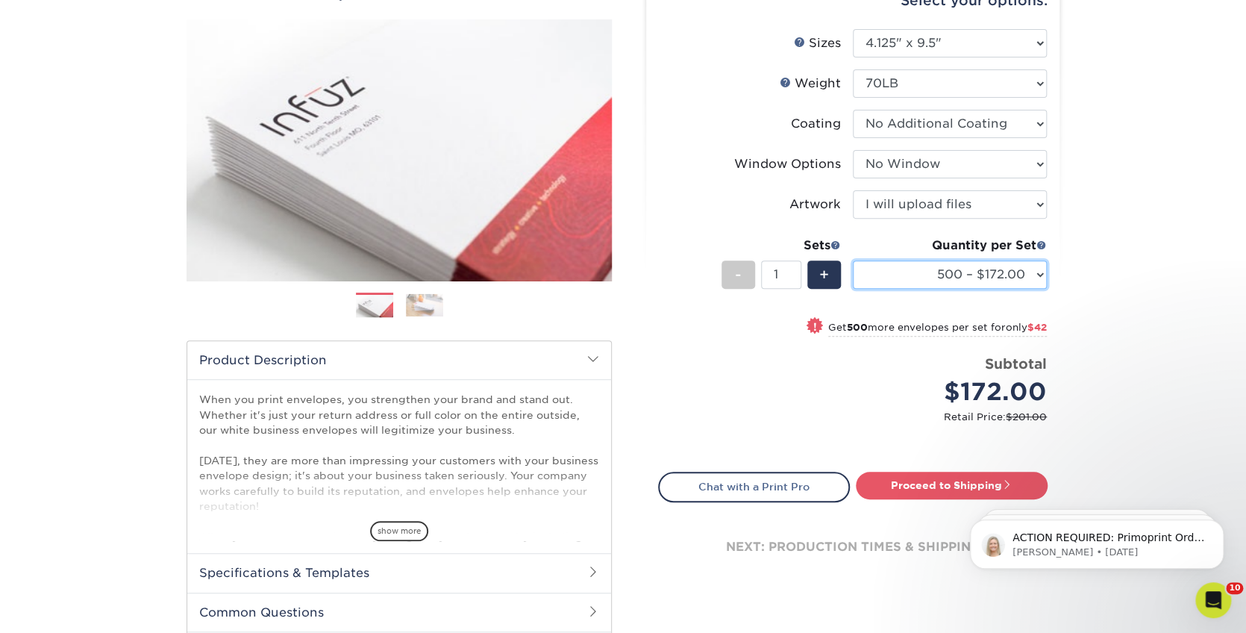
scroll to position [162, 0]
click at [980, 477] on link "Proceed to Shipping" at bounding box center [952, 485] width 192 height 27
type input "Set 1"
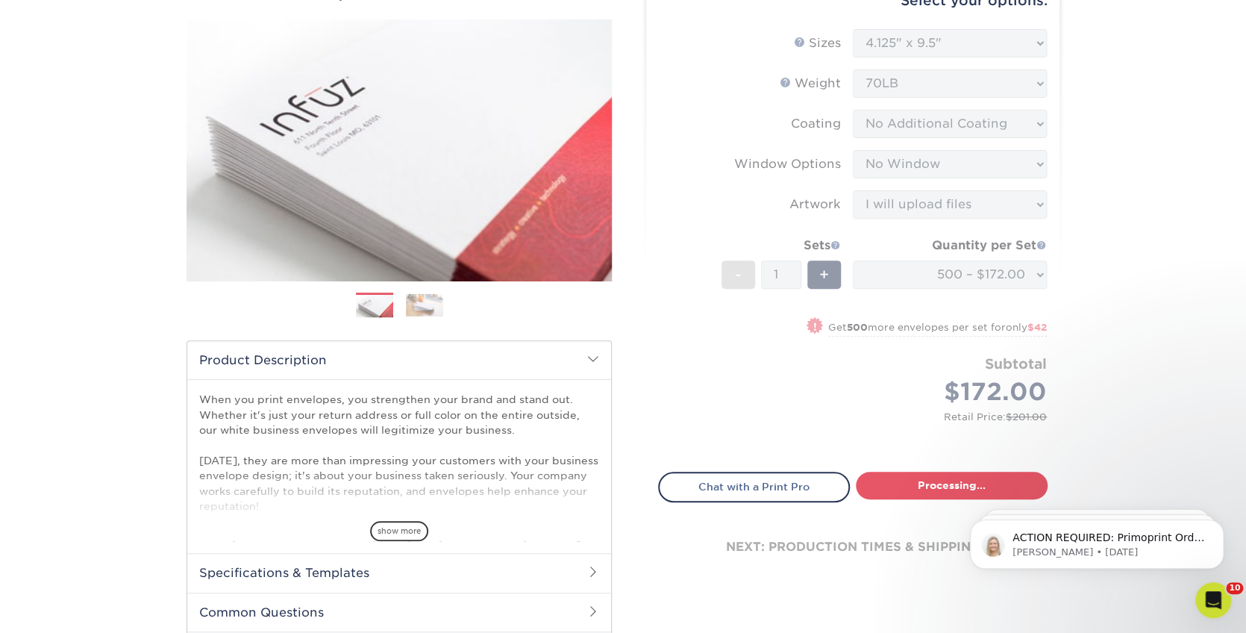
select select "4cc0b264-8e5e-46e8-b1e4-b43ac7dd20da"
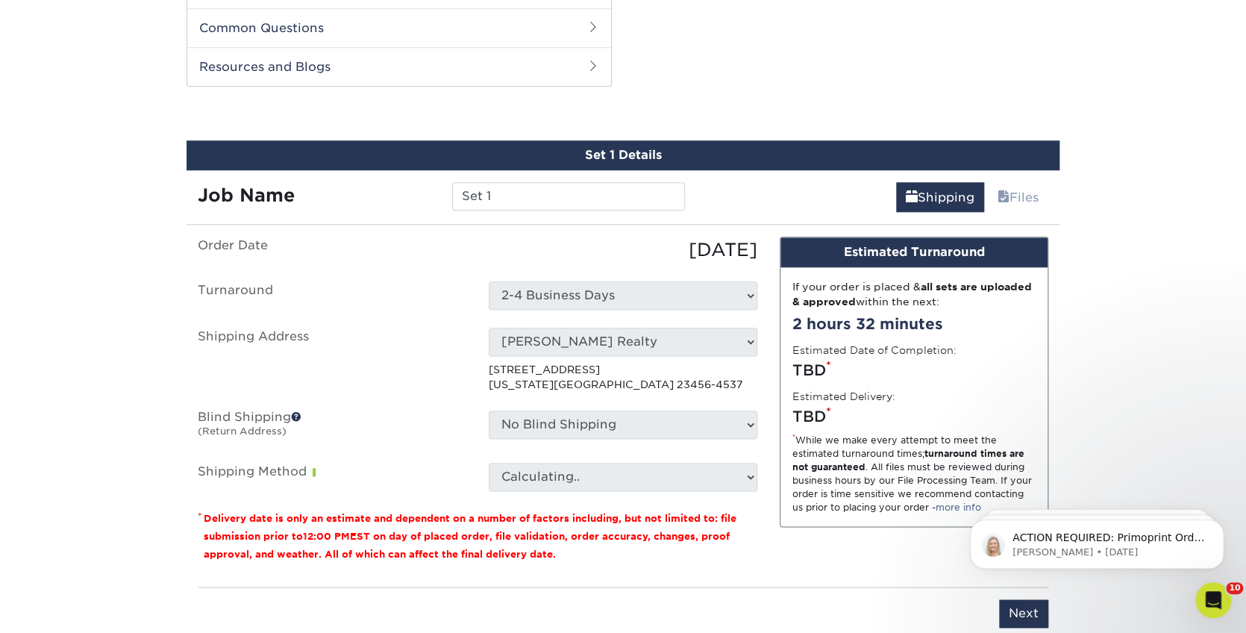
scroll to position [756, 0]
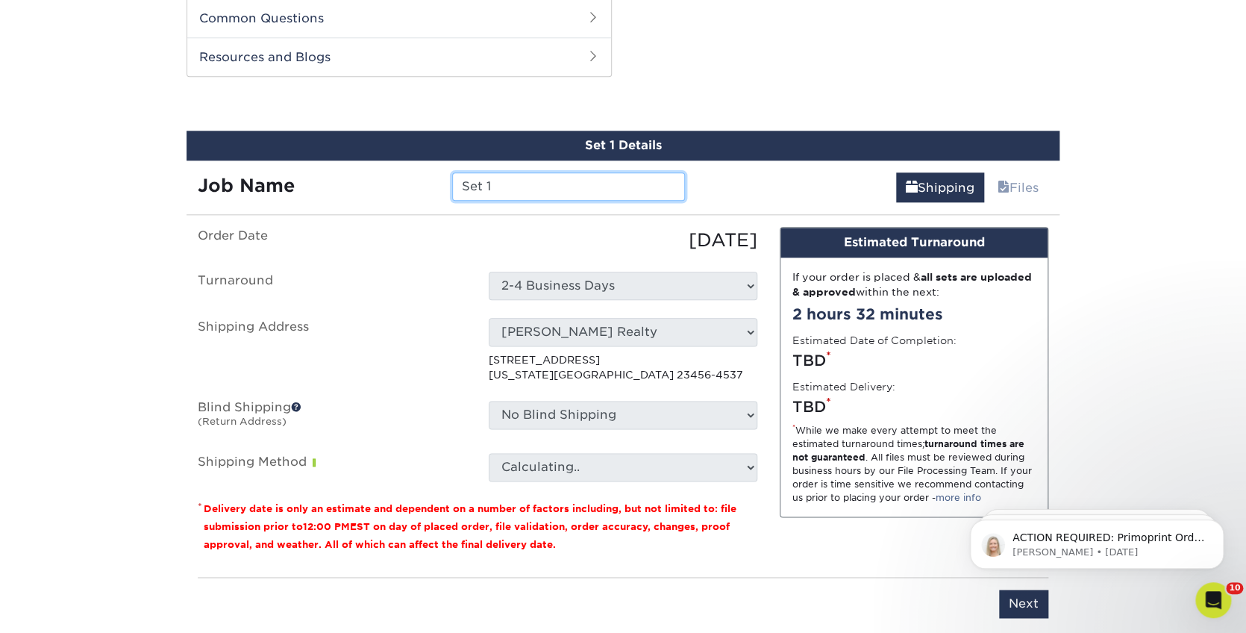
drag, startPoint x: 531, startPoint y: 185, endPoint x: 417, endPoint y: 183, distance: 114.2
click at [417, 183] on div "Job Name Set 1" at bounding box center [442, 186] width 510 height 28
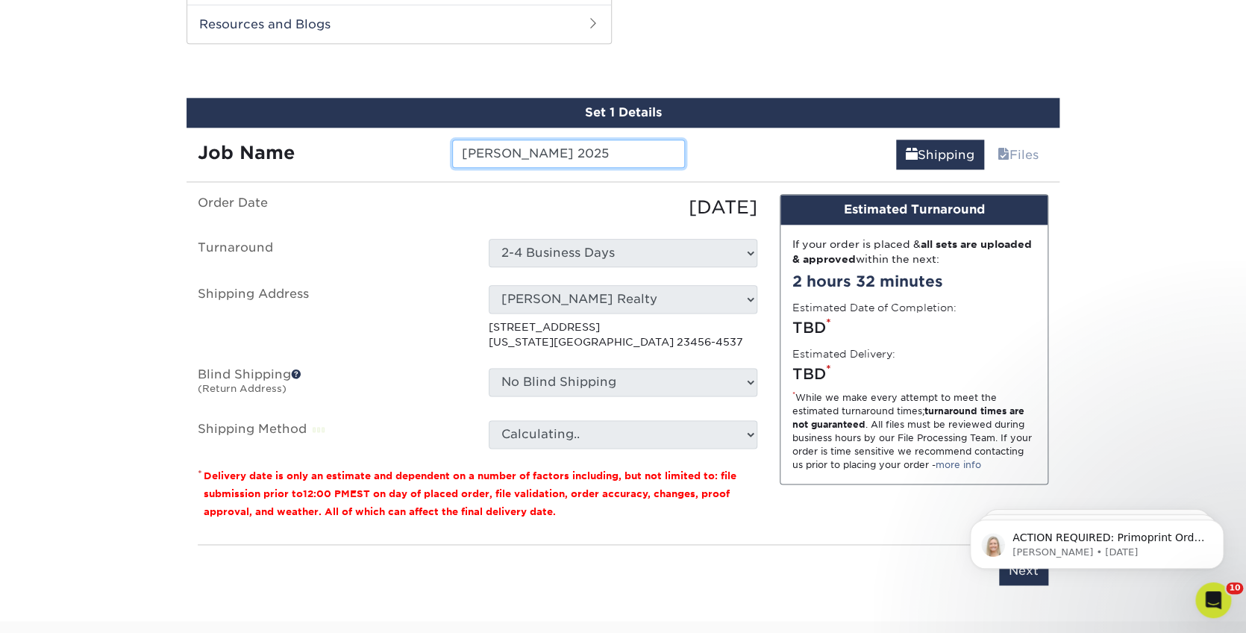
scroll to position [813, 0]
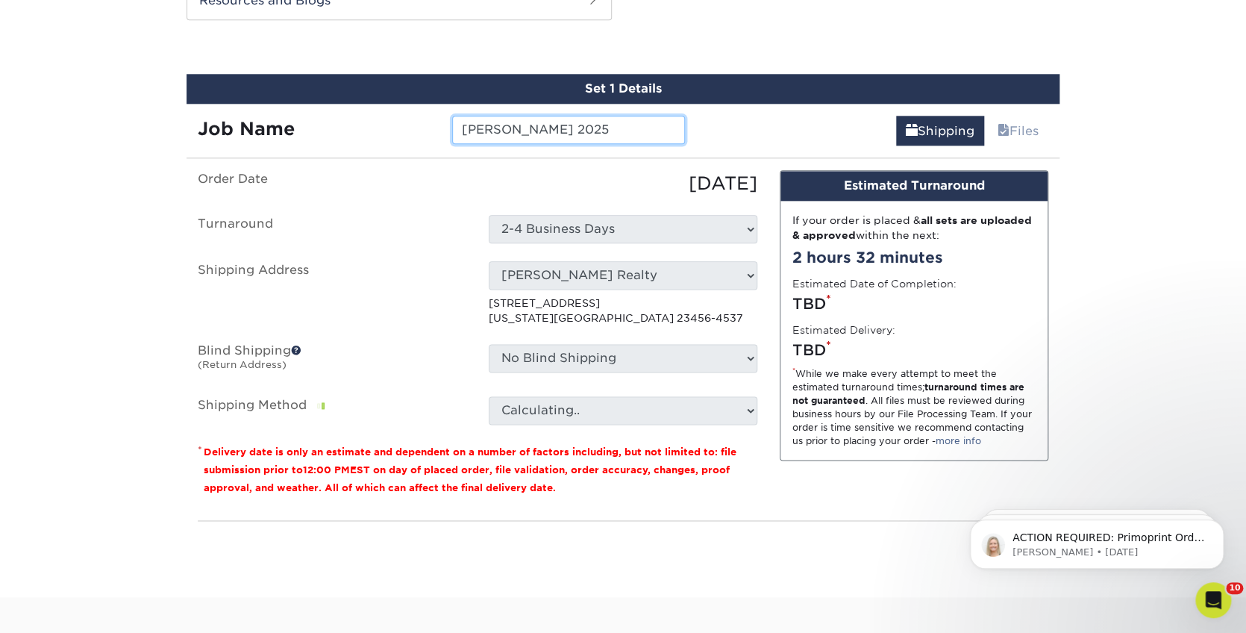
click at [517, 128] on input "[PERSON_NAME] 2025" at bounding box center [568, 130] width 232 height 28
type input "[PERSON_NAME] 2025"
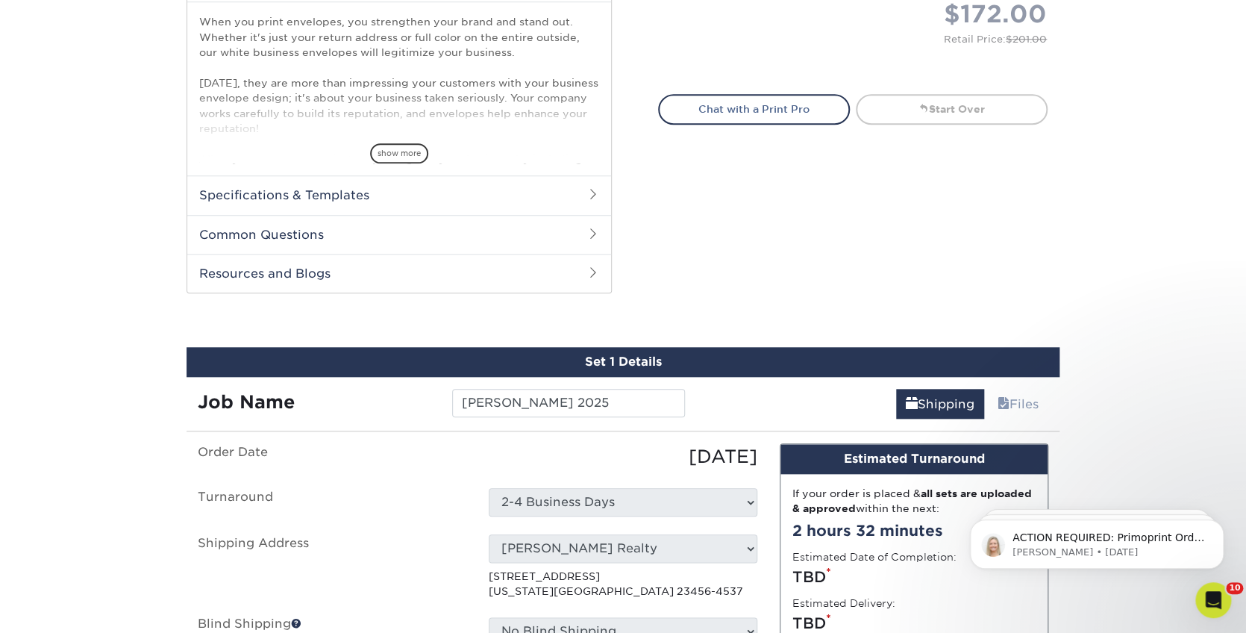
scroll to position [501, 0]
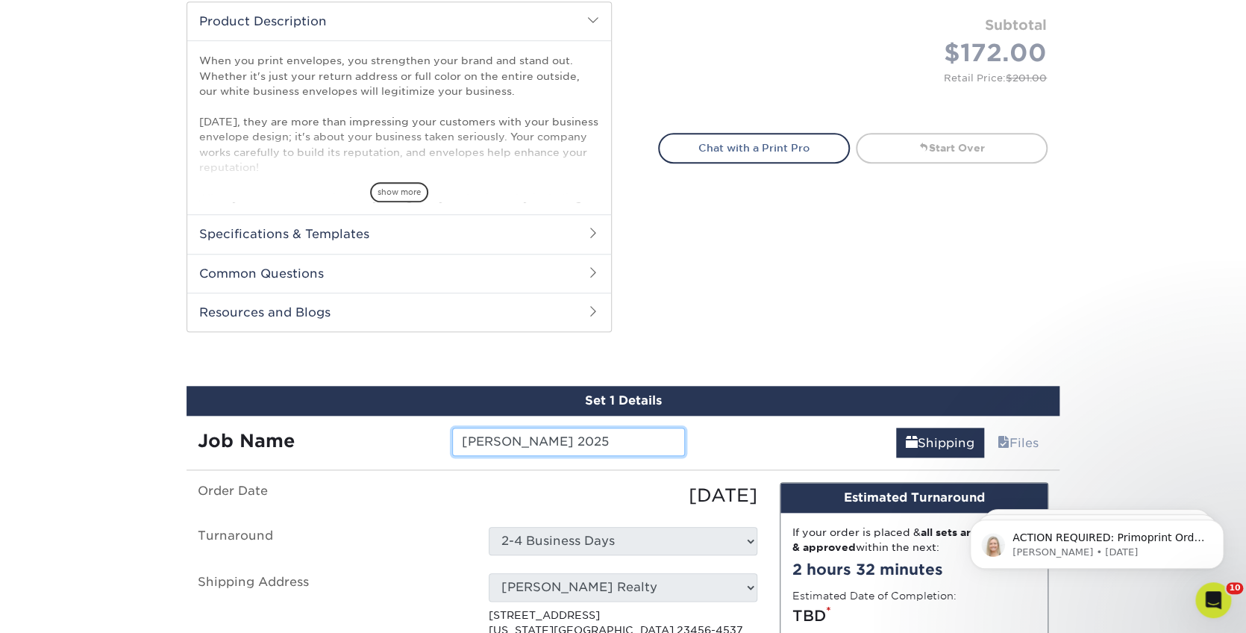
click at [565, 442] on input "[PERSON_NAME] 2025" at bounding box center [568, 442] width 232 height 28
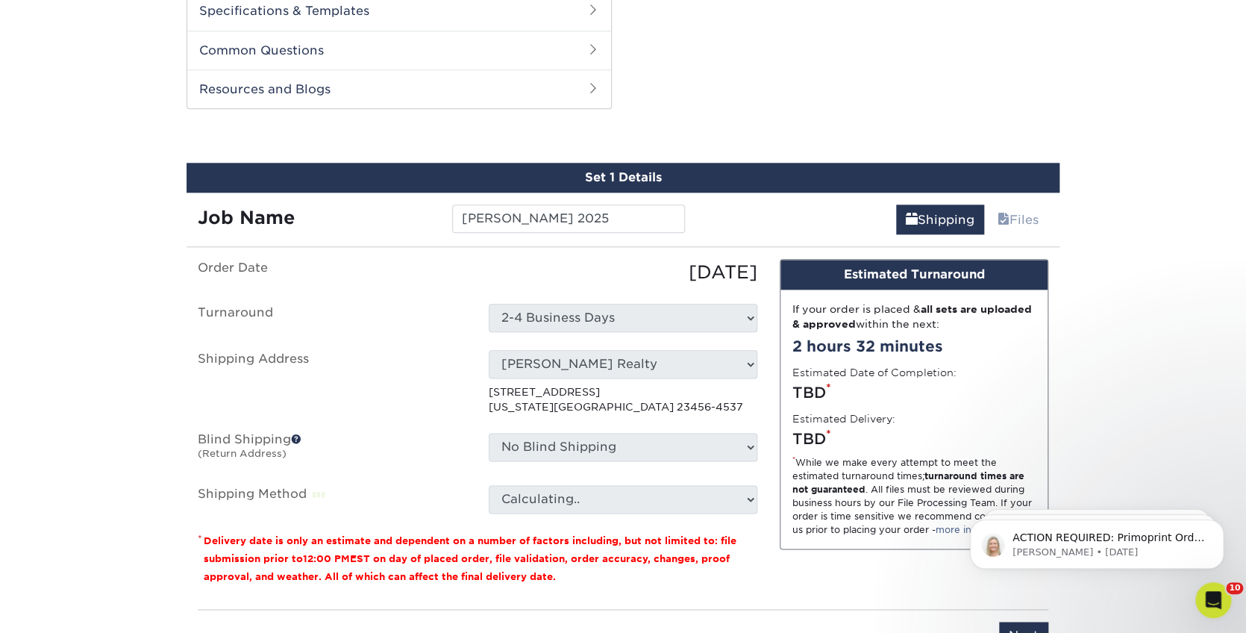
scroll to position [722, 0]
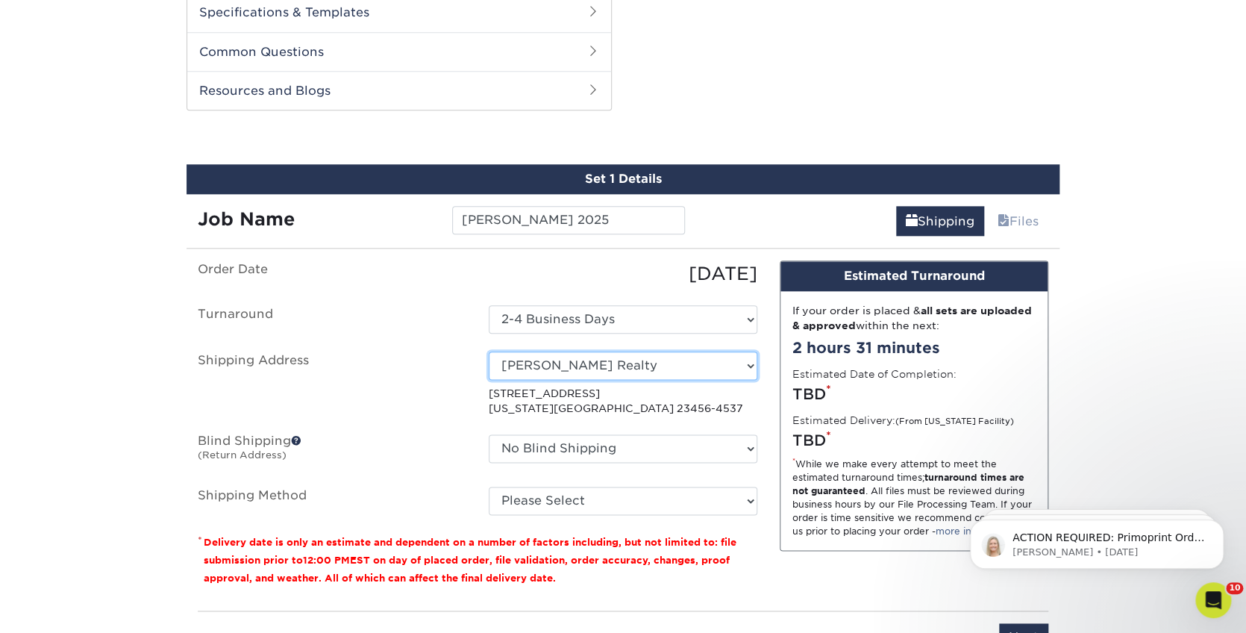
select select "199248"
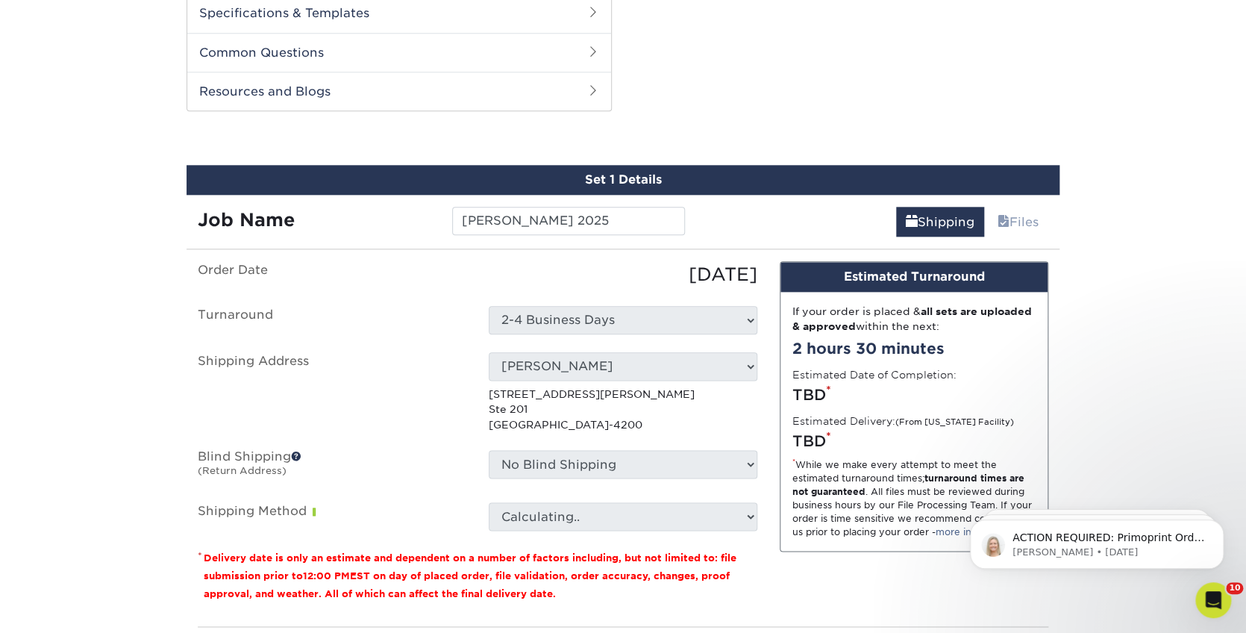
scroll to position [721, 0]
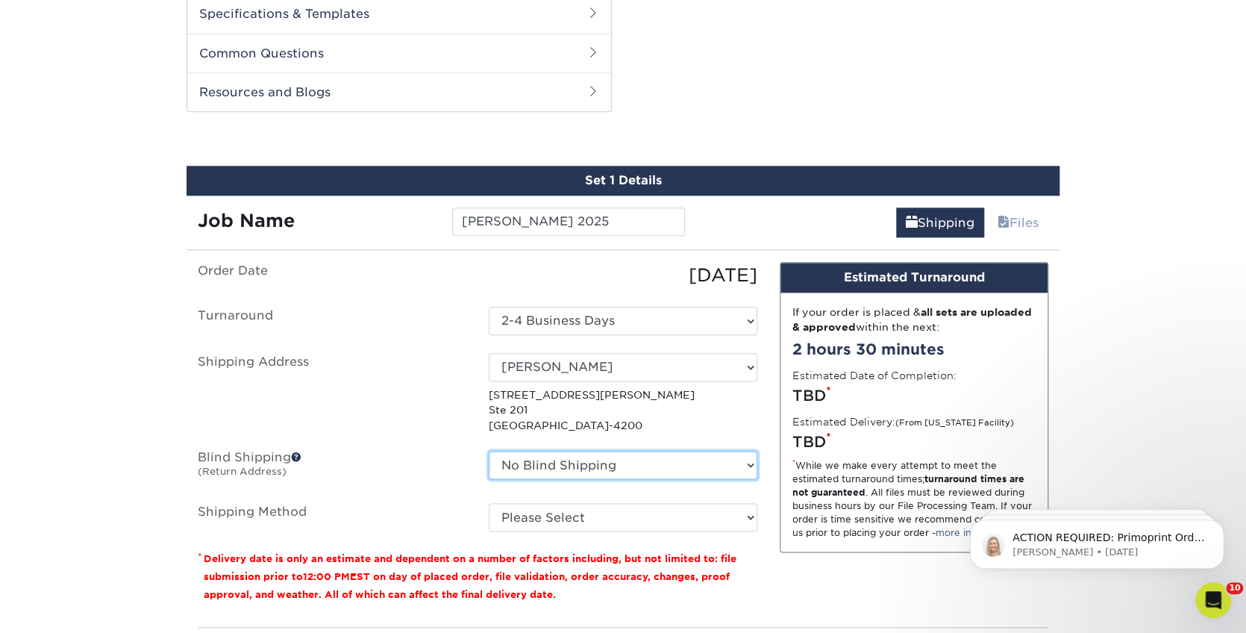
select select "239116"
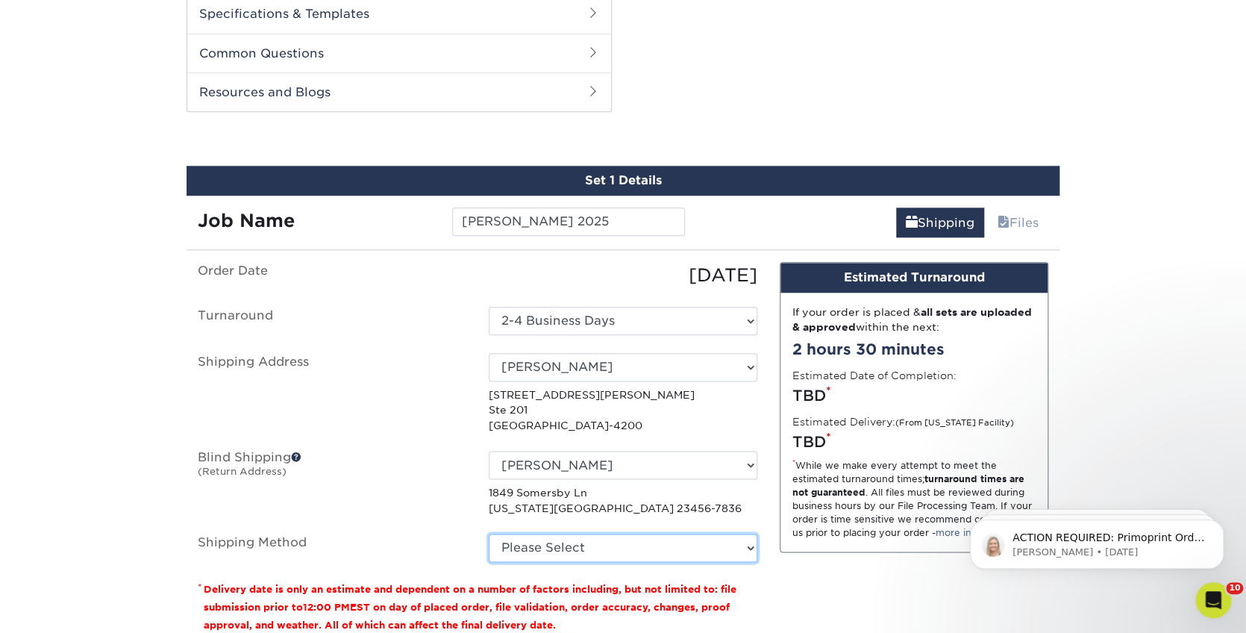
select select "03"
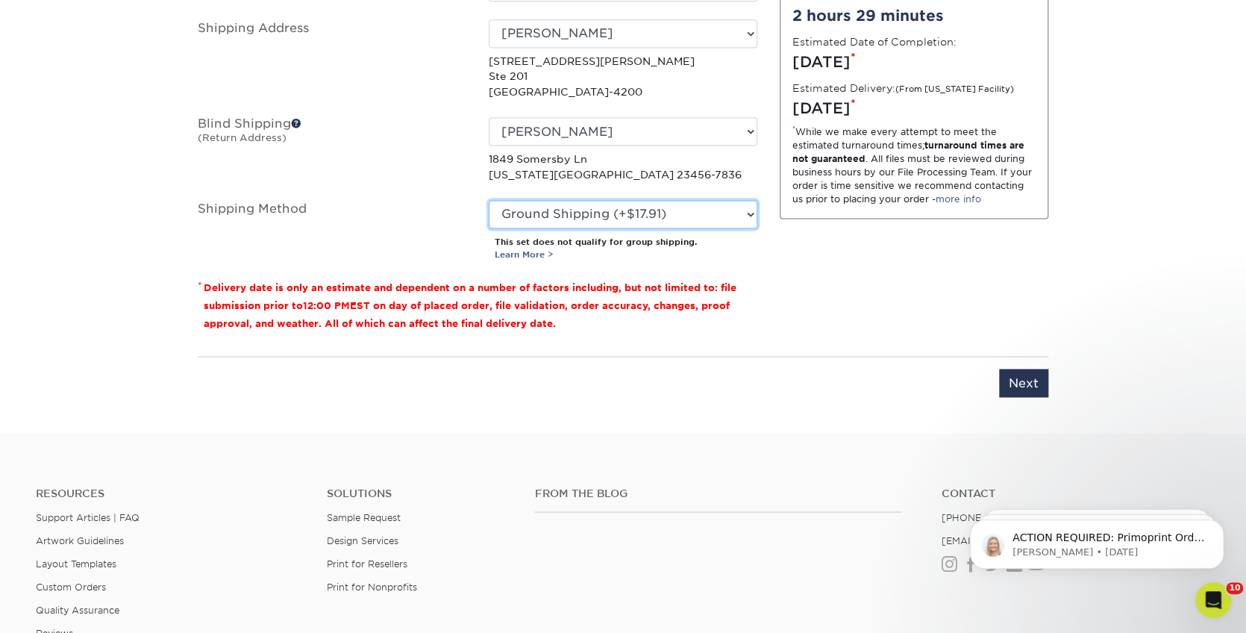
scroll to position [1080, 0]
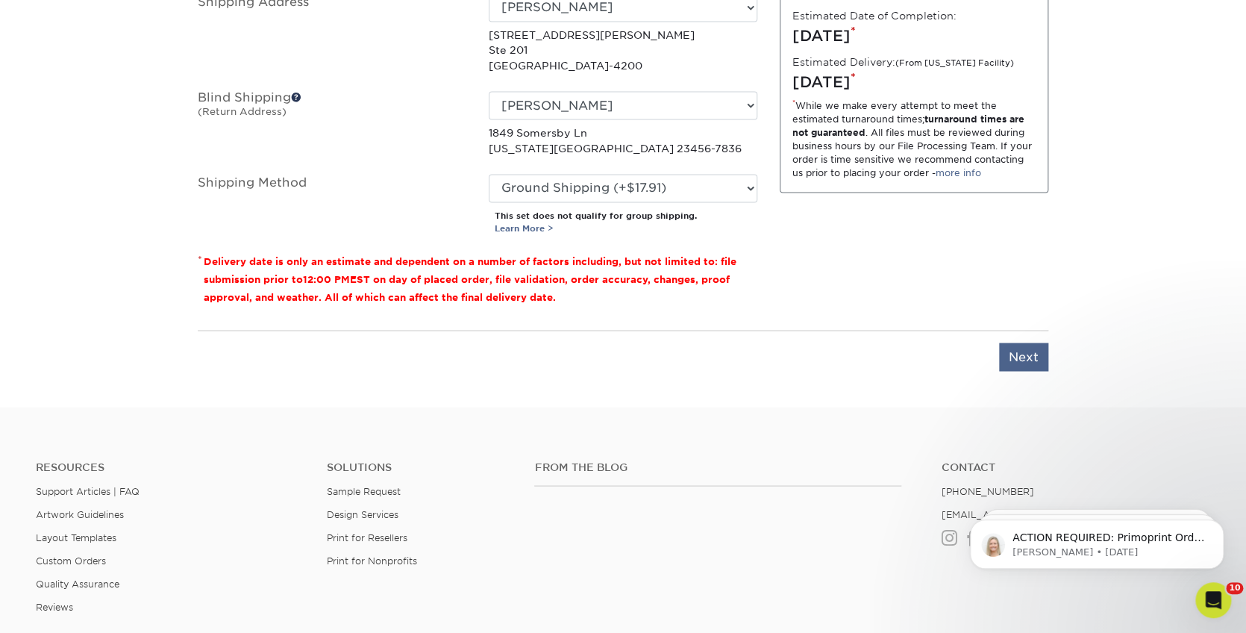
click at [1034, 351] on input "Next" at bounding box center [1023, 356] width 49 height 28
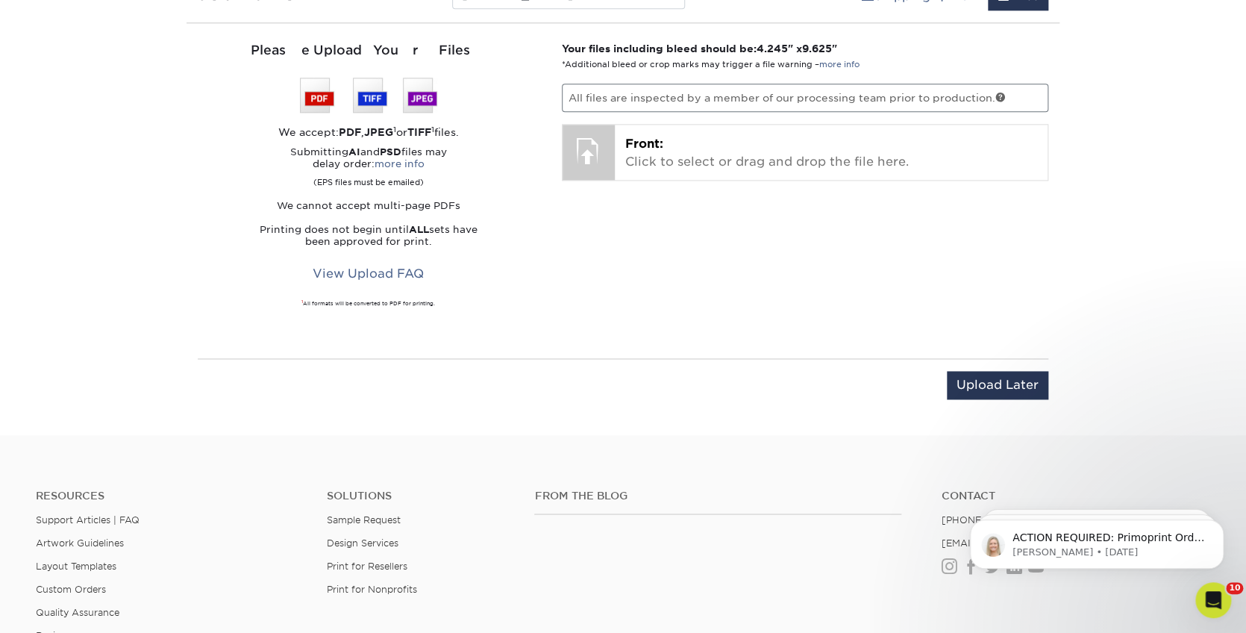
scroll to position [832, 0]
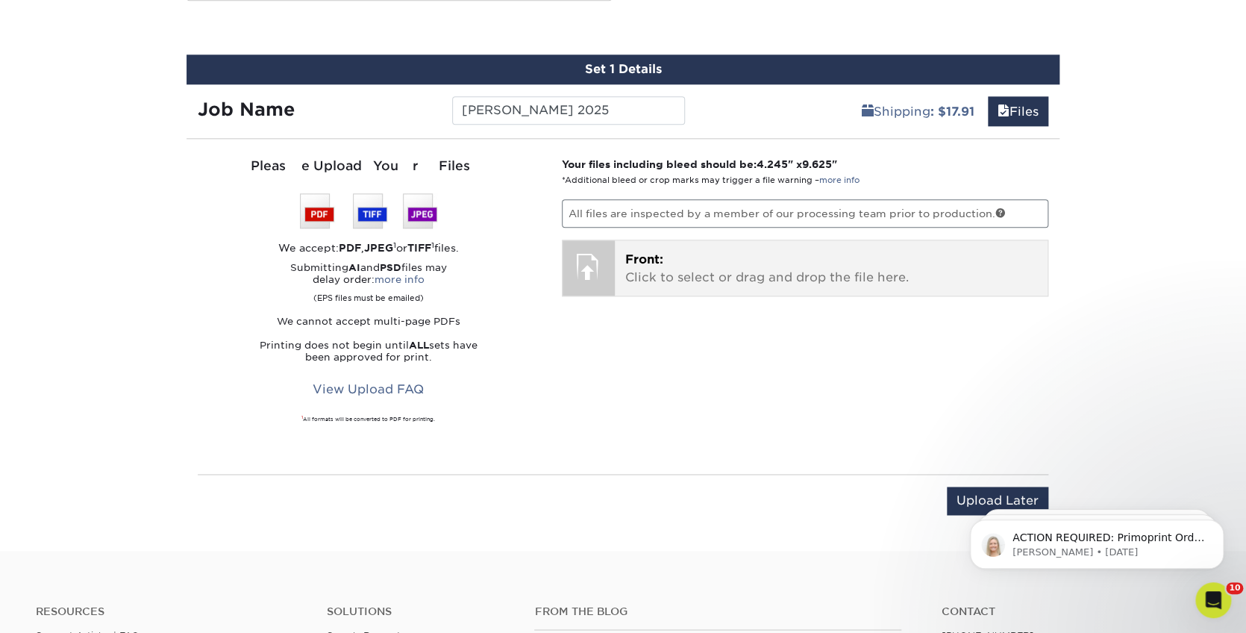
click at [743, 268] on p "Front: Click to select or drag and drop the file here." at bounding box center [831, 269] width 413 height 36
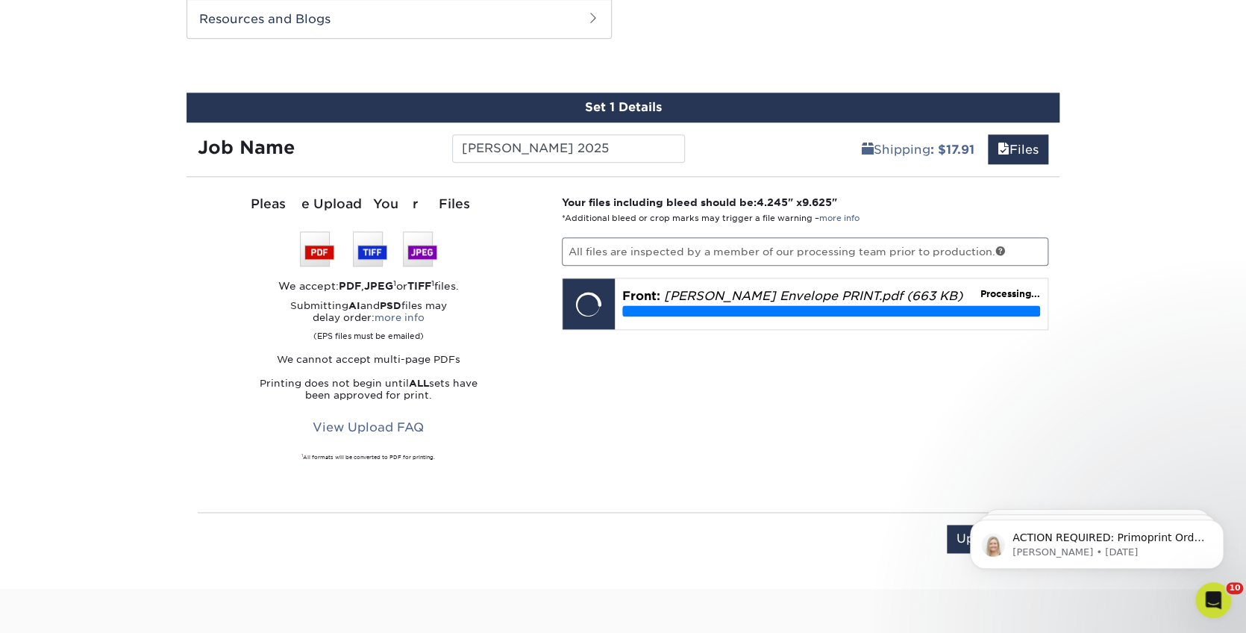
scroll to position [788, 0]
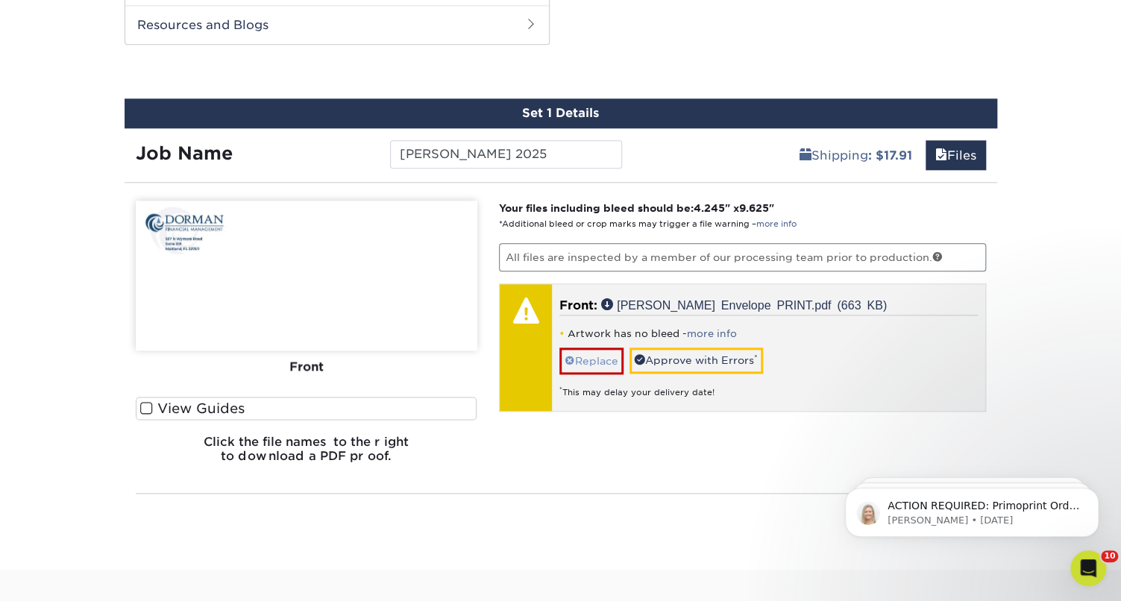
click at [605, 356] on link "Replace" at bounding box center [592, 361] width 64 height 26
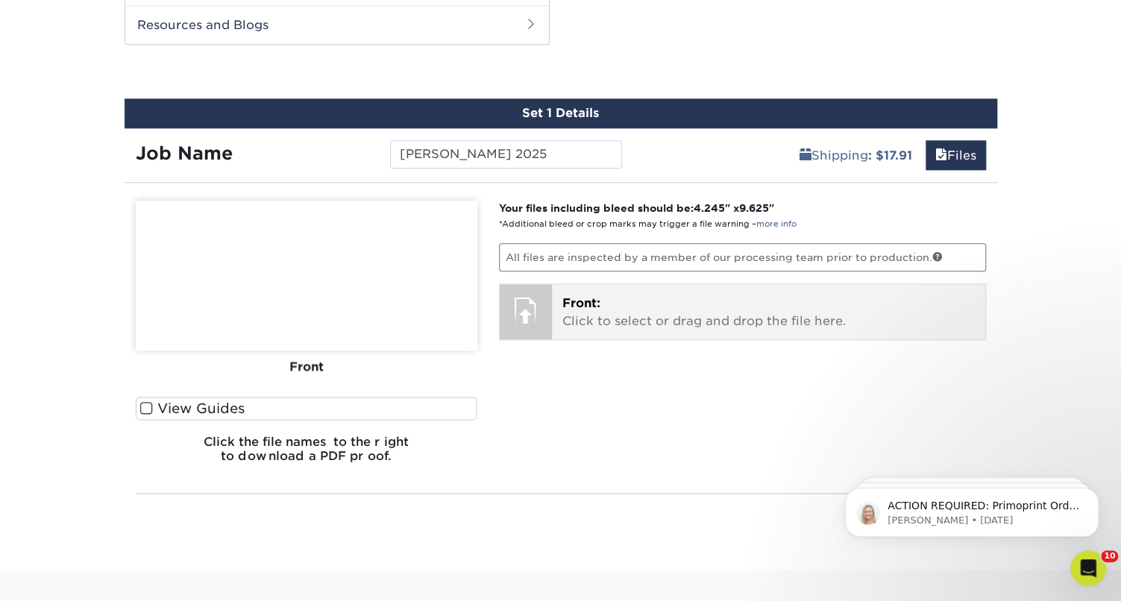
click at [679, 310] on p "Front: Click to select or drag and drop the file here." at bounding box center [769, 313] width 413 height 36
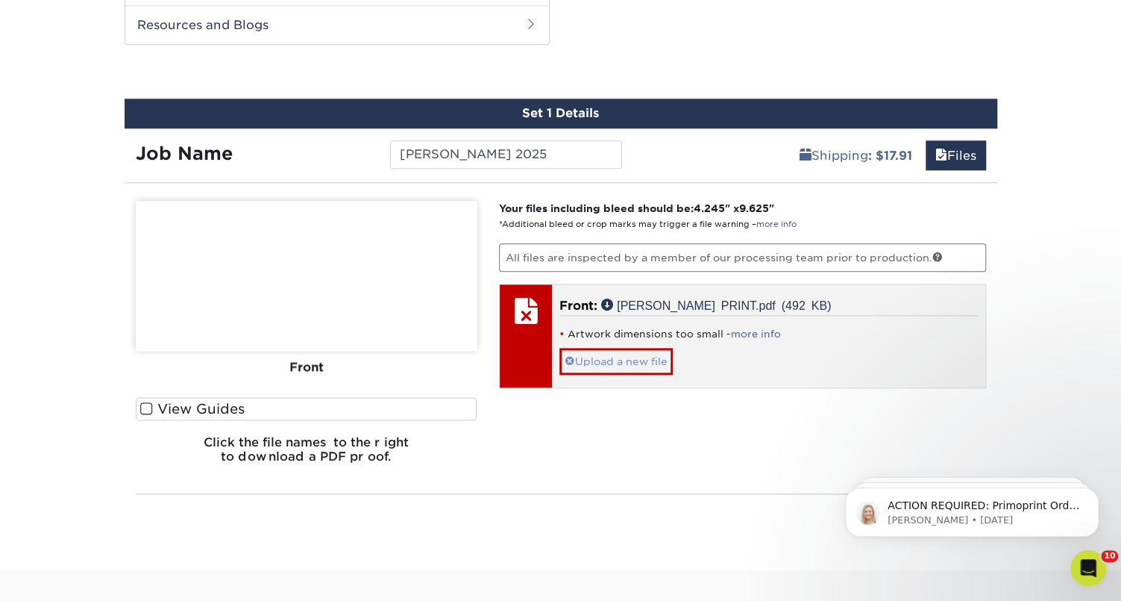
click at [620, 356] on link "Upload a new file" at bounding box center [616, 361] width 113 height 26
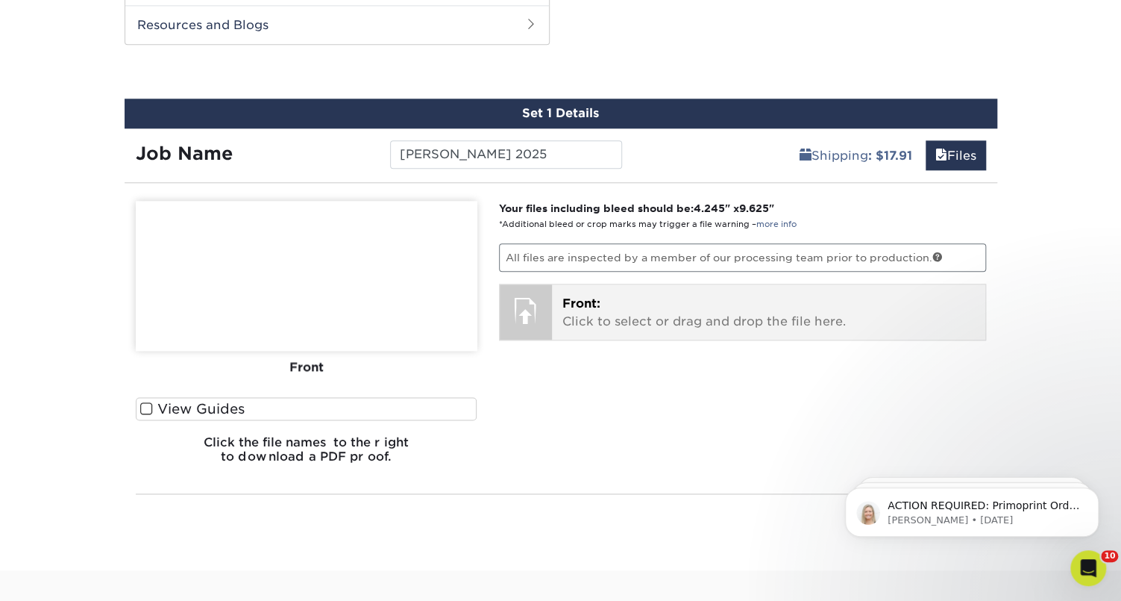
click at [714, 297] on p "Front: Click to select or drag and drop the file here." at bounding box center [769, 313] width 413 height 36
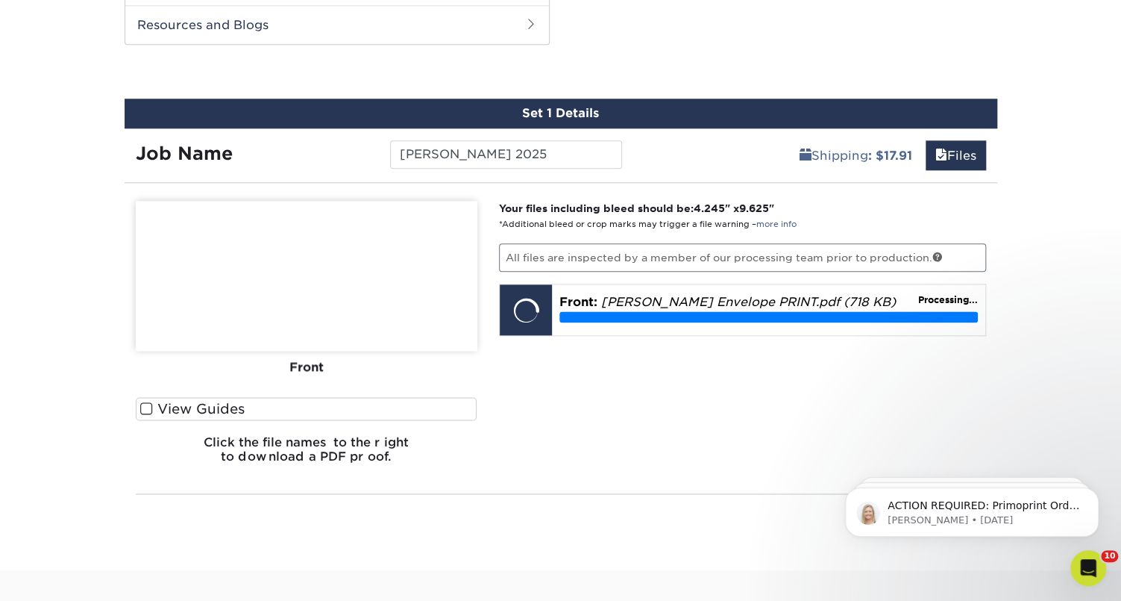
drag, startPoint x: 148, startPoint y: 401, endPoint x: 186, endPoint y: 406, distance: 38.4
click at [149, 401] on span at bounding box center [146, 408] width 13 height 14
click at [0, 0] on input "View Guides" at bounding box center [0, 0] width 0 height 0
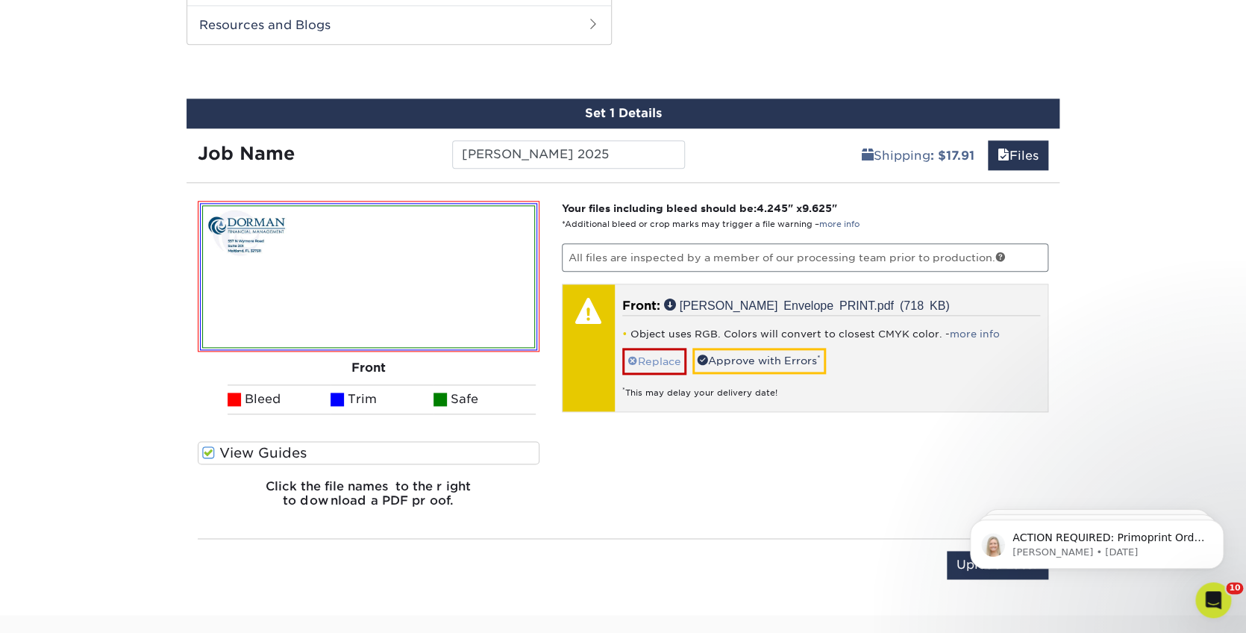
click at [675, 348] on link "Replace" at bounding box center [654, 361] width 64 height 26
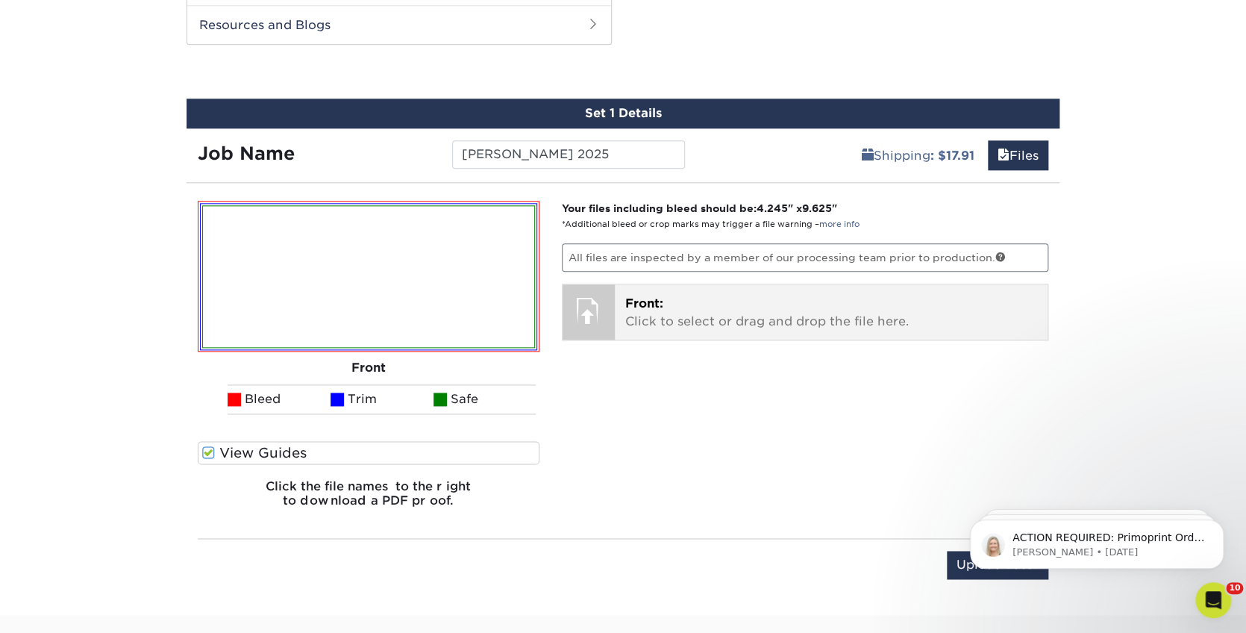
click at [654, 307] on p "Front: Click to select or drag and drop the file here." at bounding box center [831, 313] width 413 height 36
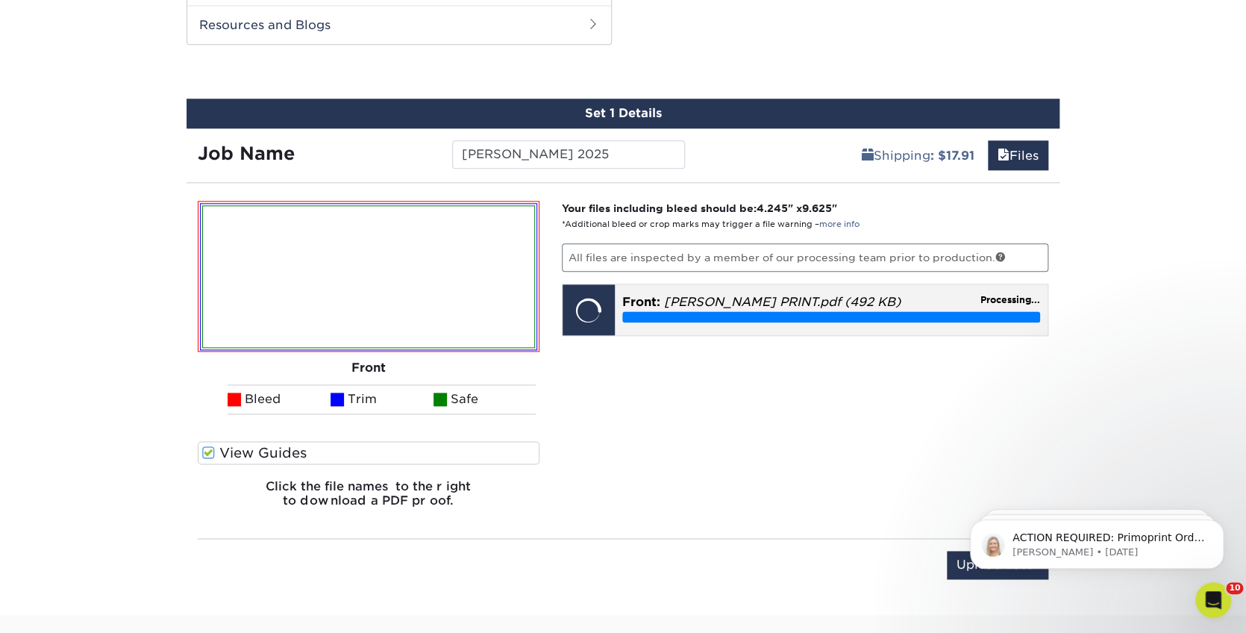
scroll to position [787, 0]
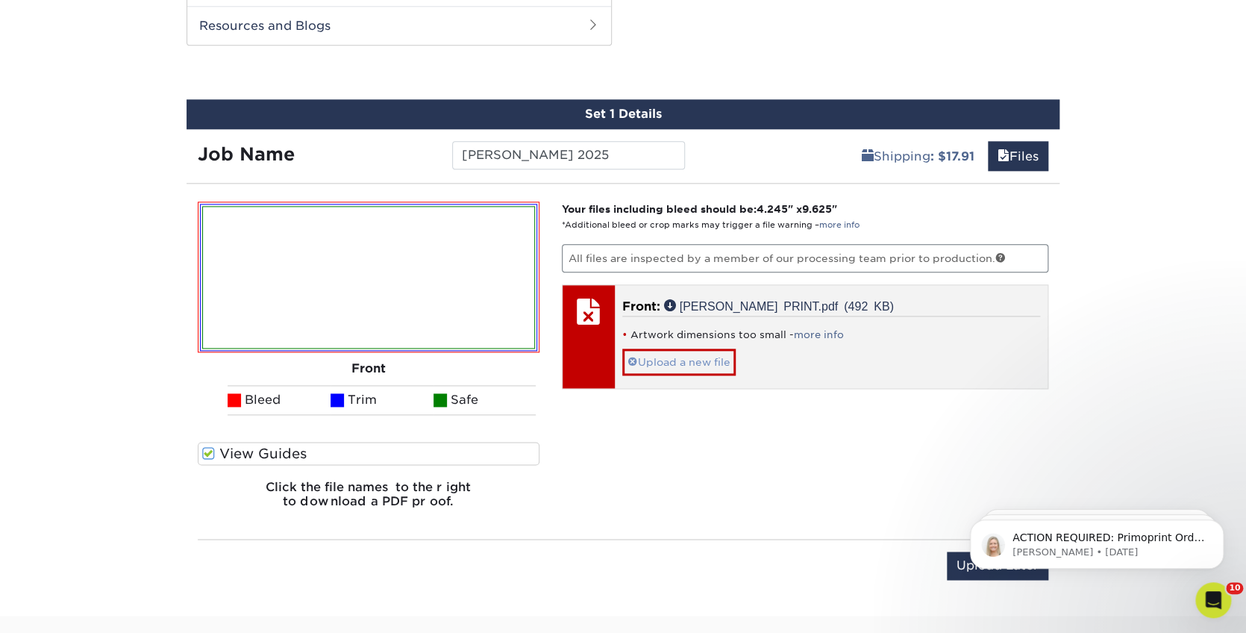
click at [730, 348] on link "Upload a new file" at bounding box center [678, 361] width 113 height 26
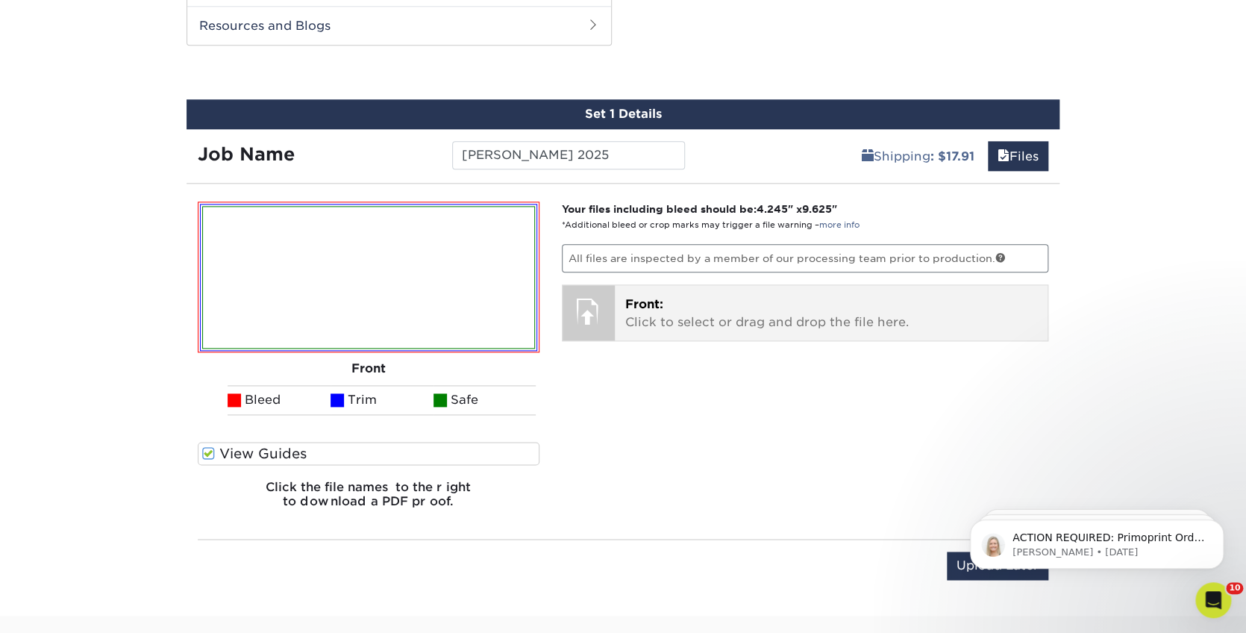
click at [725, 320] on p "Front: Click to select or drag and drop the file here." at bounding box center [831, 313] width 413 height 36
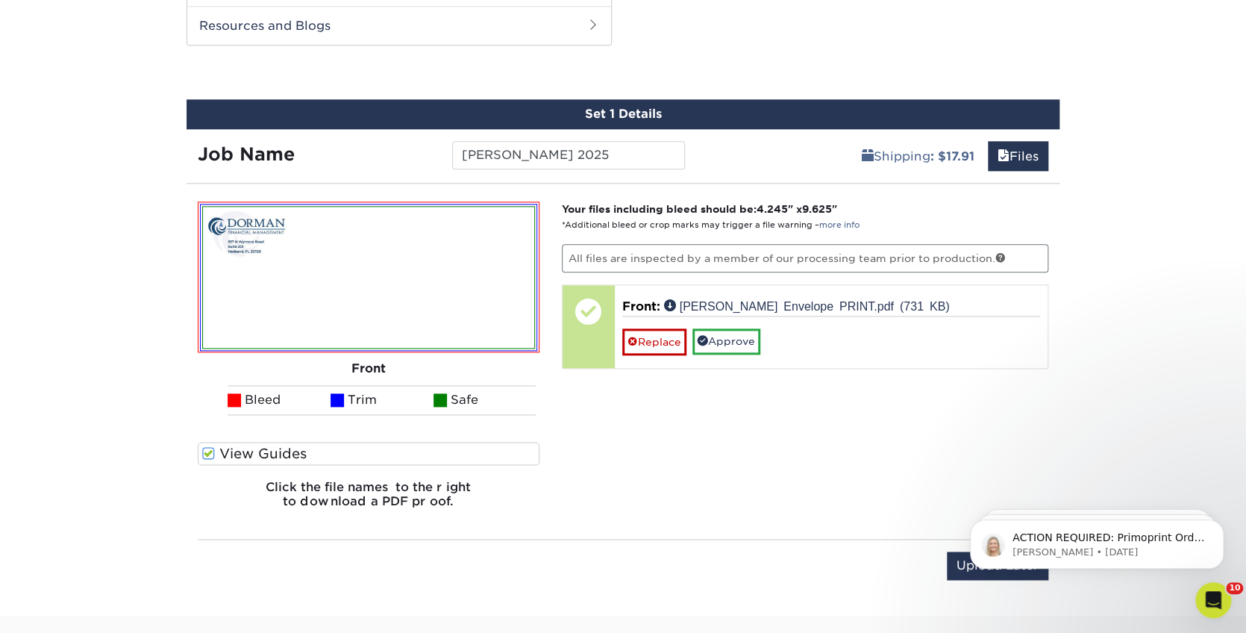
click at [663, 338] on link "Replace" at bounding box center [654, 341] width 64 height 26
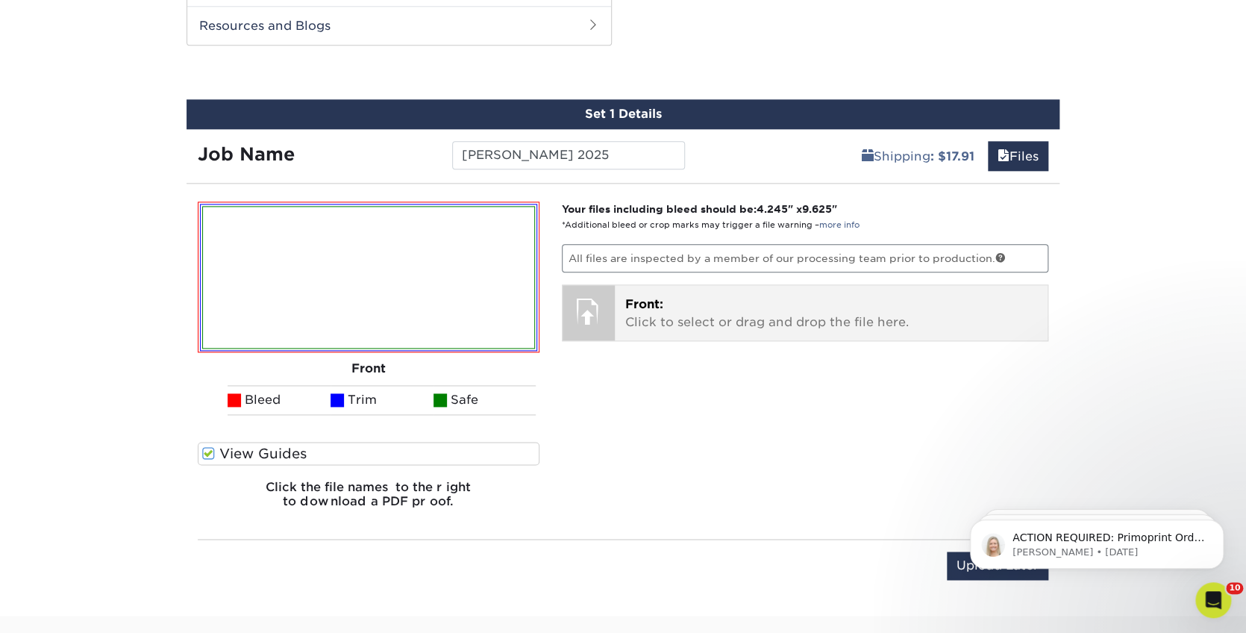
click at [643, 303] on span "Front:" at bounding box center [644, 304] width 38 height 14
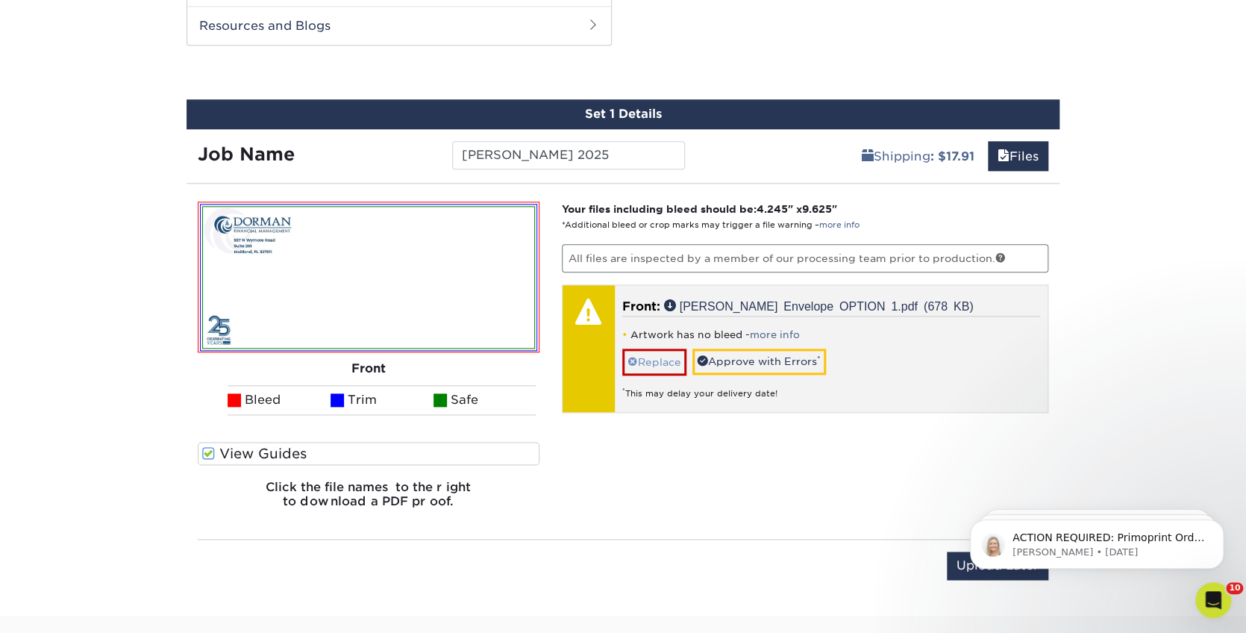
click at [655, 359] on link "Replace" at bounding box center [654, 361] width 64 height 26
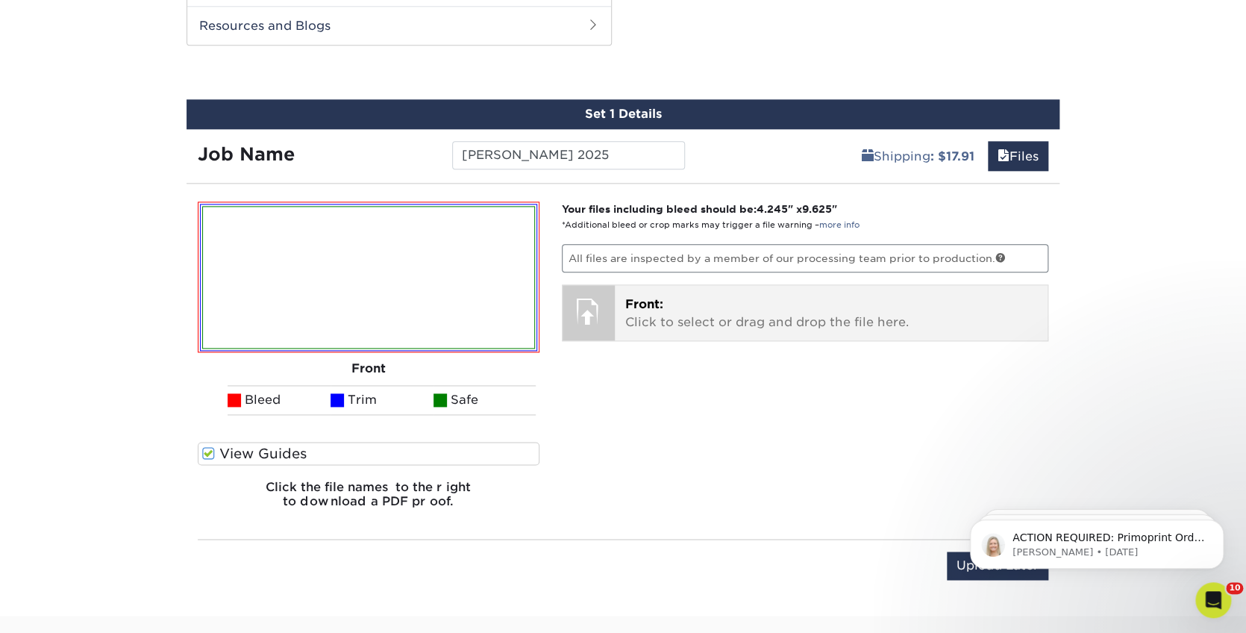
click at [684, 318] on p "Front: Click to select or drag and drop the file here." at bounding box center [831, 313] width 413 height 36
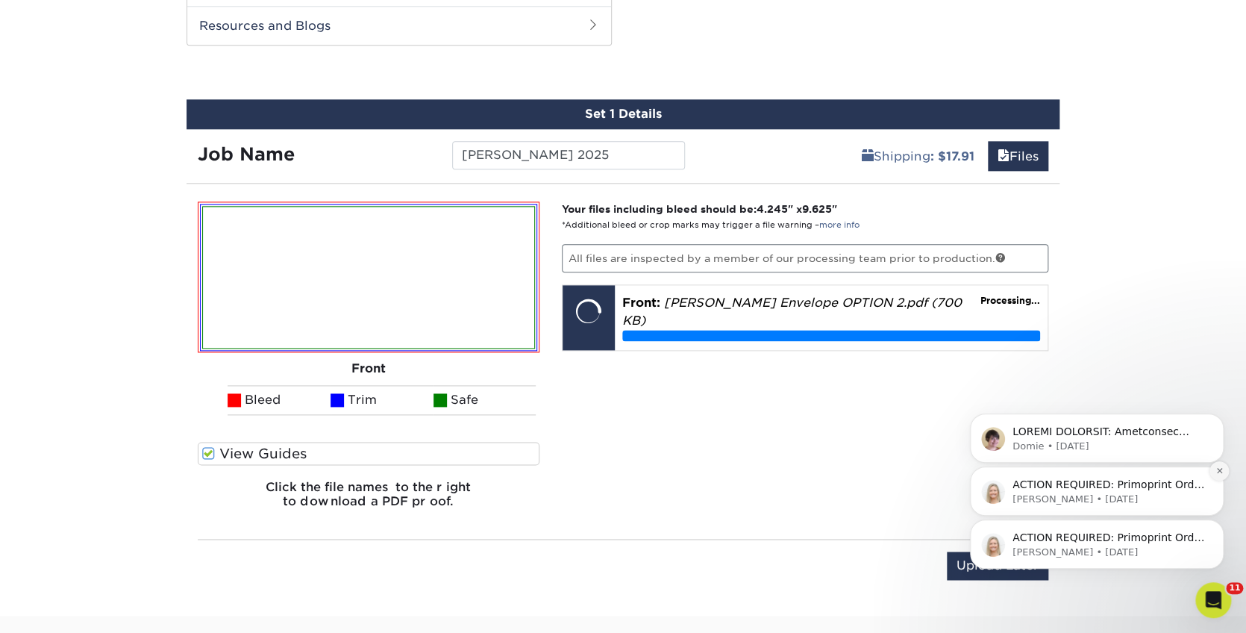
click at [1218, 473] on icon "Dismiss notification" at bounding box center [1218, 470] width 5 height 5
click at [1219, 472] on icon "Dismiss notification" at bounding box center [1218, 470] width 5 height 5
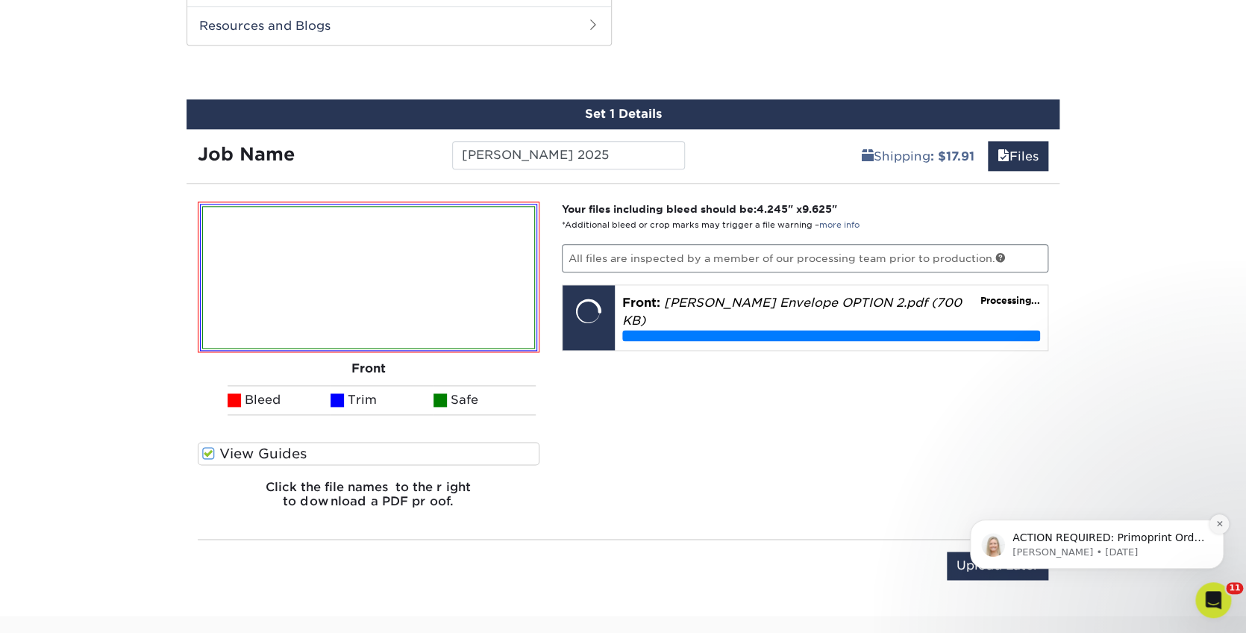
drag, startPoint x: 1223, startPoint y: 526, endPoint x: 2176, endPoint y: 947, distance: 1042.3
click at [1223, 526] on icon "Dismiss notification" at bounding box center [1219, 523] width 8 height 8
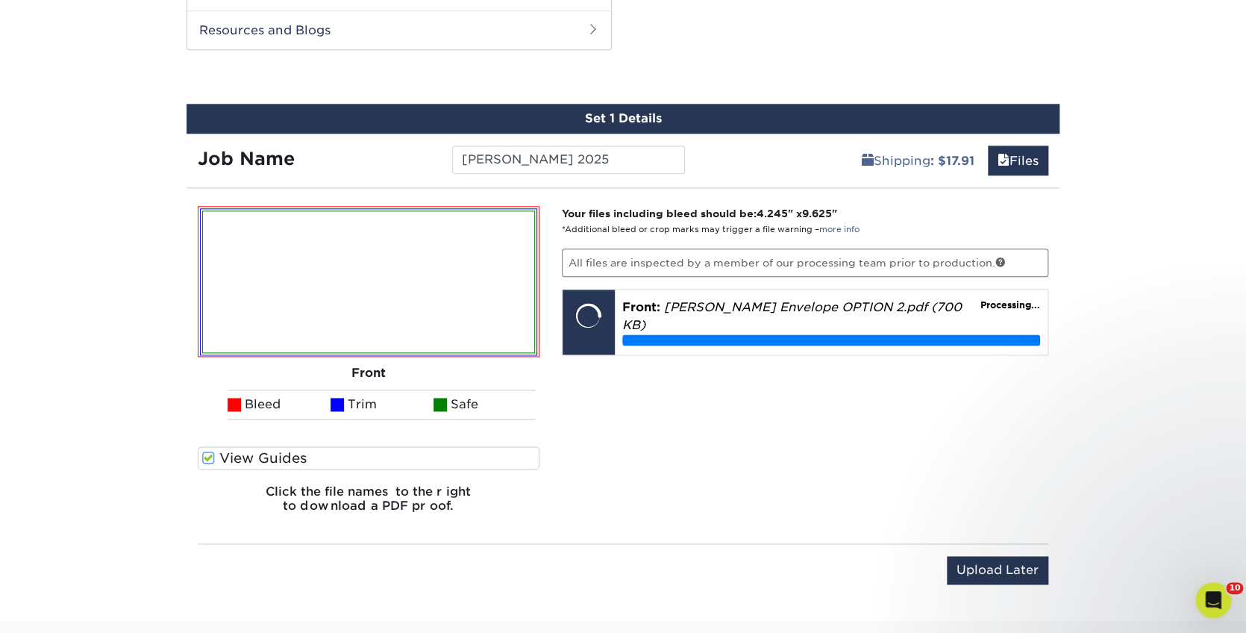
scroll to position [786, 0]
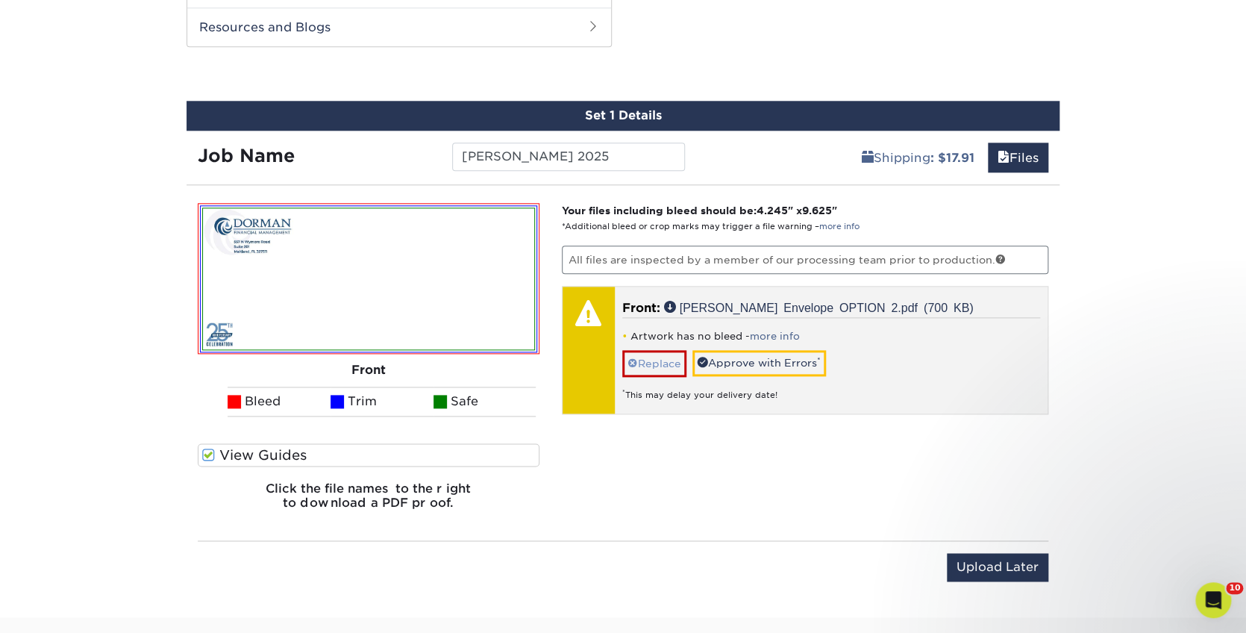
click at [663, 351] on link "Replace" at bounding box center [654, 363] width 64 height 26
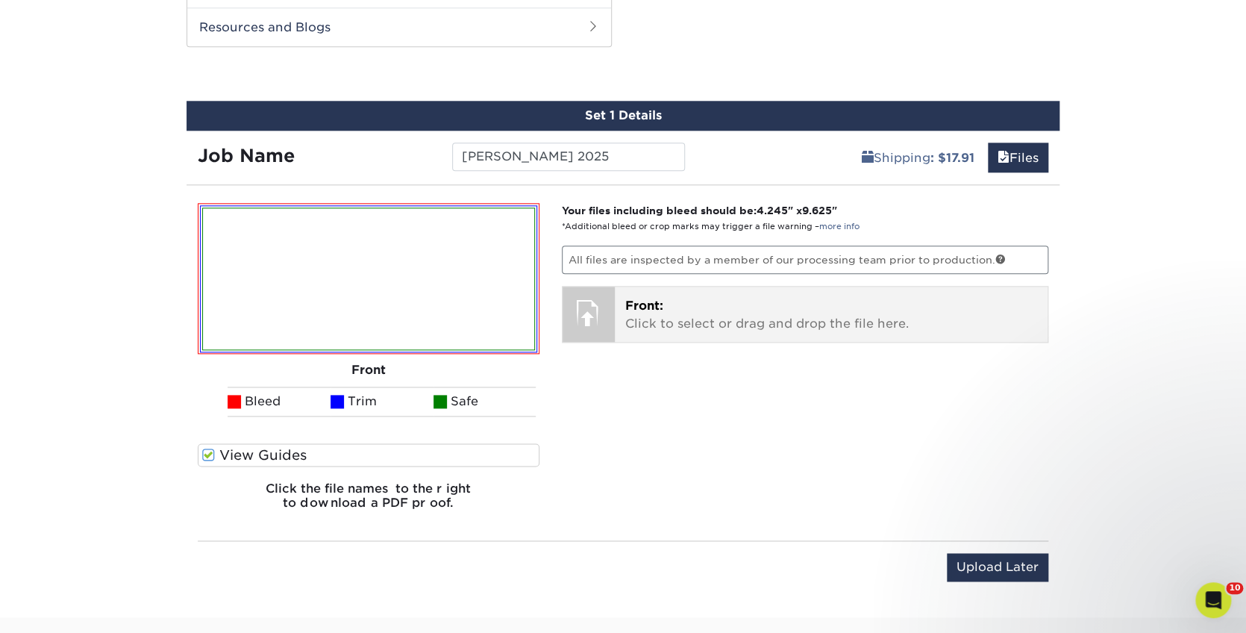
click at [660, 324] on p "Front: Click to select or drag and drop the file here." at bounding box center [831, 315] width 413 height 36
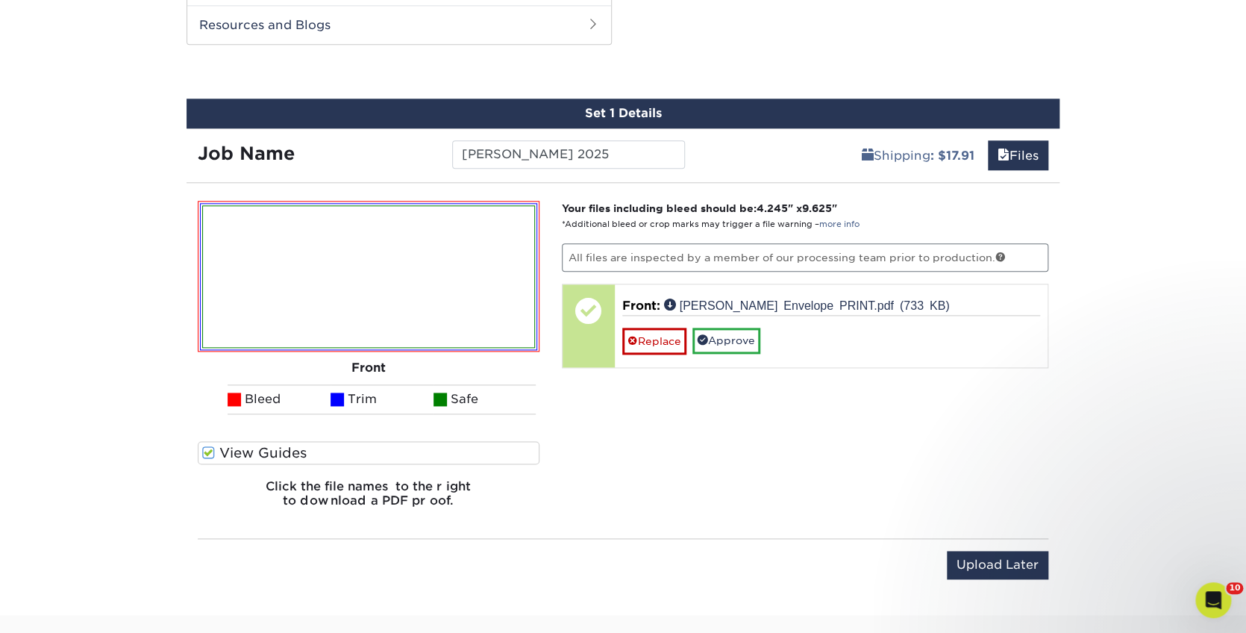
scroll to position [786, 0]
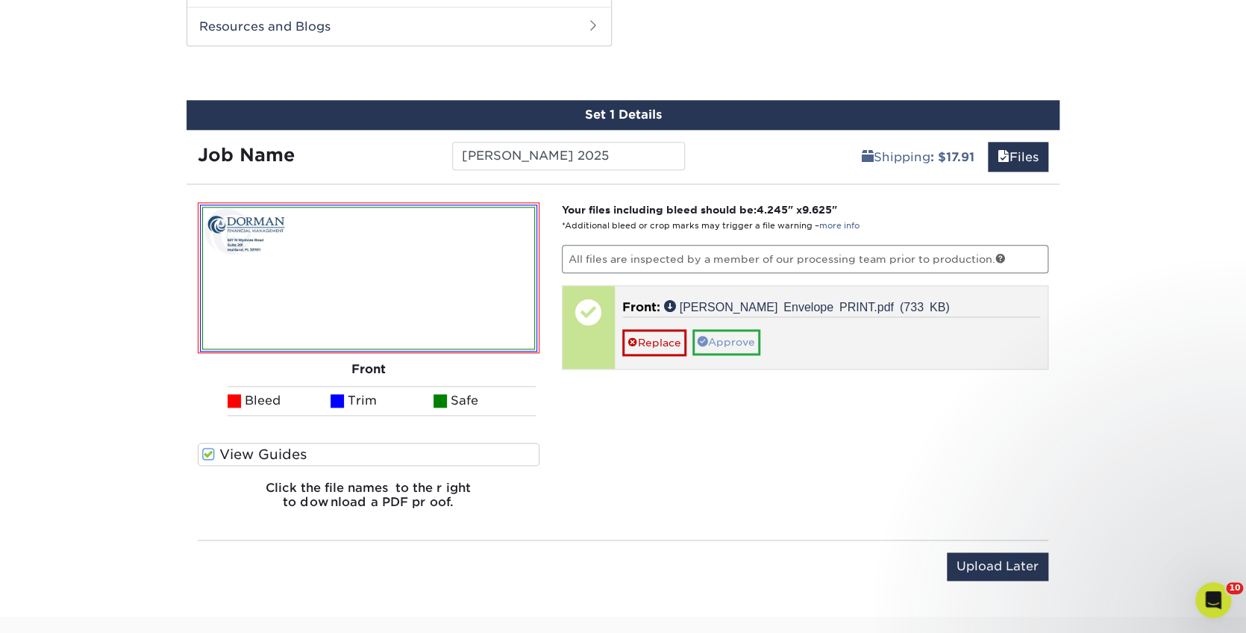
click at [741, 336] on link "Approve" at bounding box center [726, 341] width 68 height 25
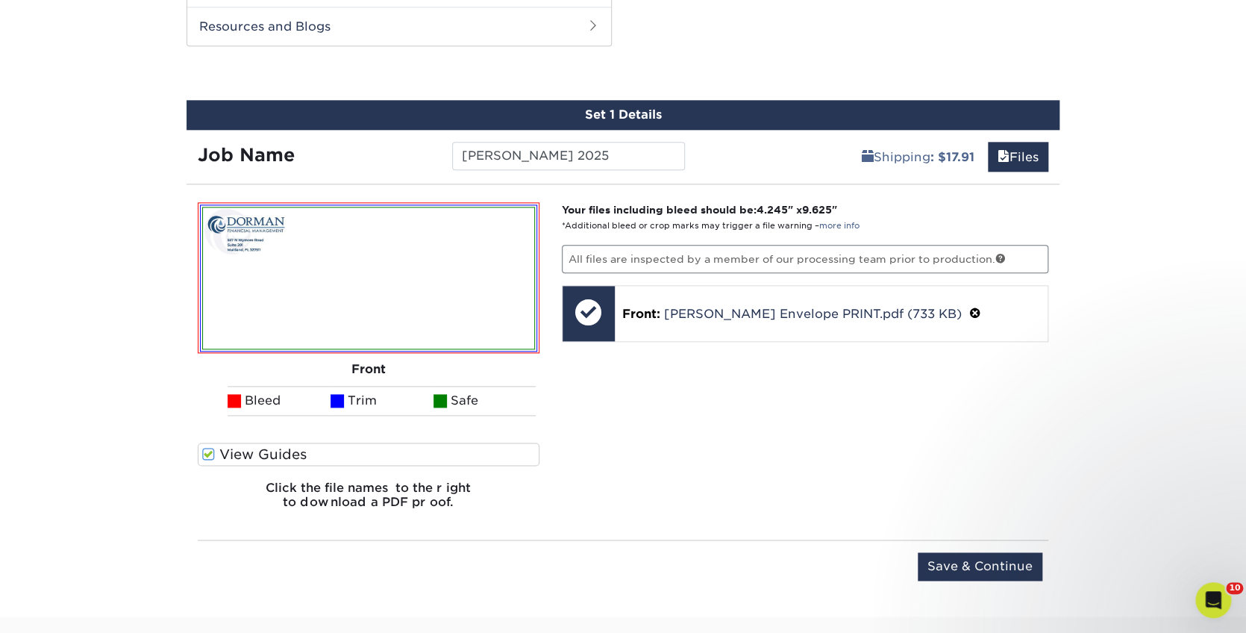
click at [992, 556] on input "Save & Continue" at bounding box center [980, 566] width 125 height 28
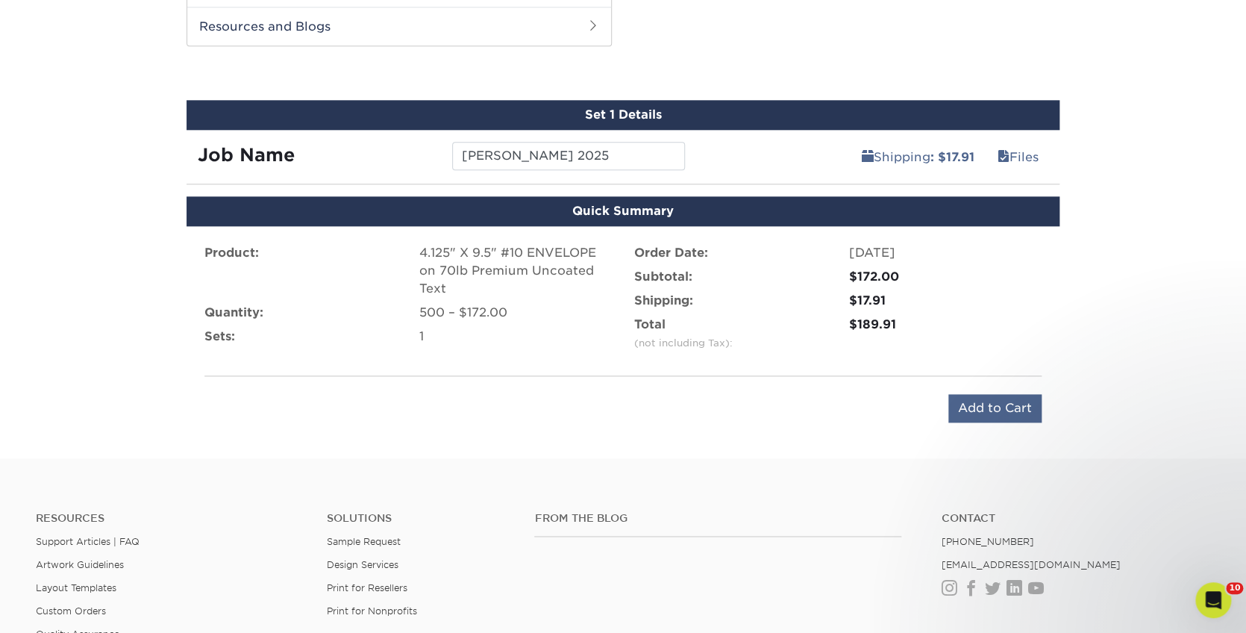
click at [974, 407] on input "Add to Cart" at bounding box center [994, 408] width 93 height 28
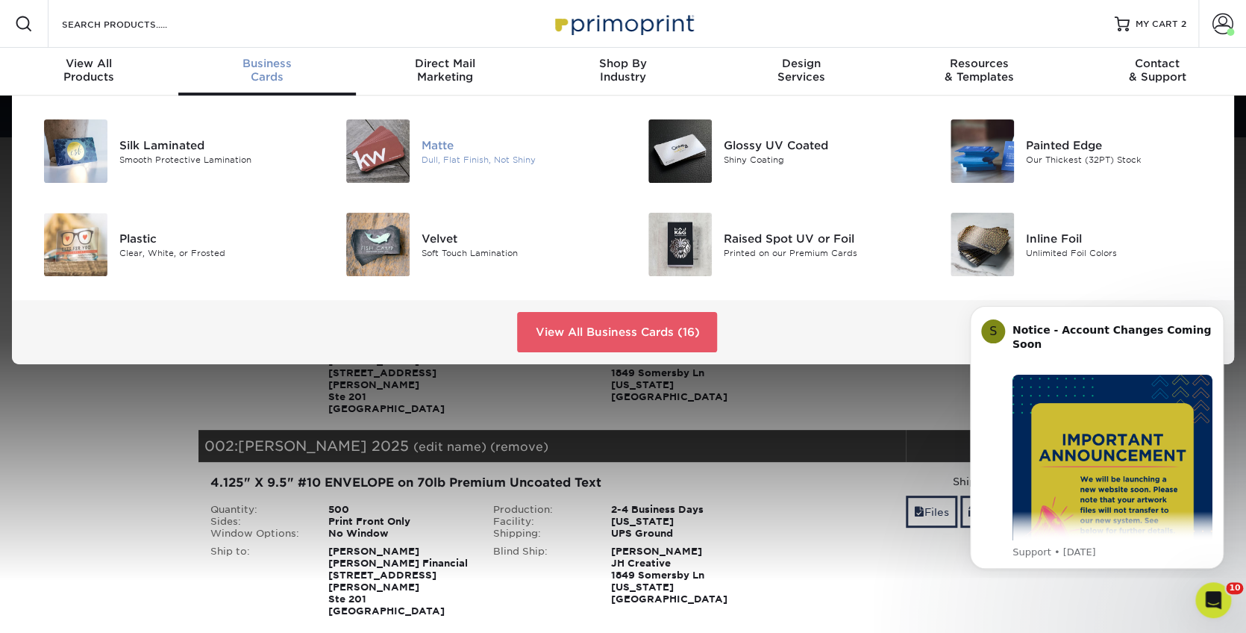
click at [362, 140] on img at bounding box center [377, 150] width 63 height 63
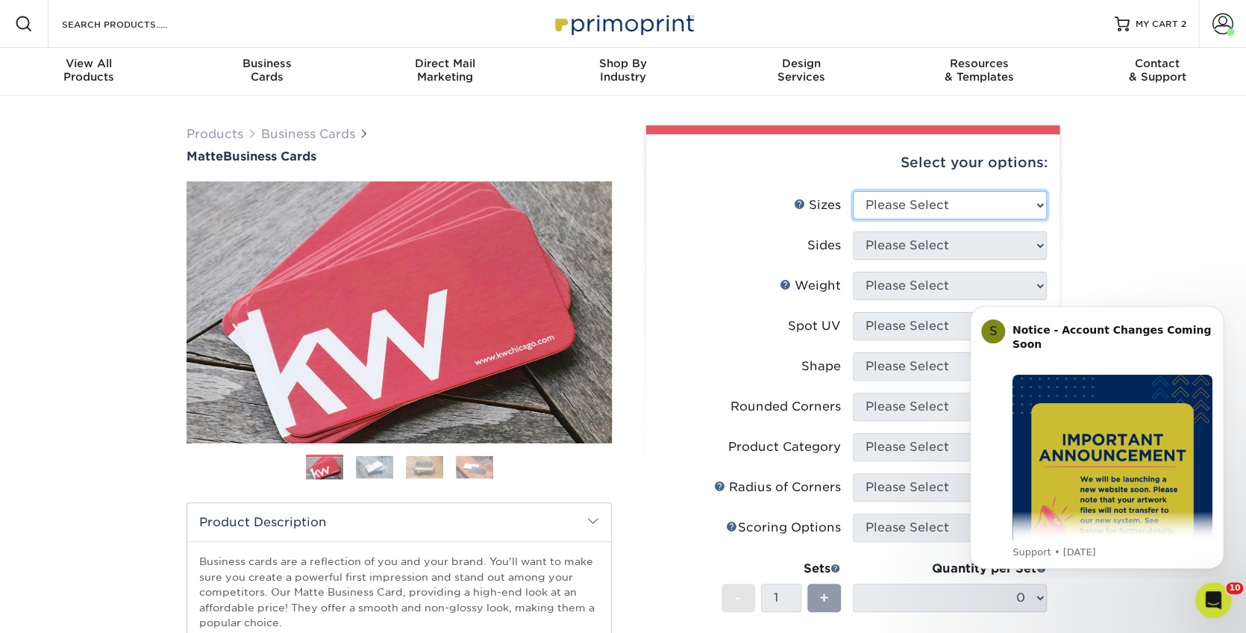
select select "2.00x3.50"
select select "13abbda7-1d64-4f25-8bb2-c179b224825d"
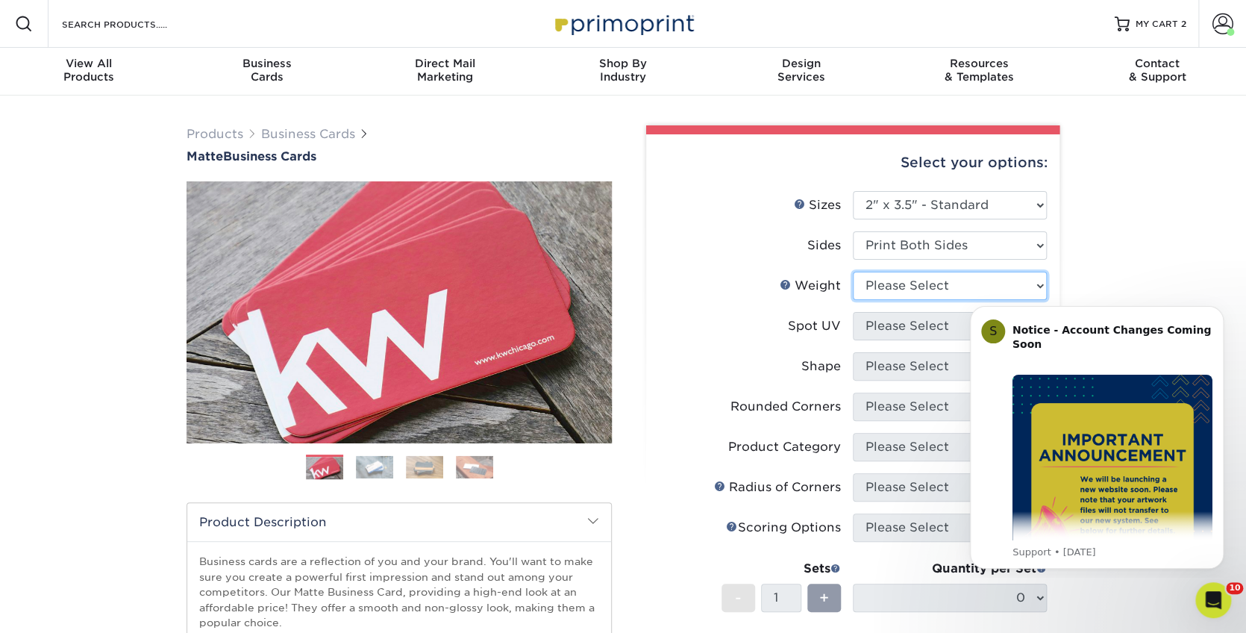
select select "16PT"
select select "3"
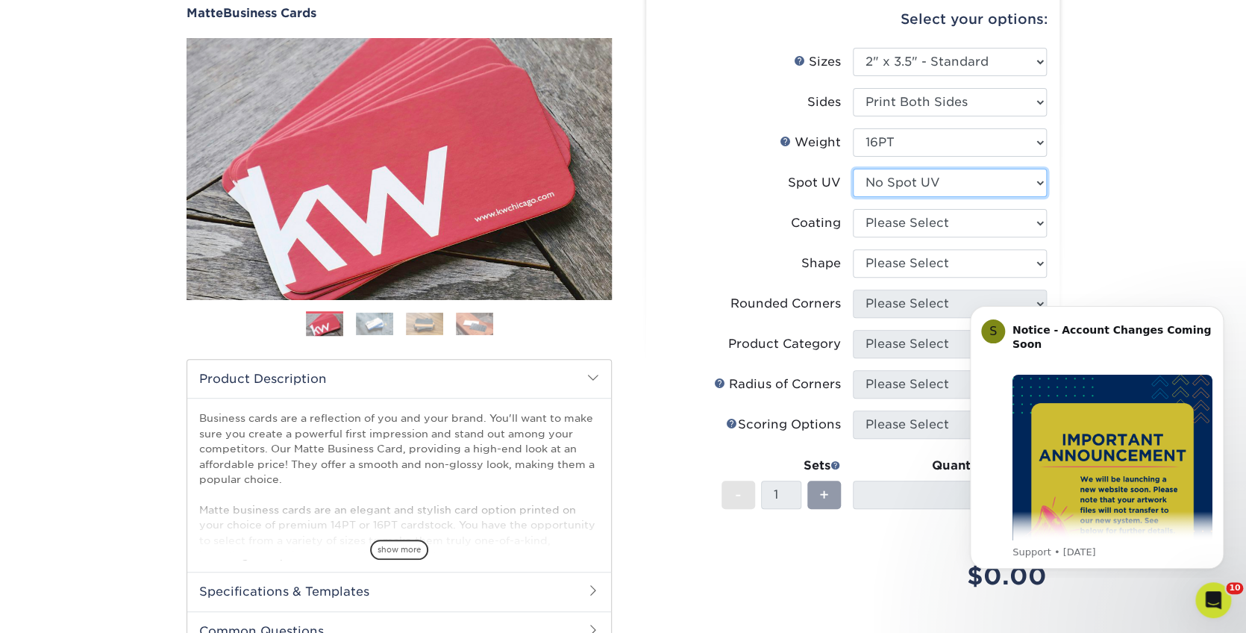
scroll to position [144, 0]
drag, startPoint x: 1215, startPoint y: 313, endPoint x: 2089, endPoint y: 582, distance: 915.0
click at [1215, 313] on button "Dismiss notification" at bounding box center [1218, 310] width 19 height 19
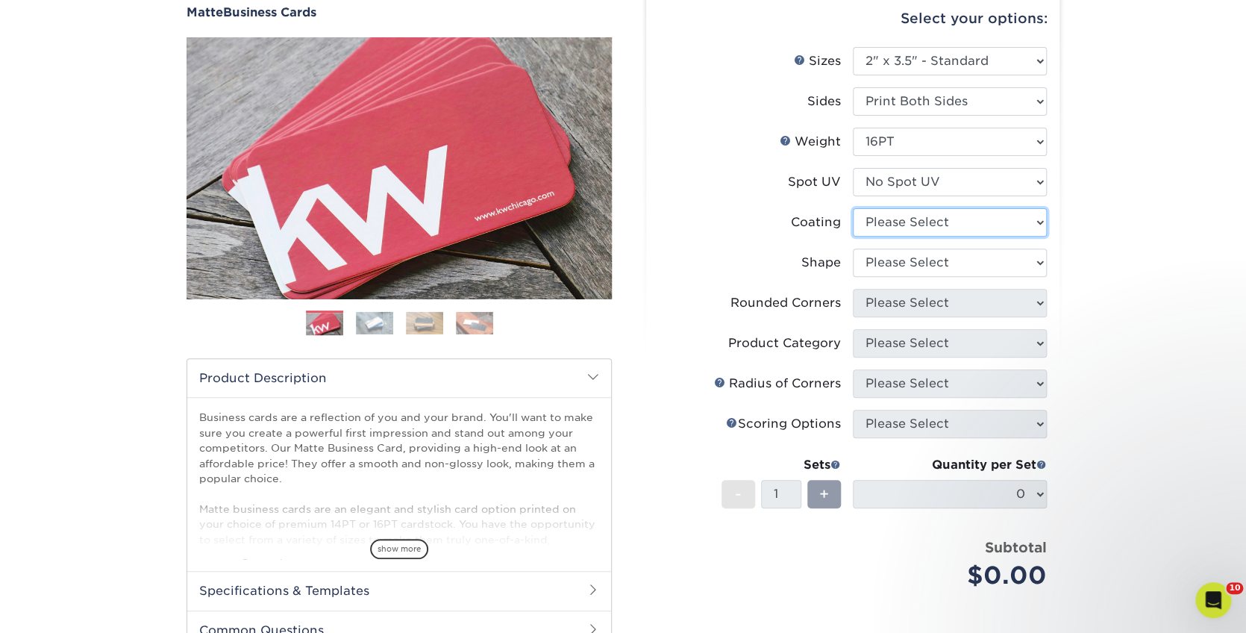
select select "121bb7b5-3b4d-429f-bd8d-bbf80e953313"
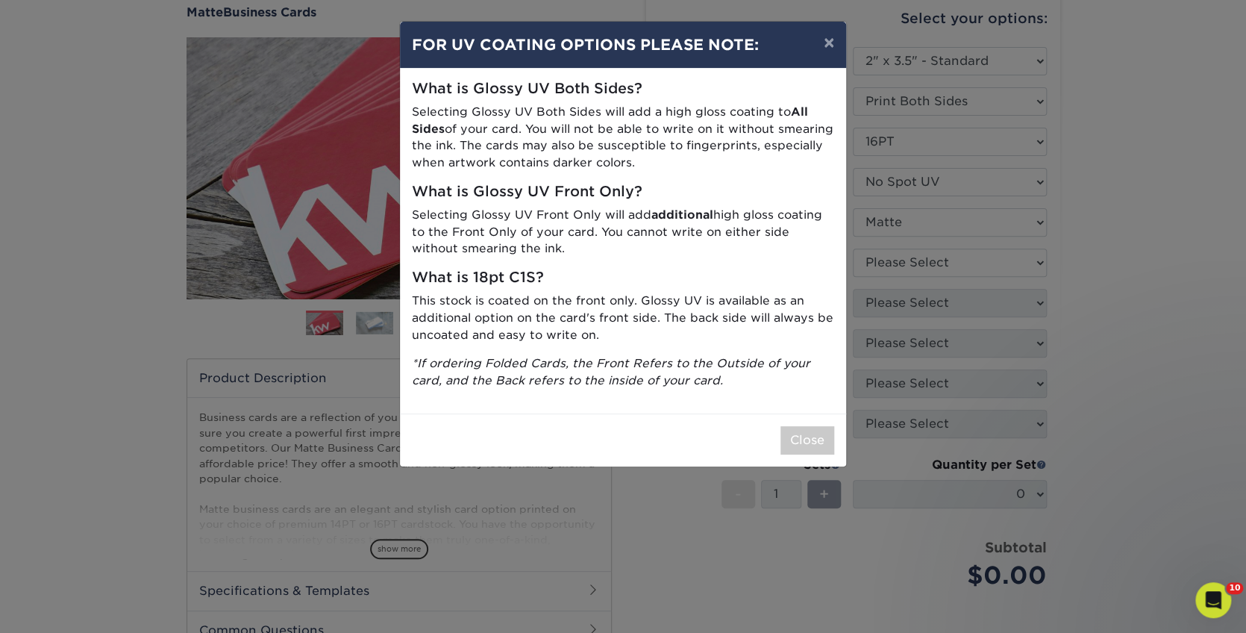
click at [962, 259] on div "× FOR UV COATING OPTIONS PLEASE NOTE: What is Glossy UV Both Sides? Selecting G…" at bounding box center [623, 316] width 1246 height 633
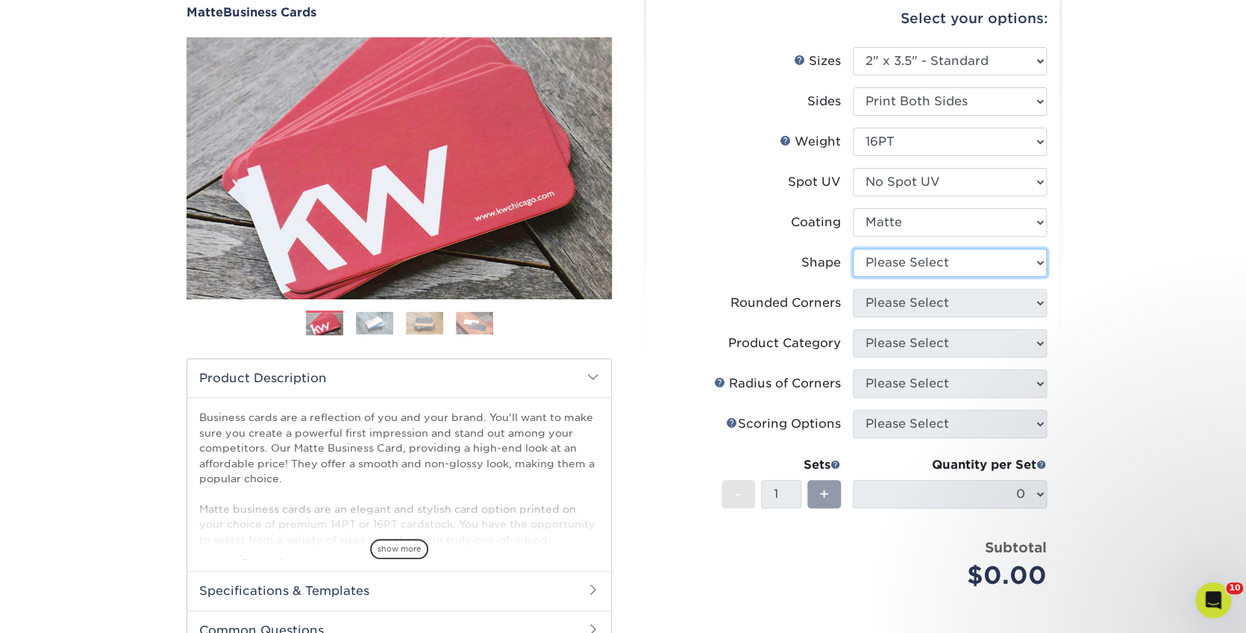
select select "standard"
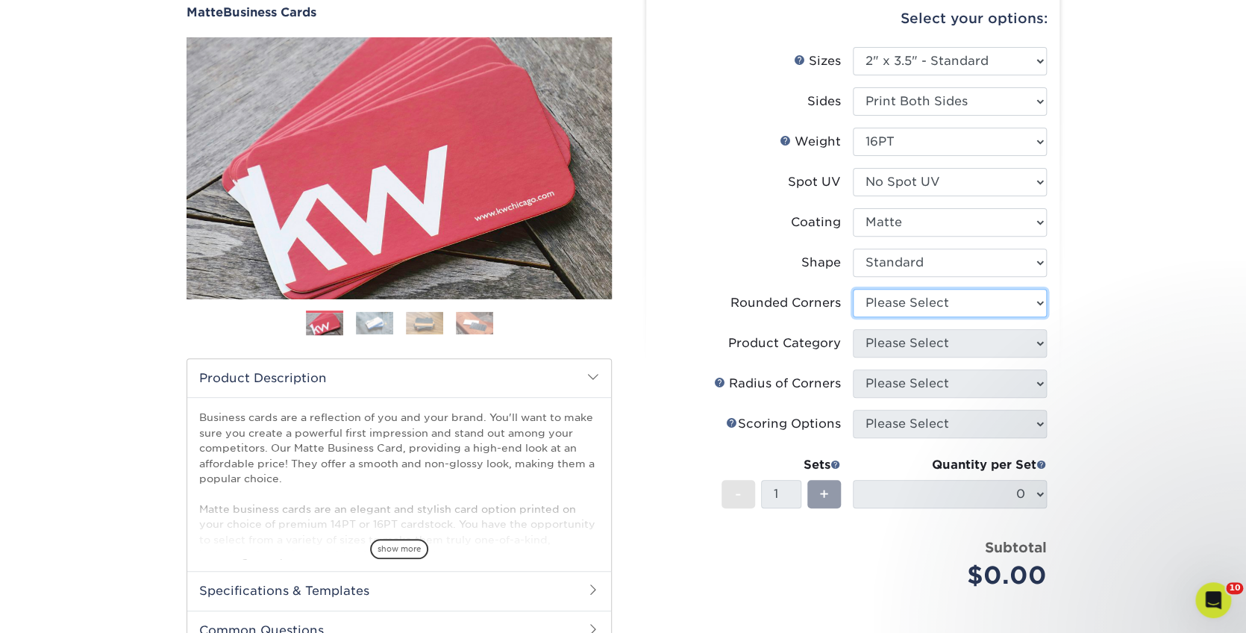
select select "0"
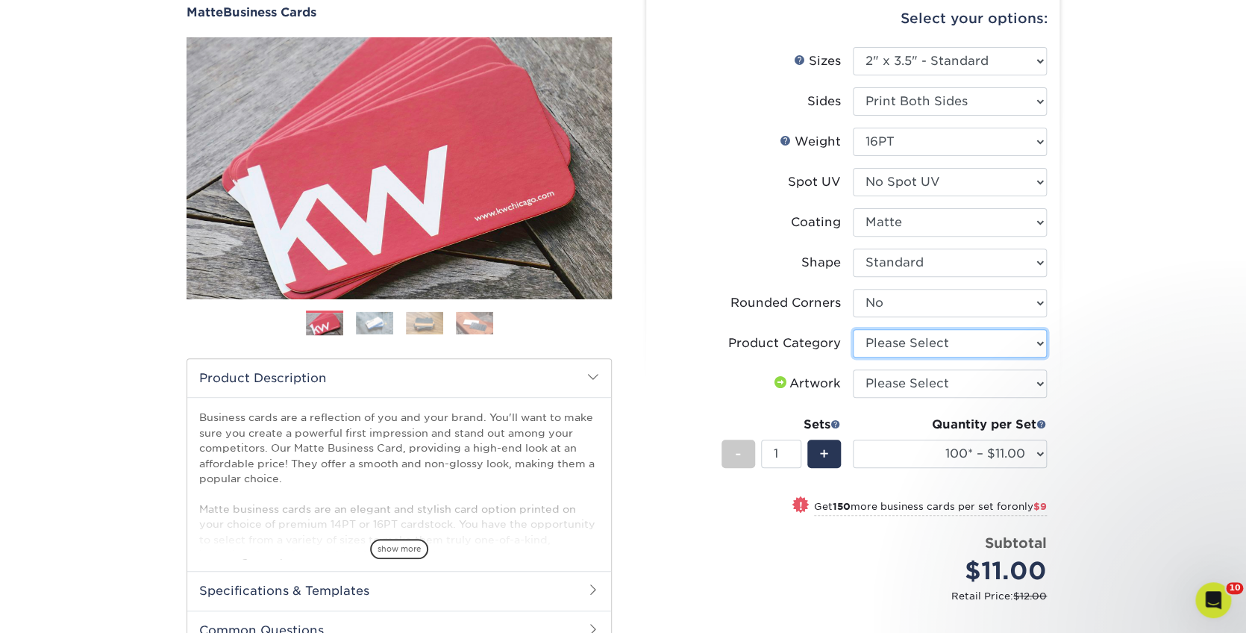
select select "3b5148f1-0588-4f88-a218-97bcfdce65c1"
select select "upload"
select select "250* – $20.00"
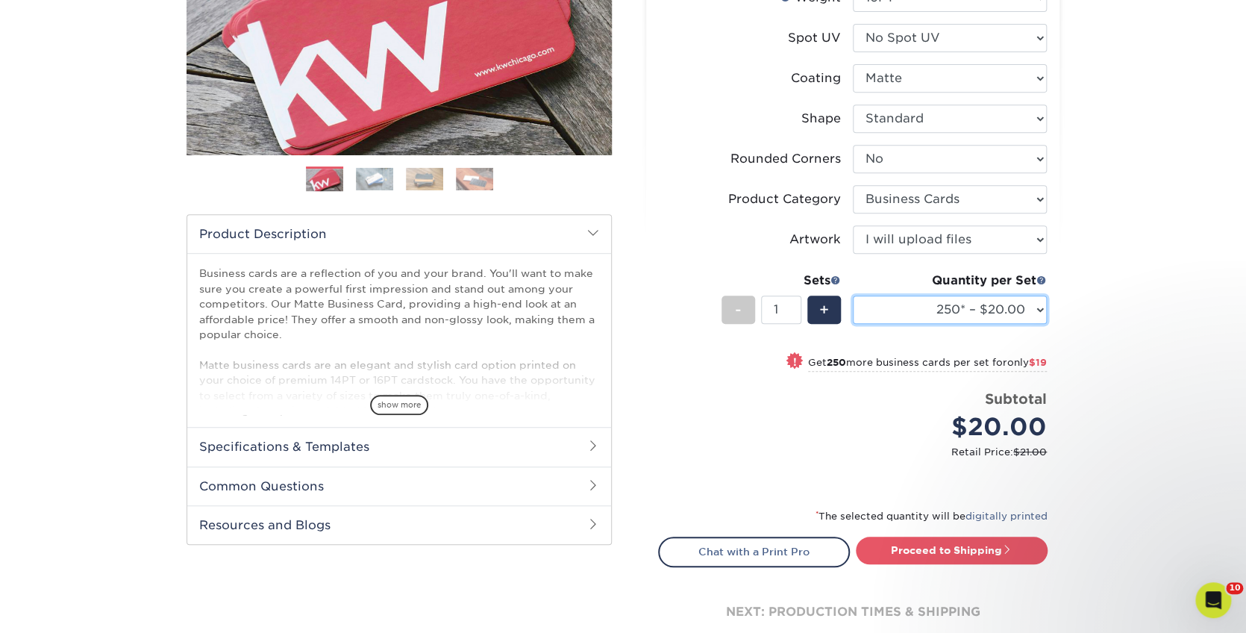
scroll to position [293, 0]
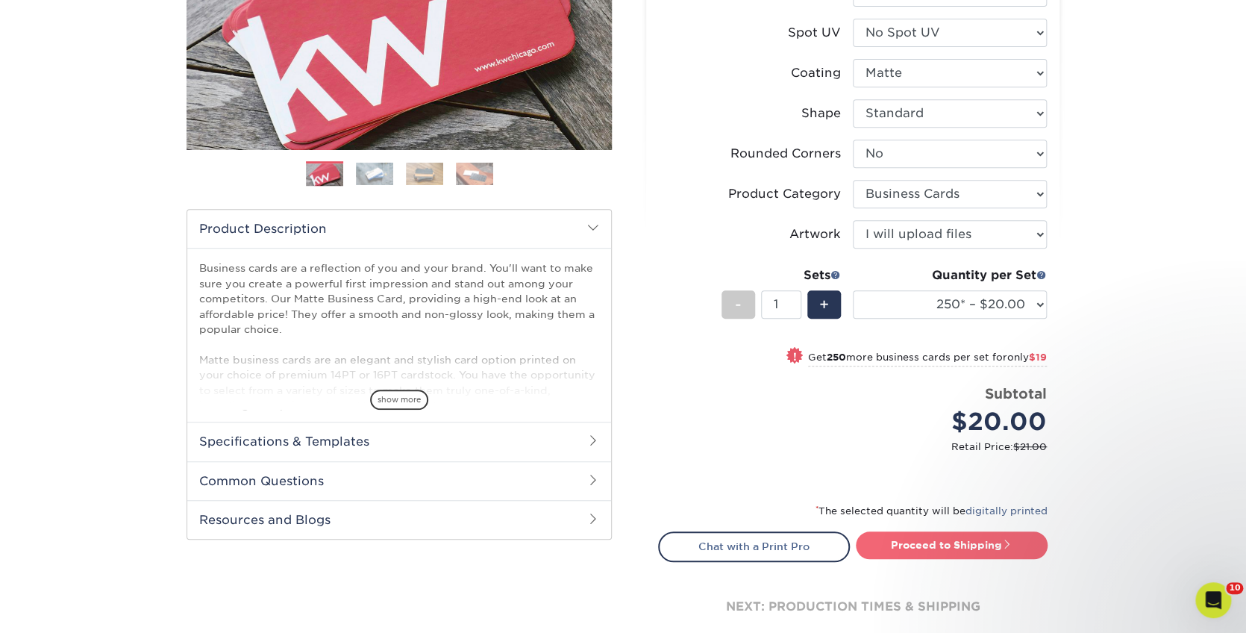
click at [948, 539] on link "Proceed to Shipping" at bounding box center [952, 544] width 192 height 27
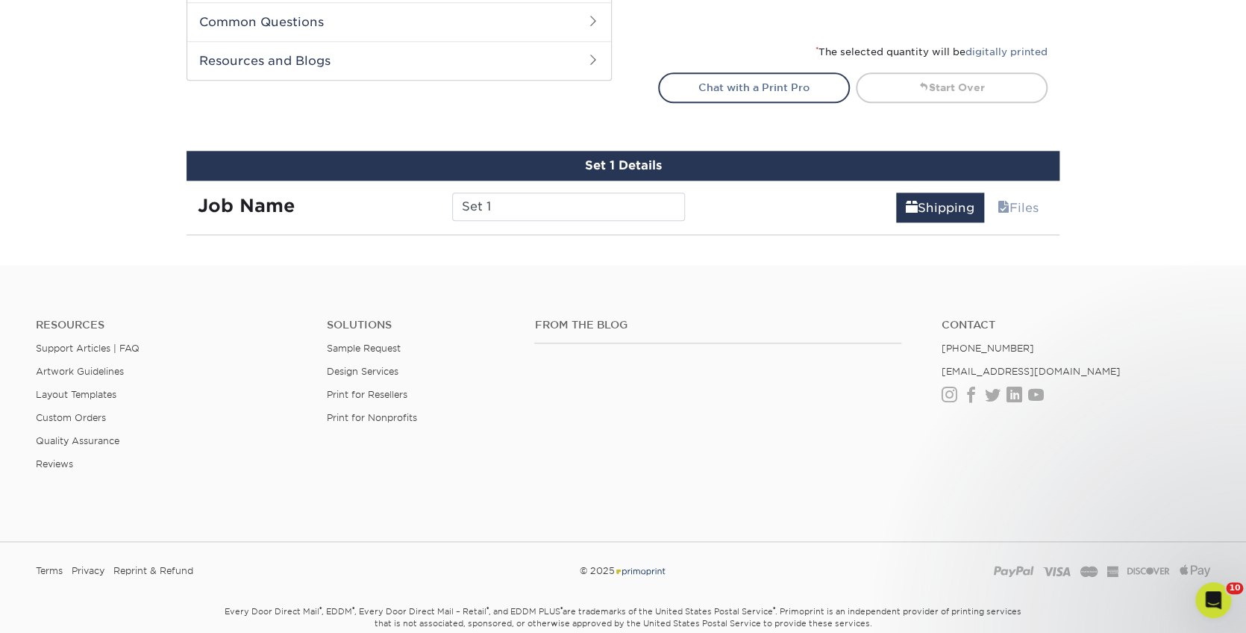
scroll to position [859, 0]
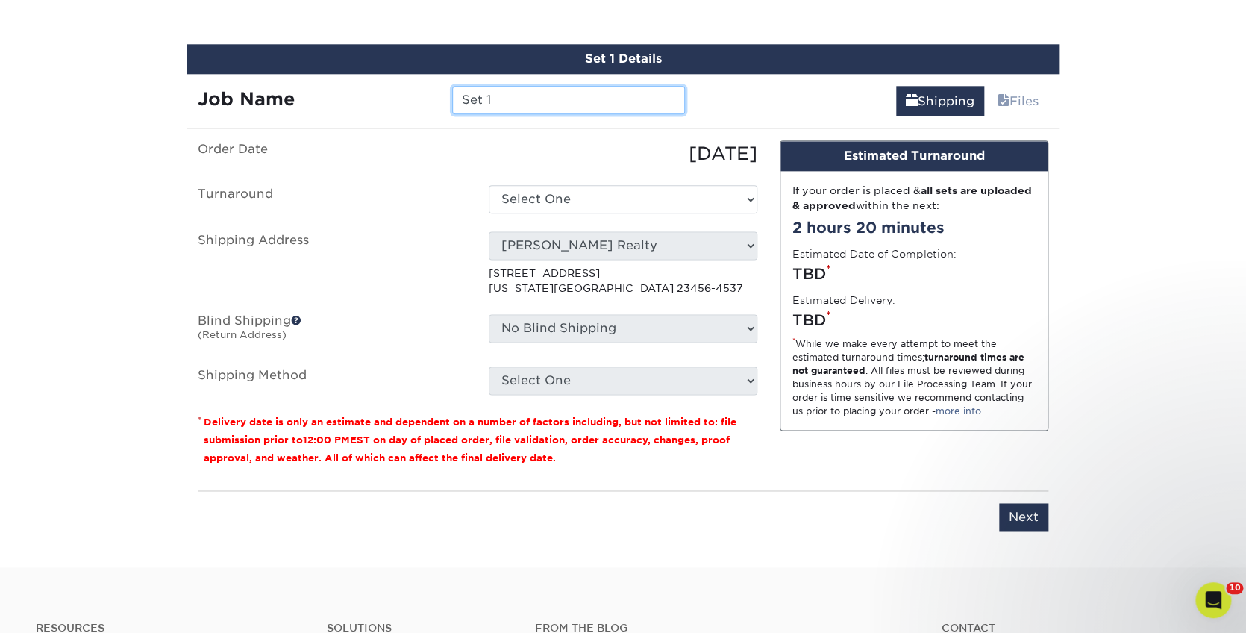
drag, startPoint x: 528, startPoint y: 100, endPoint x: 463, endPoint y: 94, distance: 65.2
click at [463, 94] on input "Set 1" at bounding box center [568, 100] width 232 height 28
type input "[PERSON_NAME] 2025"
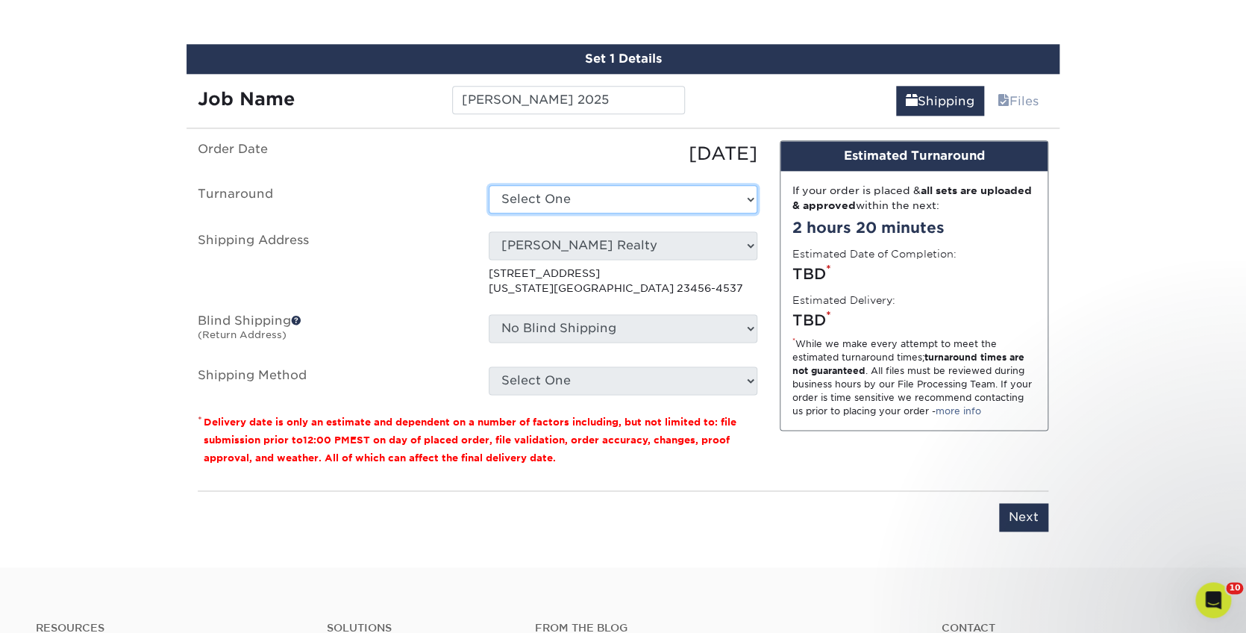
select select "23721297-b68b-4846-ba83-3171e6bd9d78"
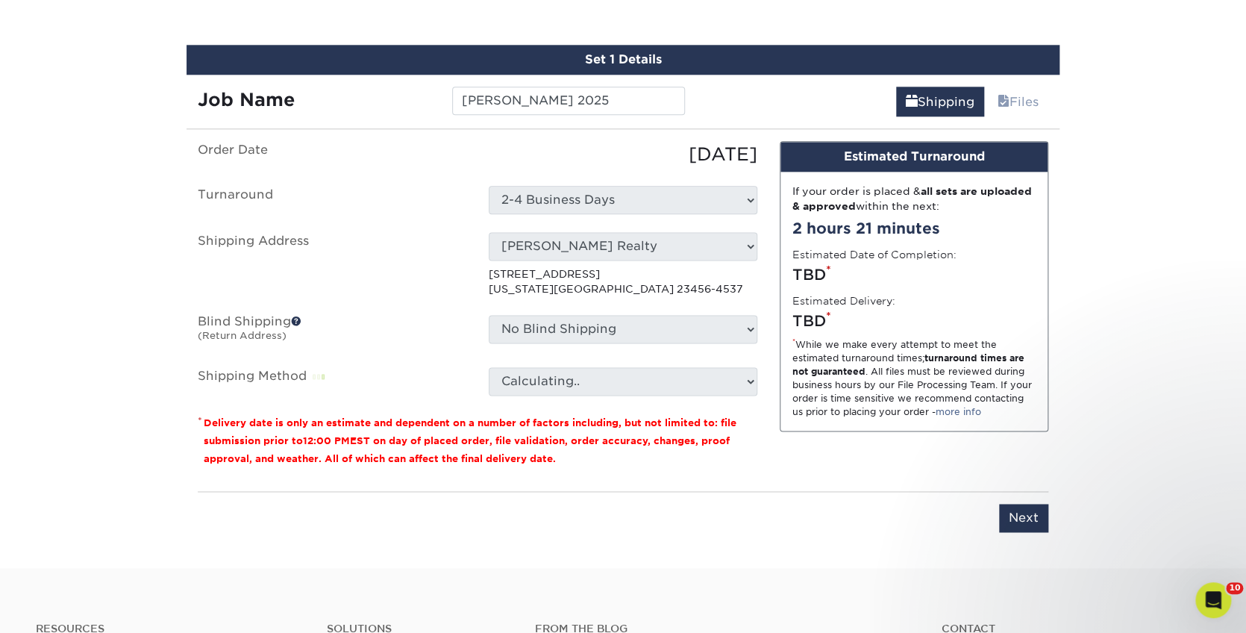
scroll to position [857, 0]
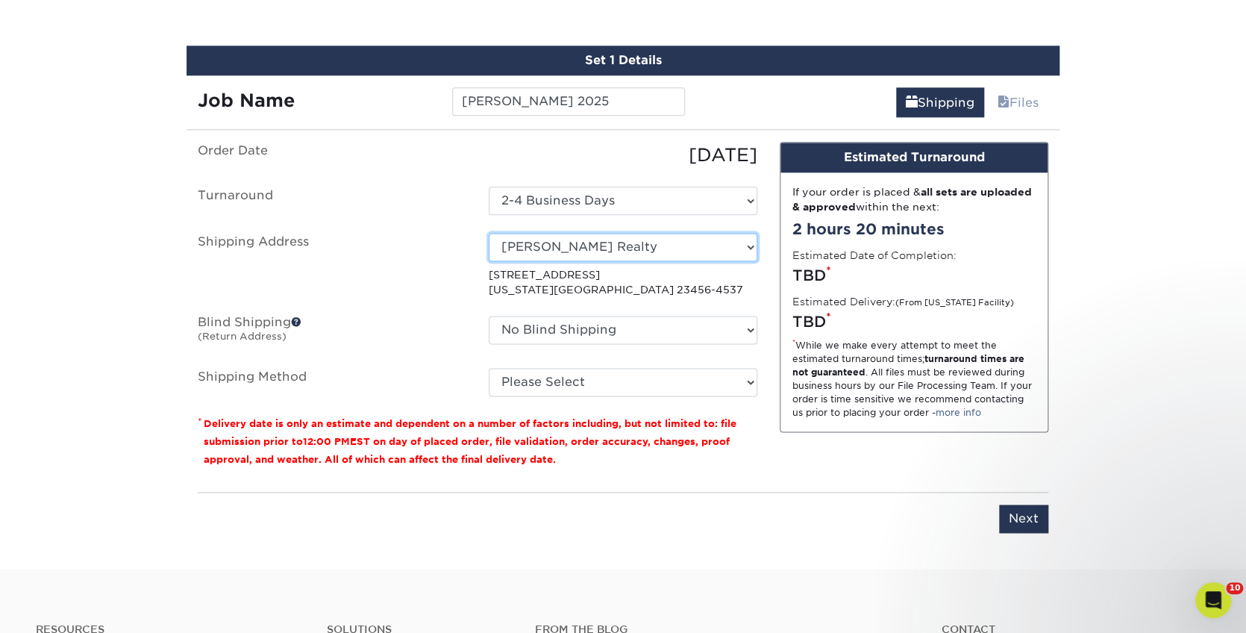
select select "199248"
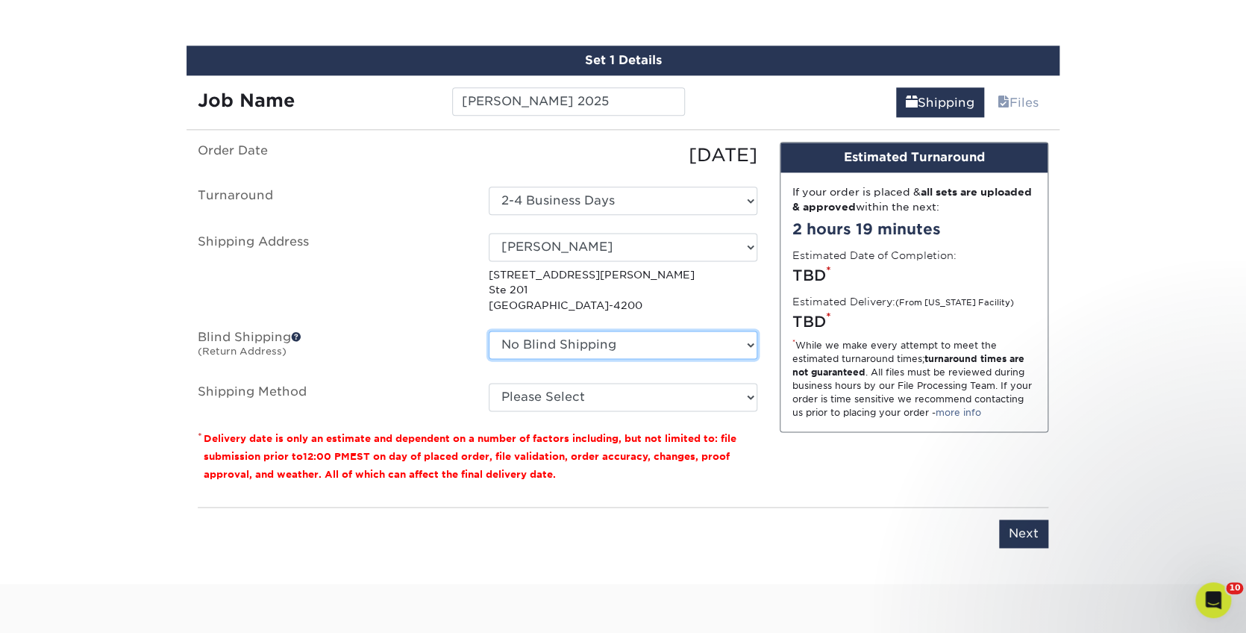
select select "239116"
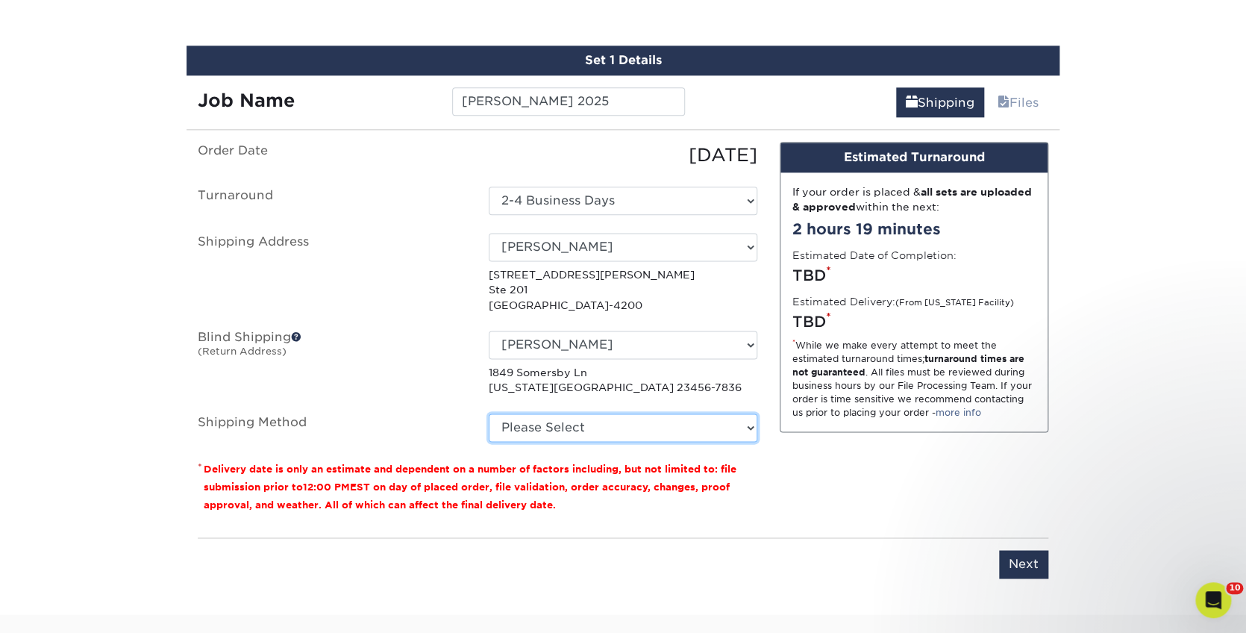
select select "03"
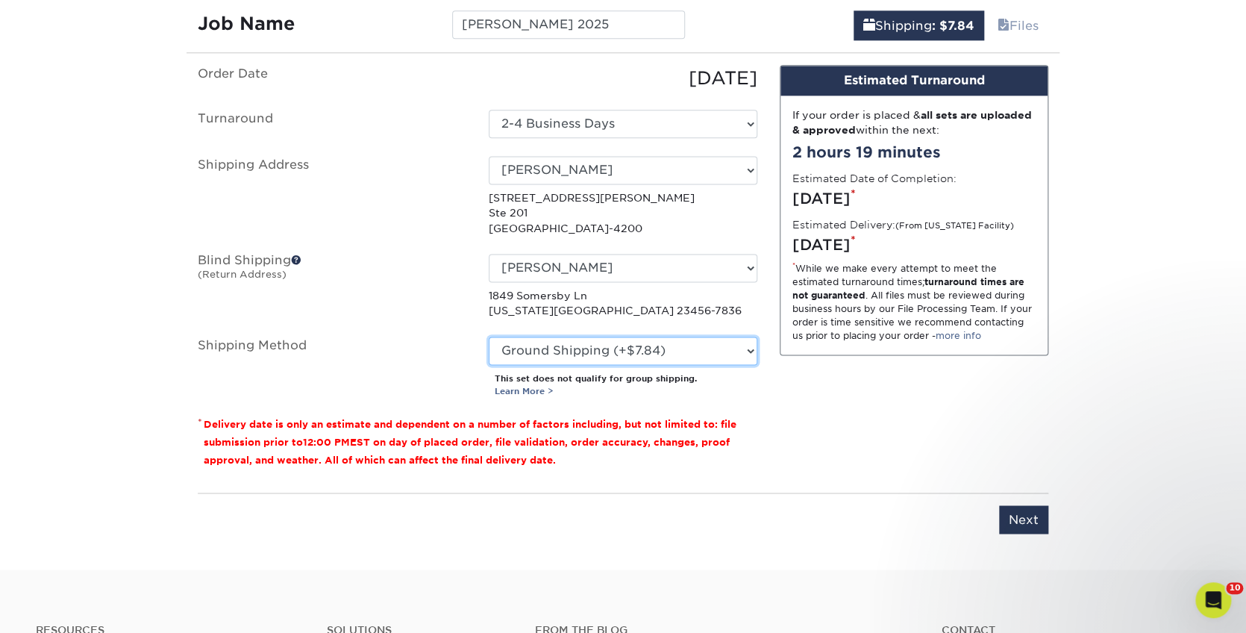
scroll to position [946, 0]
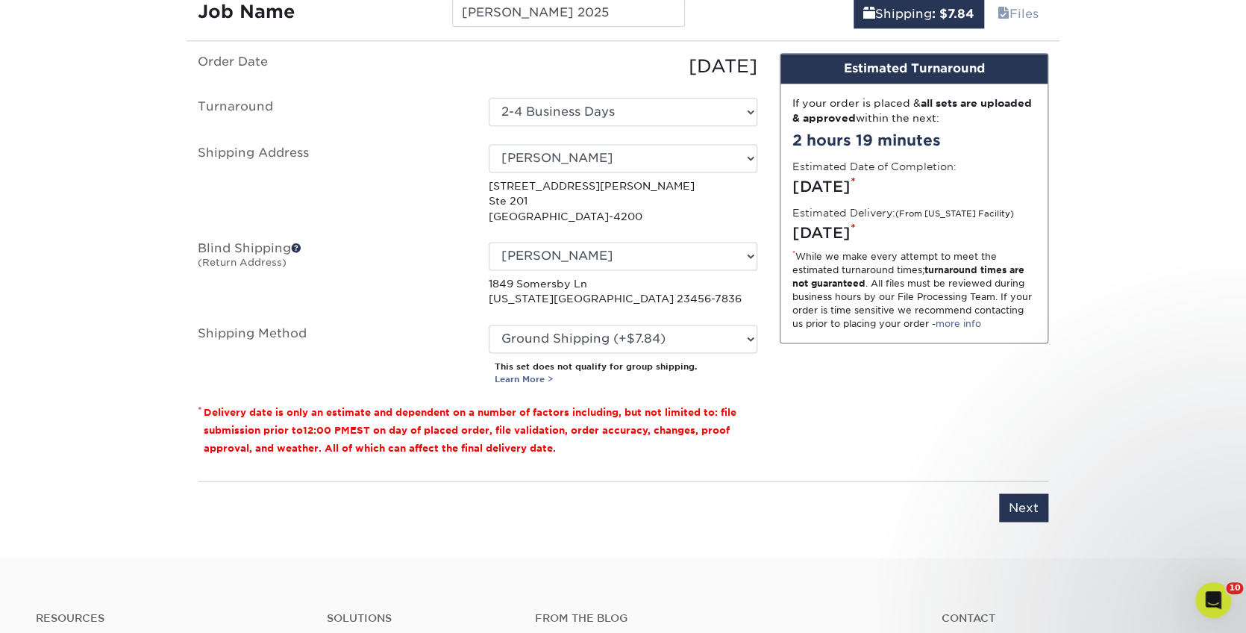
click at [1026, 498] on input "Next" at bounding box center [1023, 507] width 49 height 28
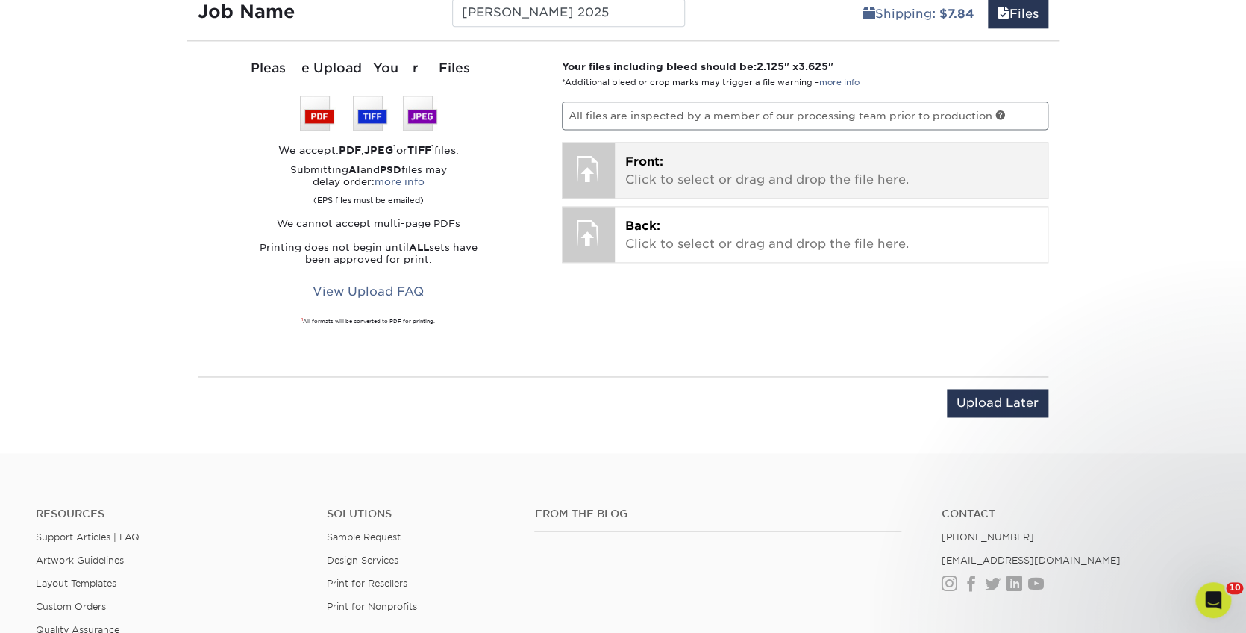
click at [823, 161] on p "Front: Click to select or drag and drop the file here." at bounding box center [831, 171] width 413 height 36
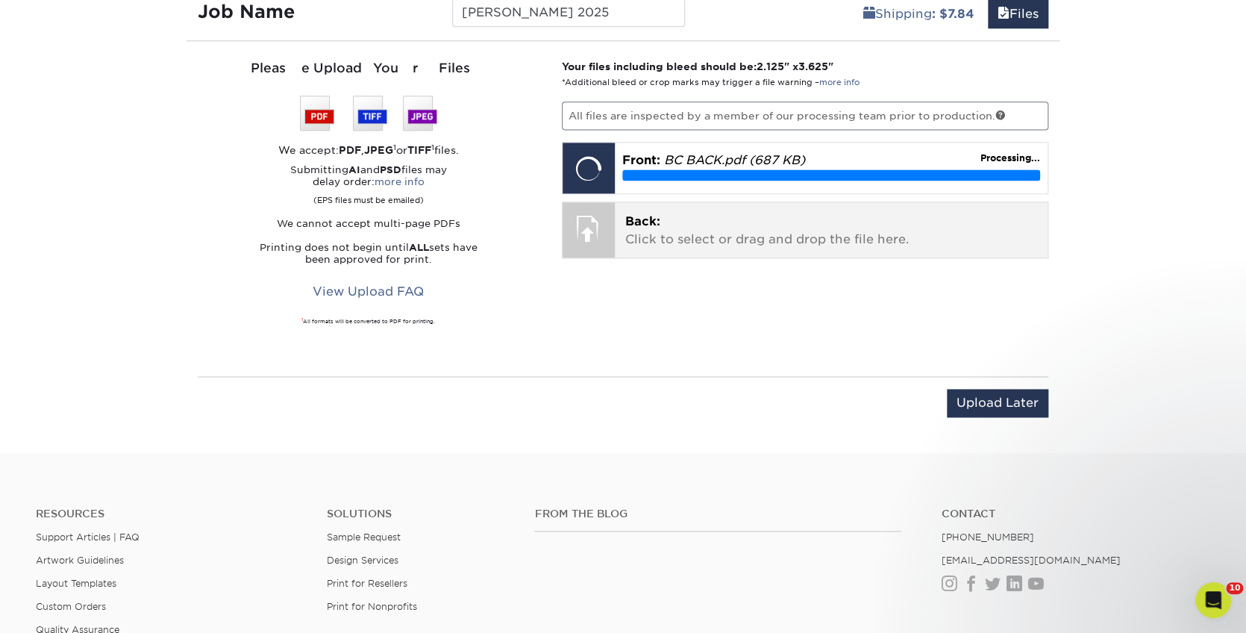
click at [776, 236] on p "Back: Click to select or drag and drop the file here." at bounding box center [831, 231] width 413 height 36
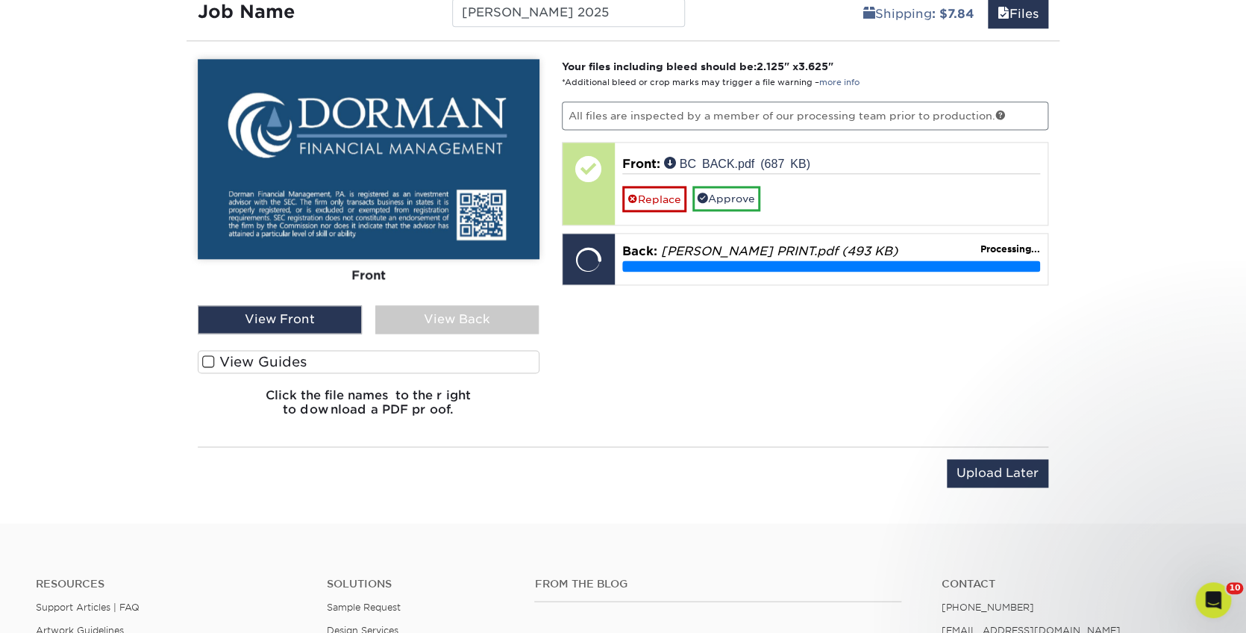
click at [225, 350] on label "View Guides" at bounding box center [369, 361] width 342 height 23
click at [0, 0] on input "View Guides" at bounding box center [0, 0] width 0 height 0
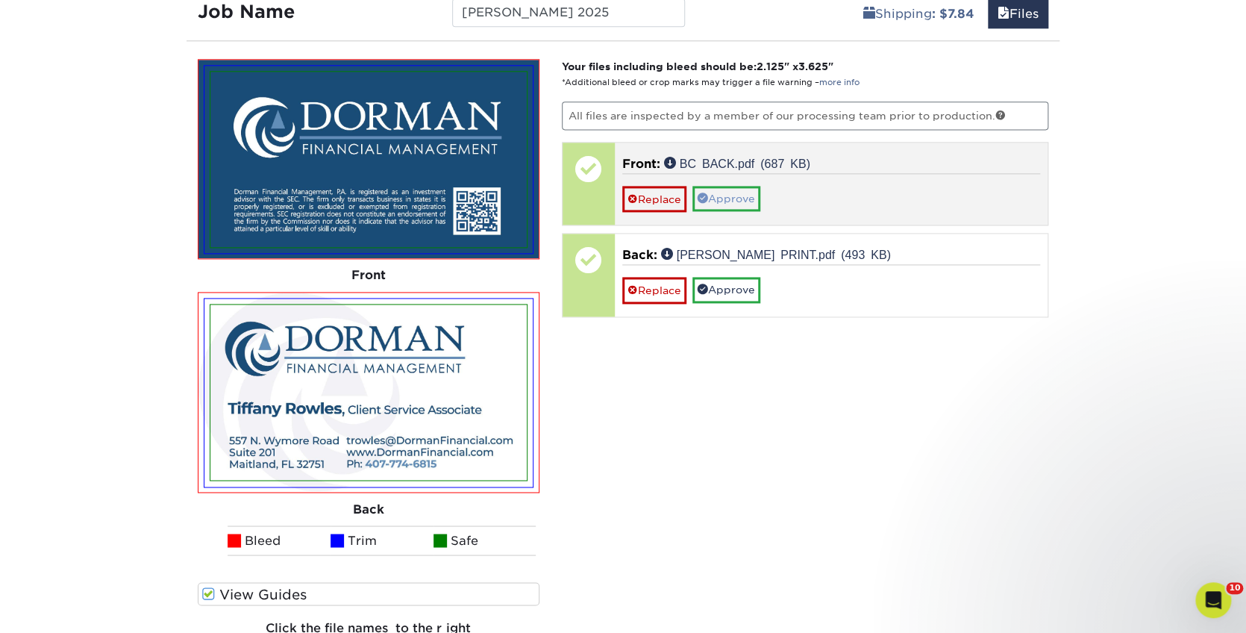
click at [745, 187] on link "Approve" at bounding box center [726, 198] width 68 height 25
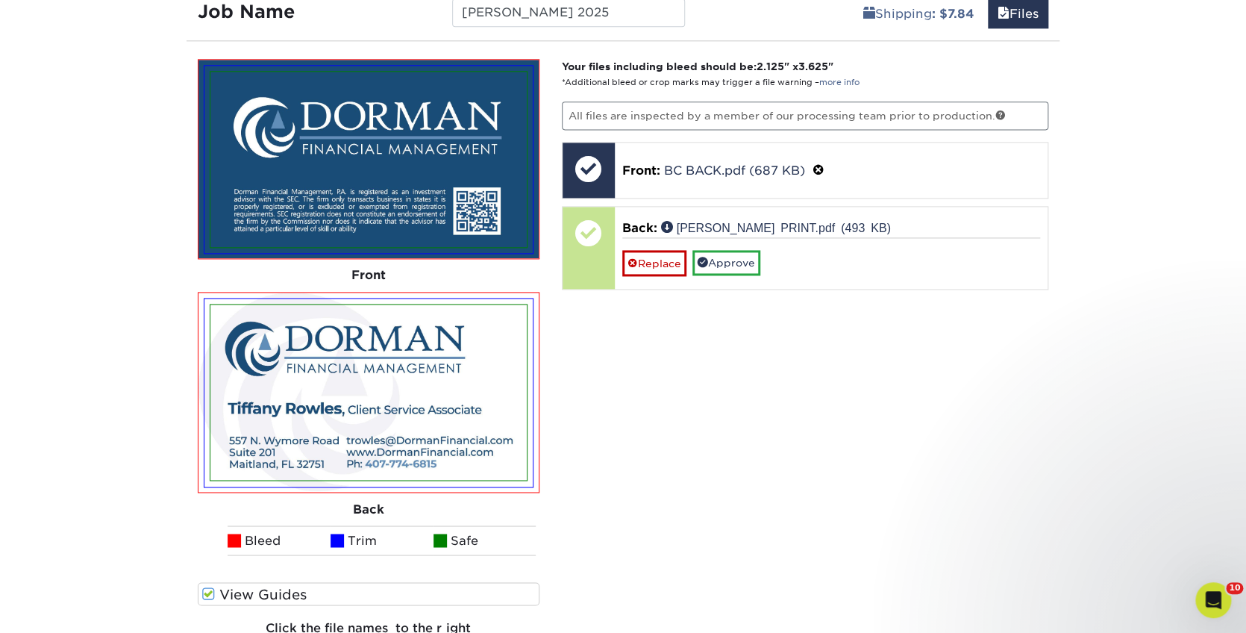
drag, startPoint x: 747, startPoint y: 253, endPoint x: 786, endPoint y: 258, distance: 39.1
click at [747, 253] on link "Approve" at bounding box center [726, 262] width 68 height 25
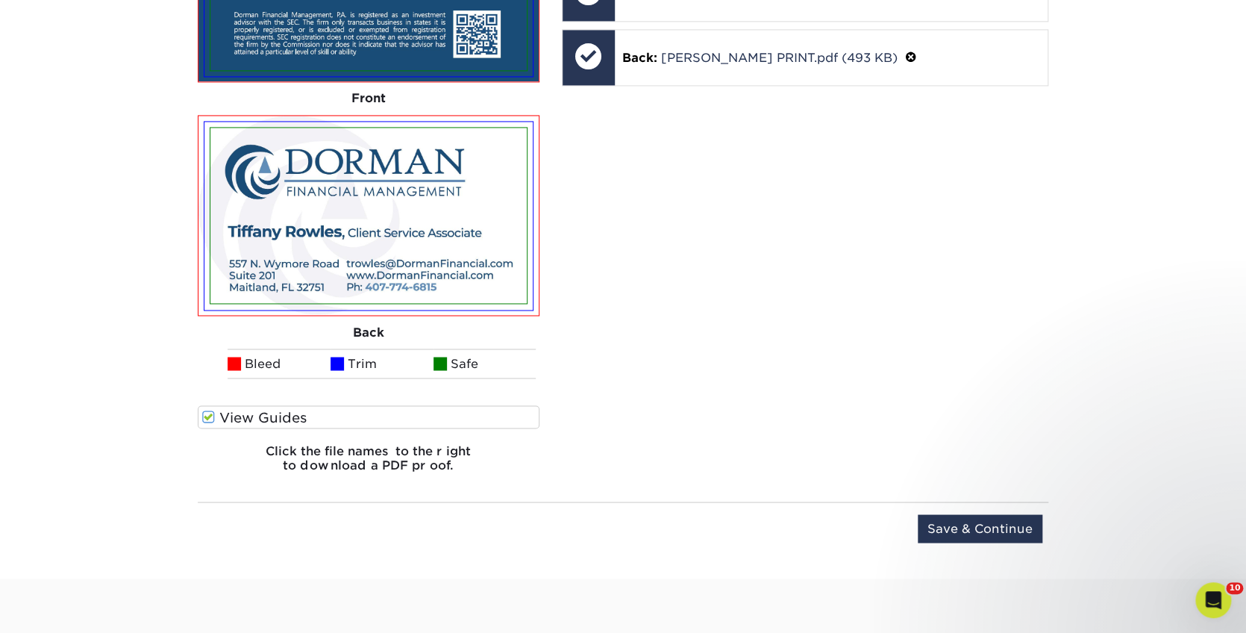
scroll to position [1128, 0]
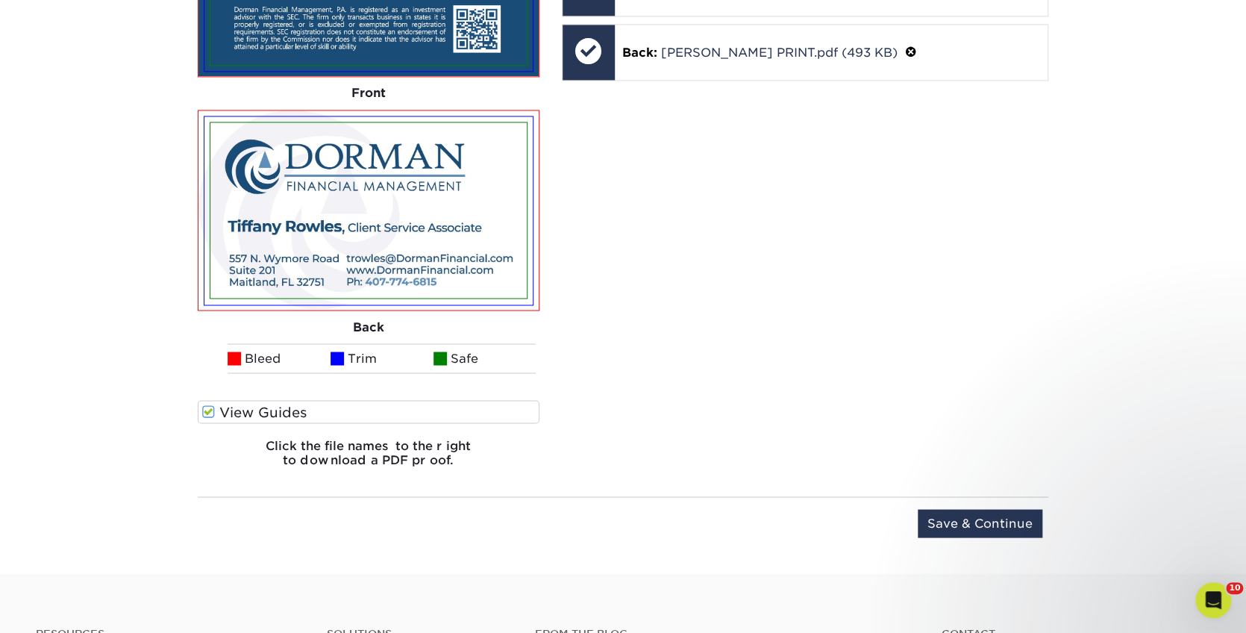
drag, startPoint x: 950, startPoint y: 513, endPoint x: 960, endPoint y: 495, distance: 21.0
click at [950, 513] on input "Save & Continue" at bounding box center [980, 523] width 125 height 28
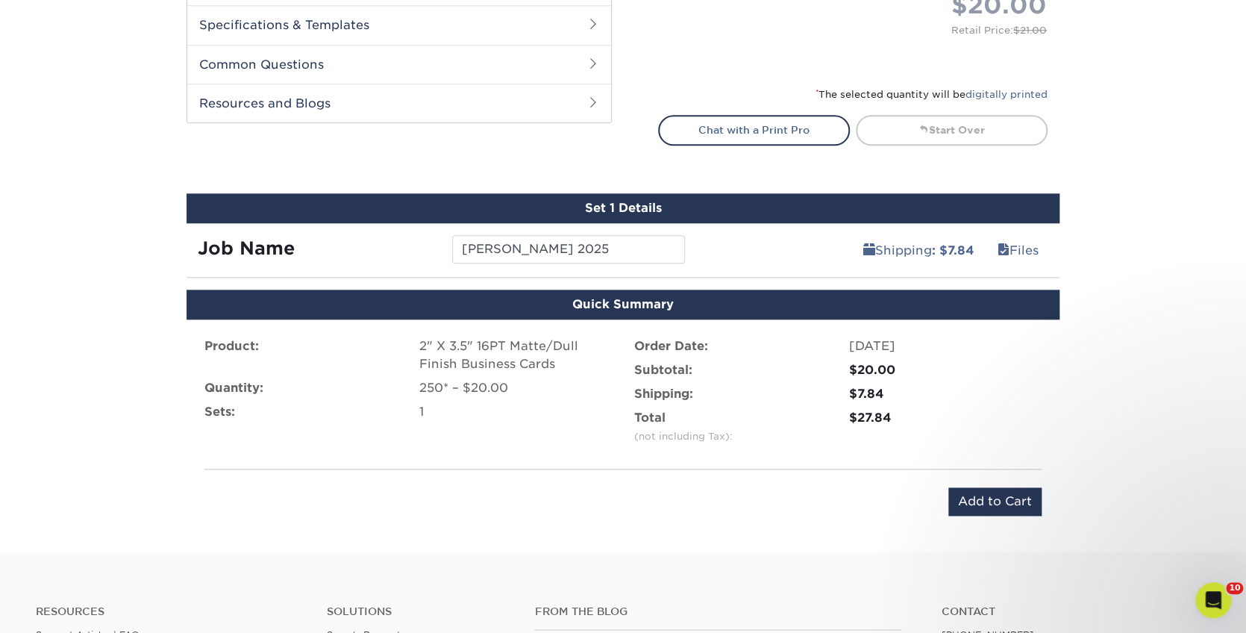
scroll to position [646, 0]
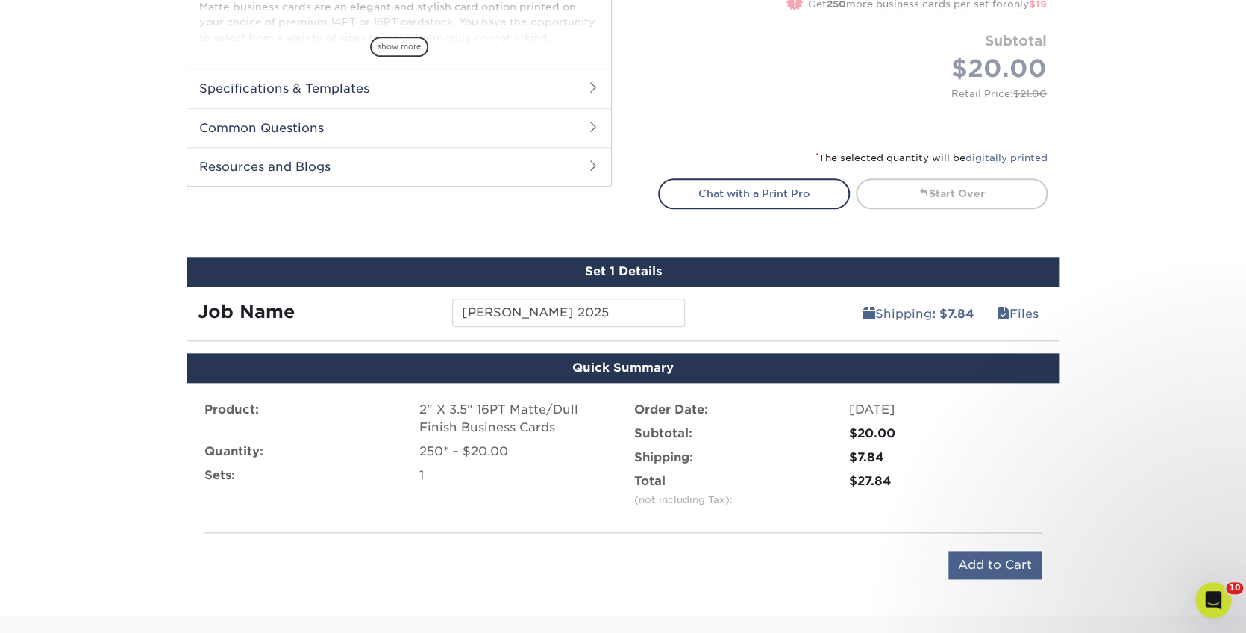
click at [978, 551] on input "Add to Cart" at bounding box center [994, 565] width 93 height 28
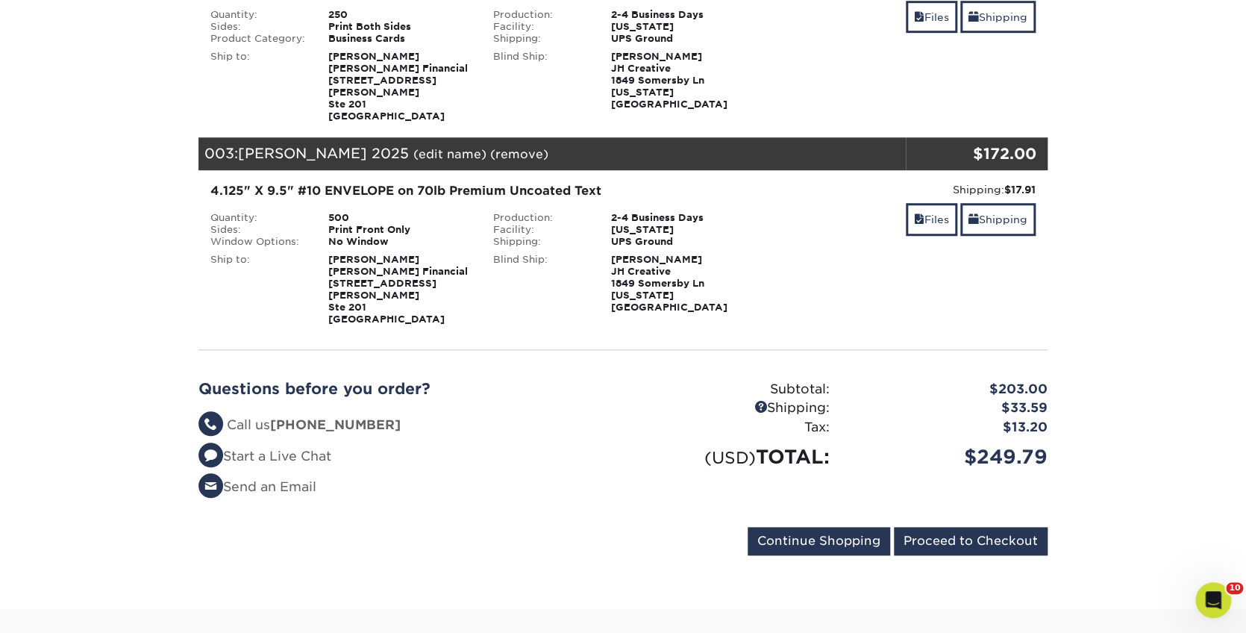
scroll to position [539, 0]
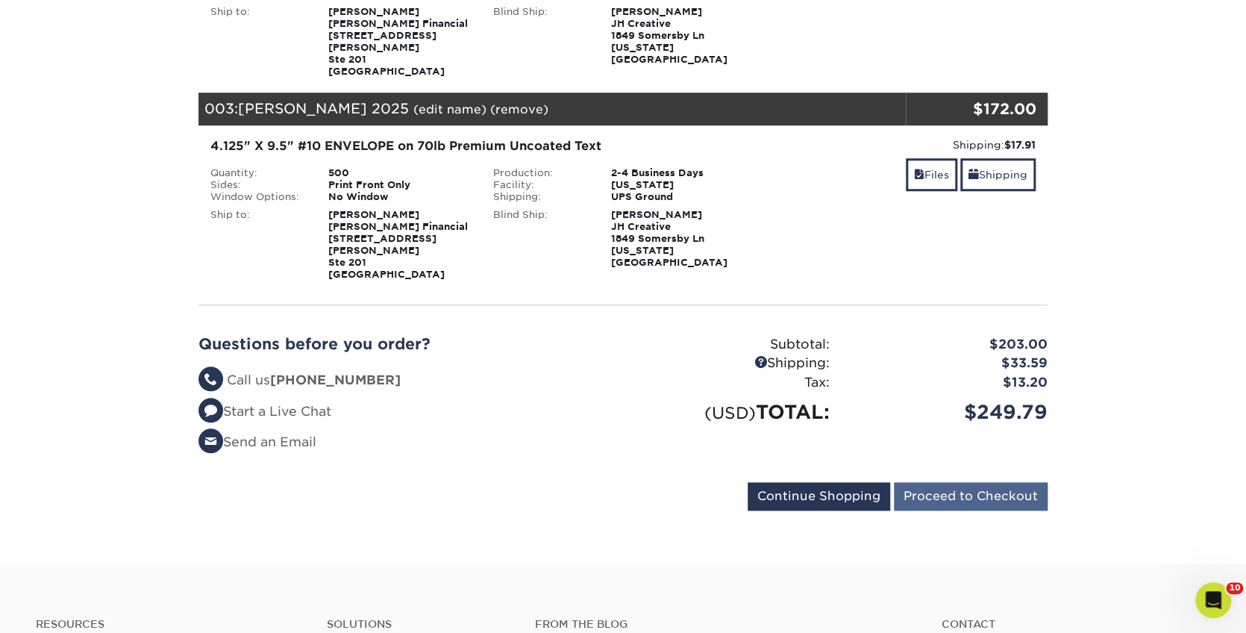
click at [945, 482] on input "Proceed to Checkout" at bounding box center [971, 496] width 154 height 28
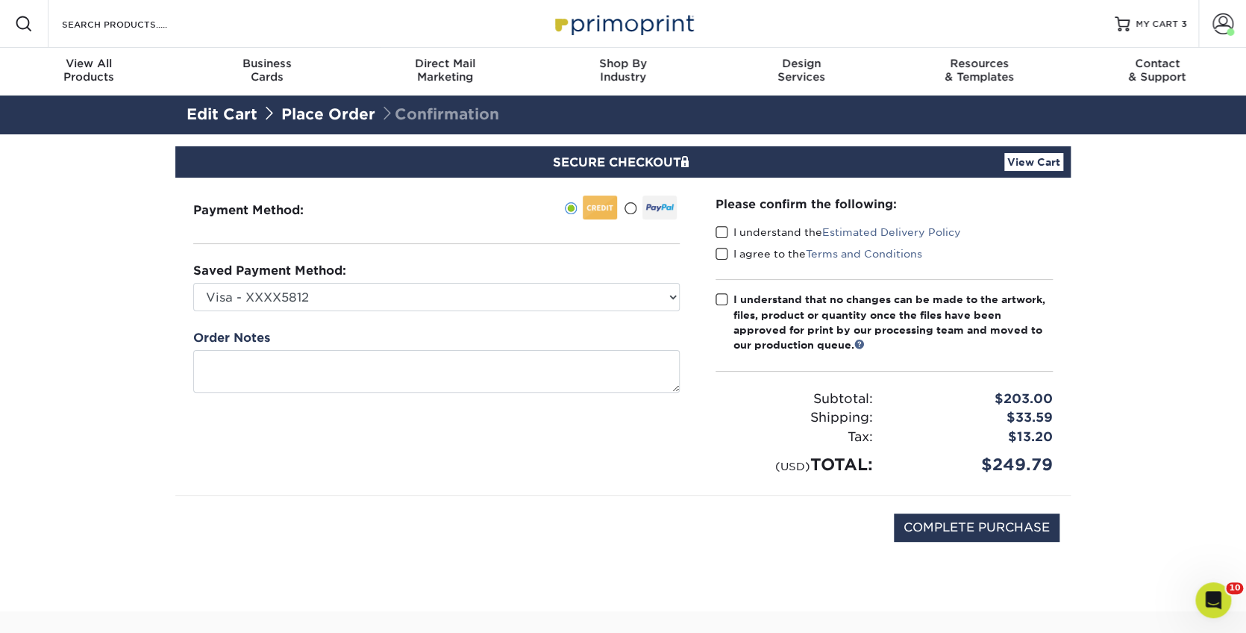
drag, startPoint x: 722, startPoint y: 232, endPoint x: 722, endPoint y: 242, distance: 9.7
click at [722, 233] on span at bounding box center [722, 232] width 13 height 14
click at [0, 0] on input "I understand the Estimated Delivery Policy" at bounding box center [0, 0] width 0 height 0
drag, startPoint x: 721, startPoint y: 248, endPoint x: 724, endPoint y: 260, distance: 11.8
click at [721, 248] on span at bounding box center [722, 254] width 13 height 14
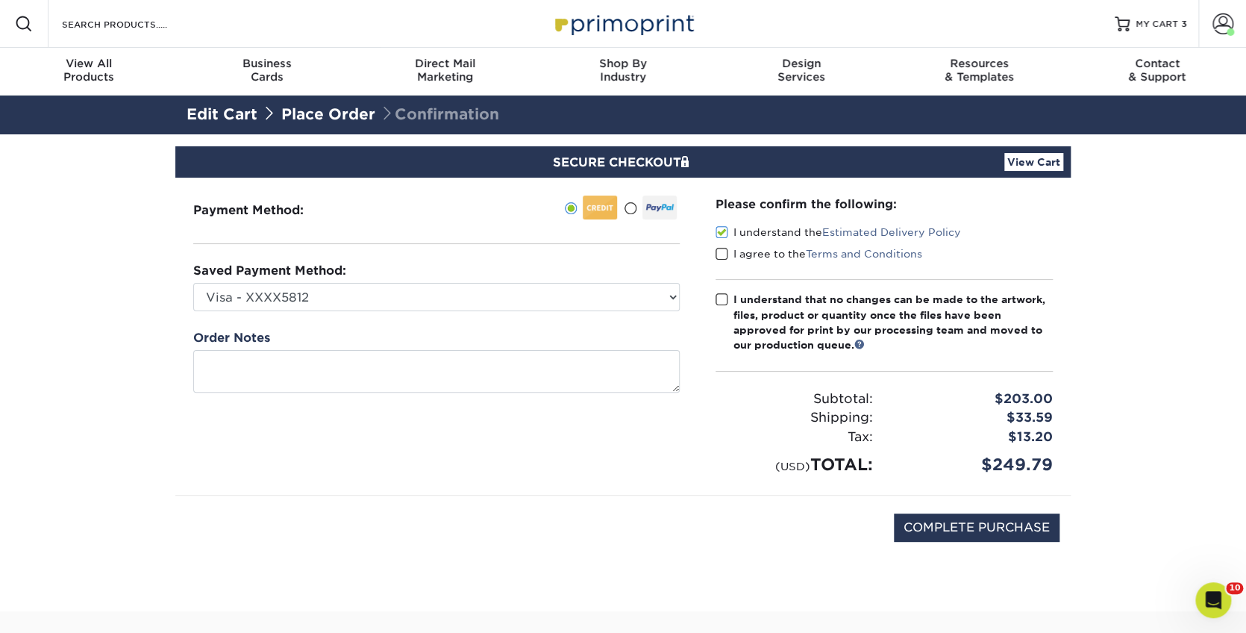
click at [0, 0] on input "I agree to the Terms and Conditions" at bounding box center [0, 0] width 0 height 0
drag, startPoint x: 720, startPoint y: 299, endPoint x: 746, endPoint y: 322, distance: 34.4
click at [720, 299] on span at bounding box center [722, 299] width 13 height 14
click at [0, 0] on input "I understand that no changes can be made to the artwork, files, product or quan…" at bounding box center [0, 0] width 0 height 0
click at [924, 517] on input "COMPLETE PURCHASE" at bounding box center [977, 527] width 166 height 28
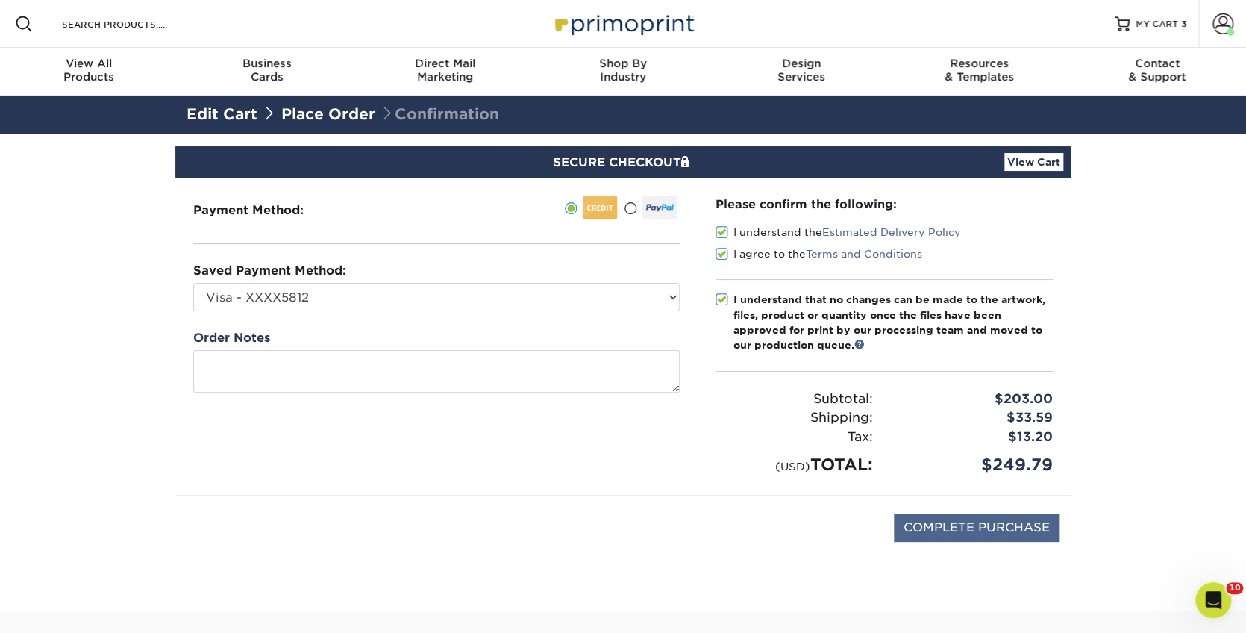
type input "PROCESSING, PLEASE WAIT..."
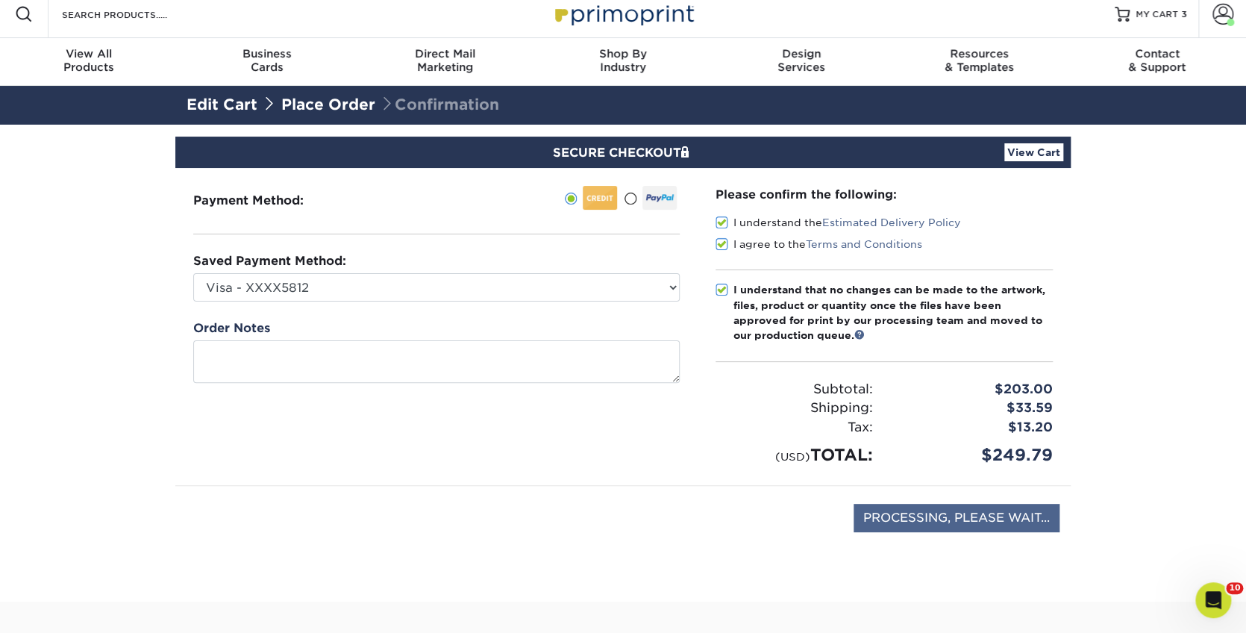
scroll to position [12, 0]
